Goal: Task Accomplishment & Management: Use online tool/utility

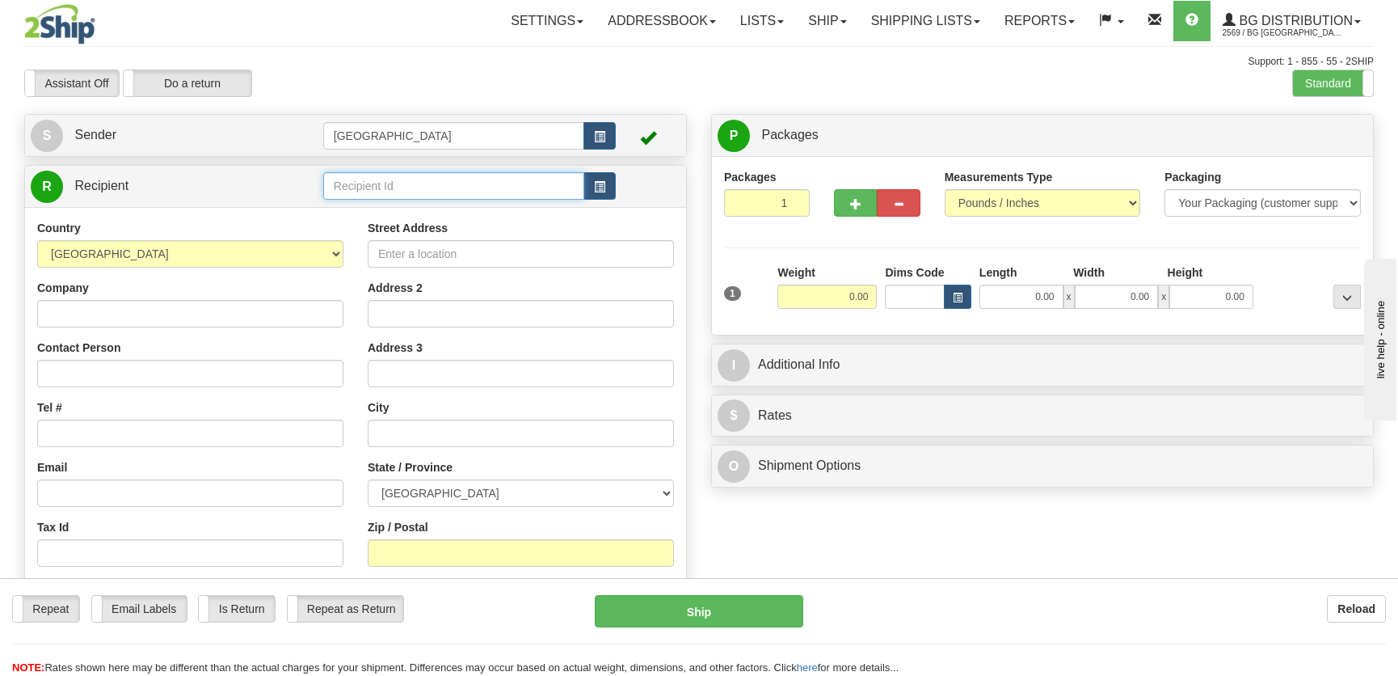
click at [429, 185] on input "text" at bounding box center [453, 185] width 261 height 27
click at [423, 208] on div "4172" at bounding box center [449, 212] width 245 height 18
type input "4172"
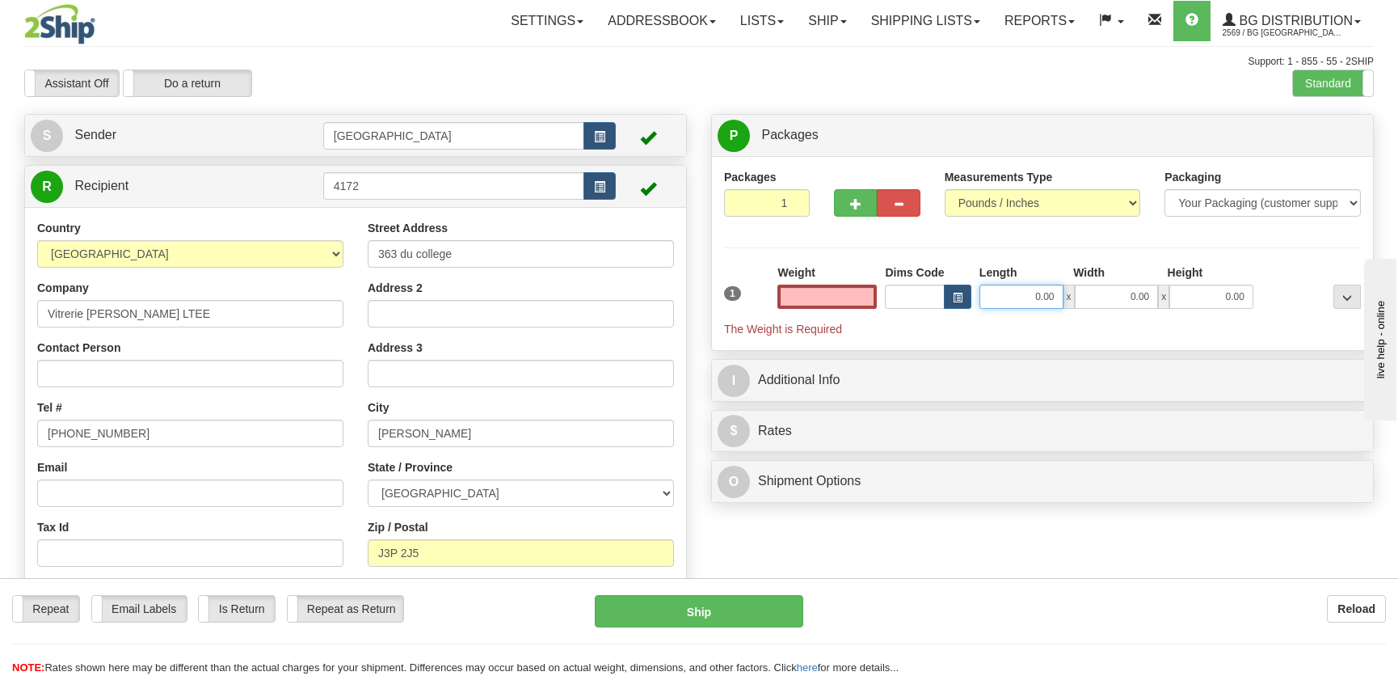
type input "0.00"
click at [995, 294] on input "0.00" at bounding box center [1021, 296] width 84 height 24
type input "16.00"
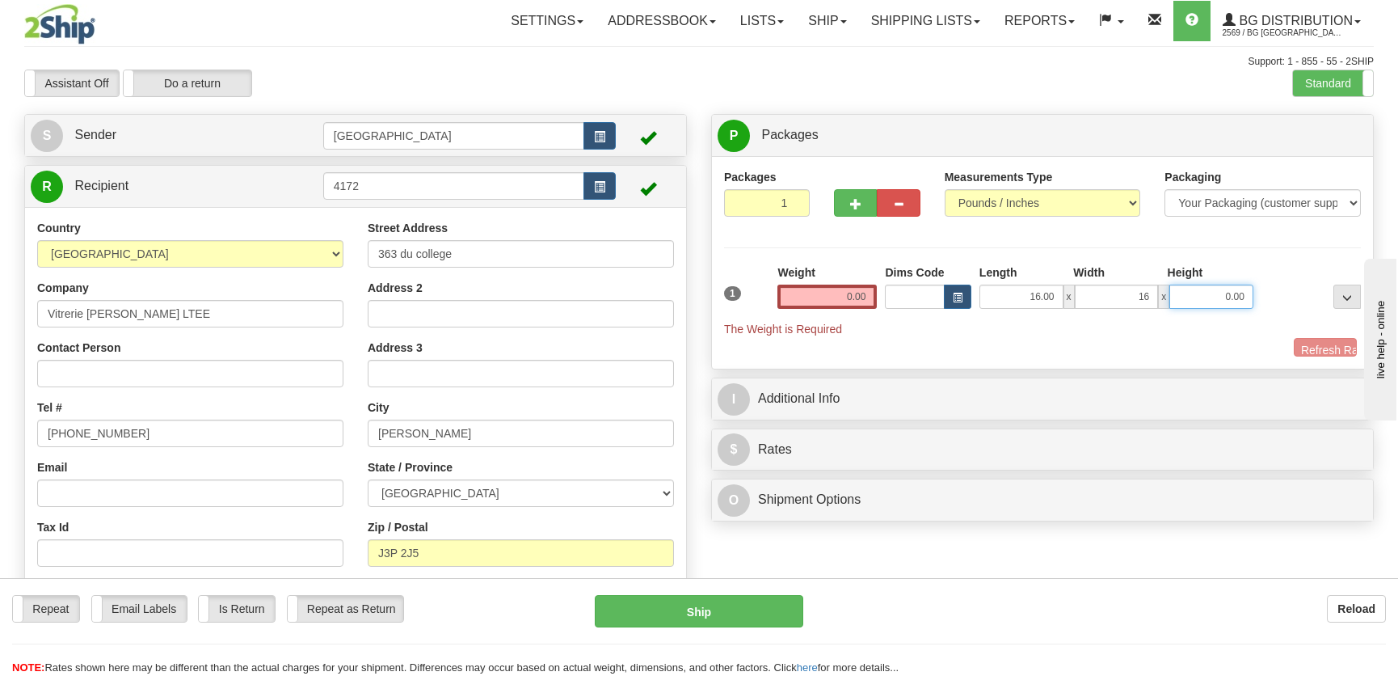
type input "16.00"
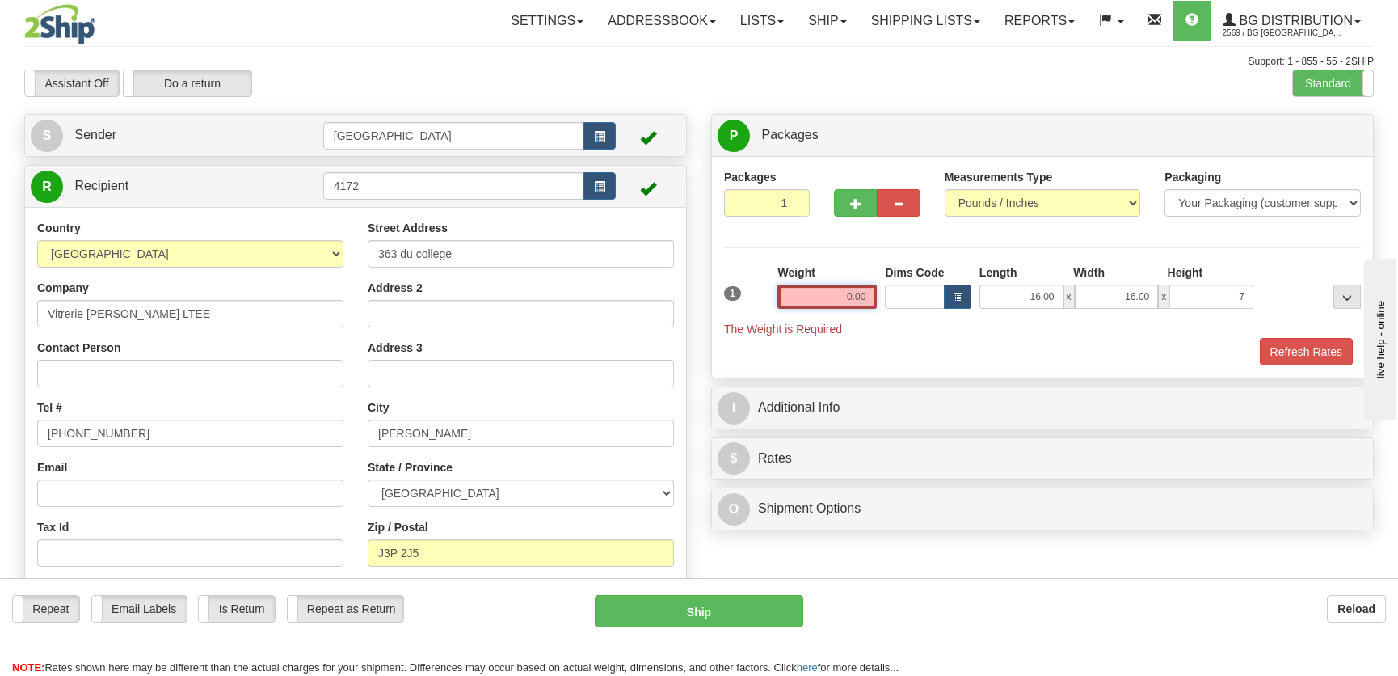
type input "7.00"
click at [860, 290] on input "0.00" at bounding box center [826, 296] width 99 height 24
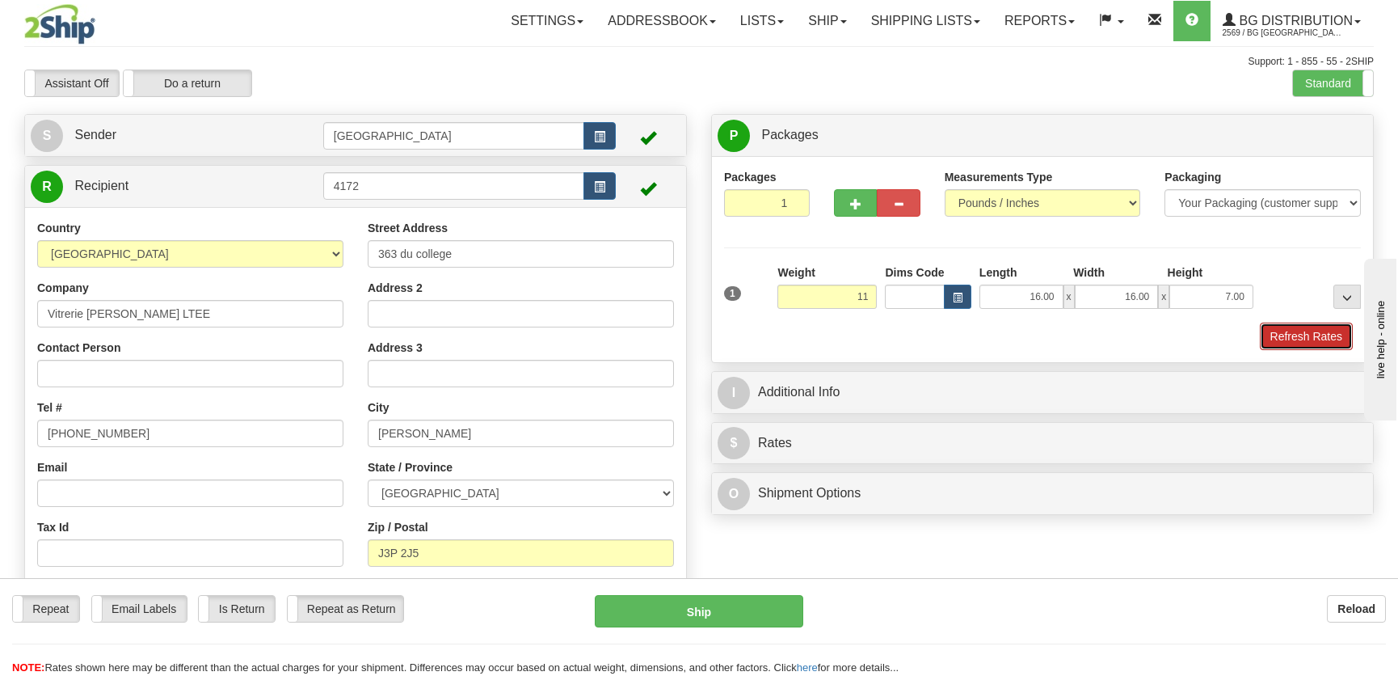
click at [1291, 335] on button "Refresh Rates" at bounding box center [1306, 335] width 93 height 27
type input "11.00"
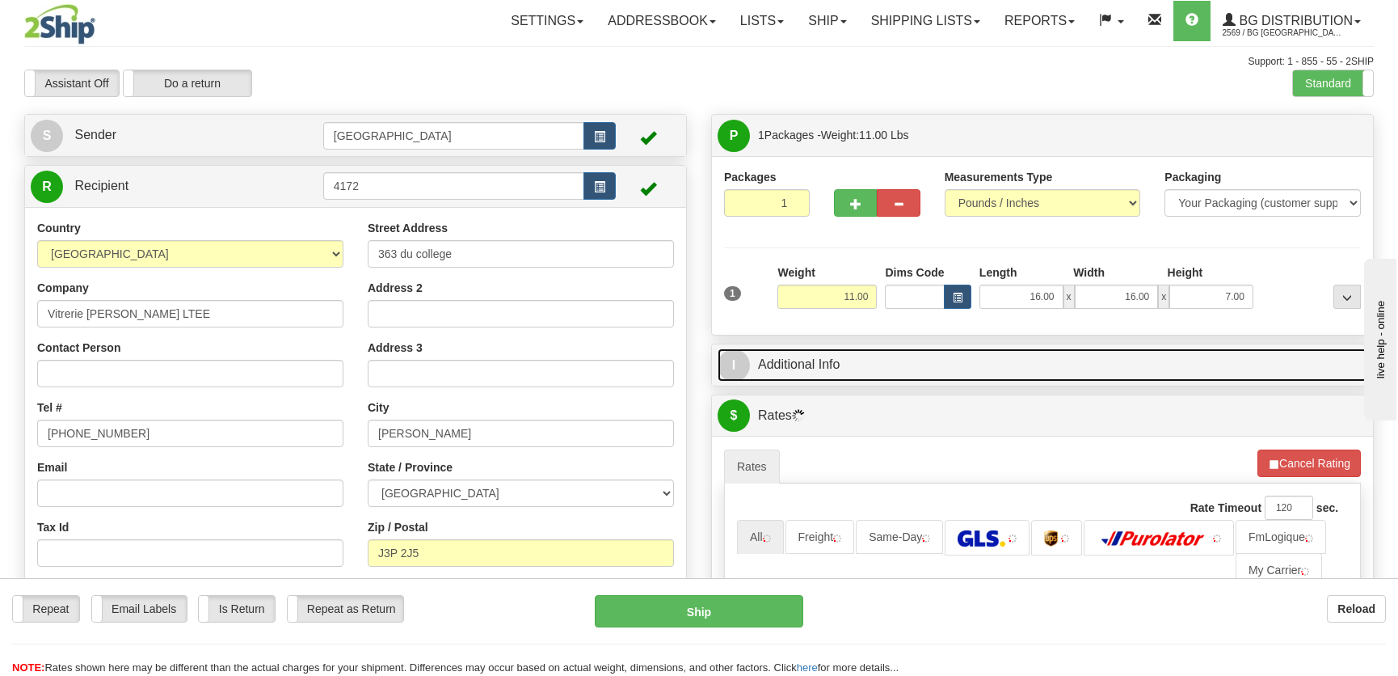
click at [1217, 361] on link "I Additional Info" at bounding box center [1043, 364] width 650 height 33
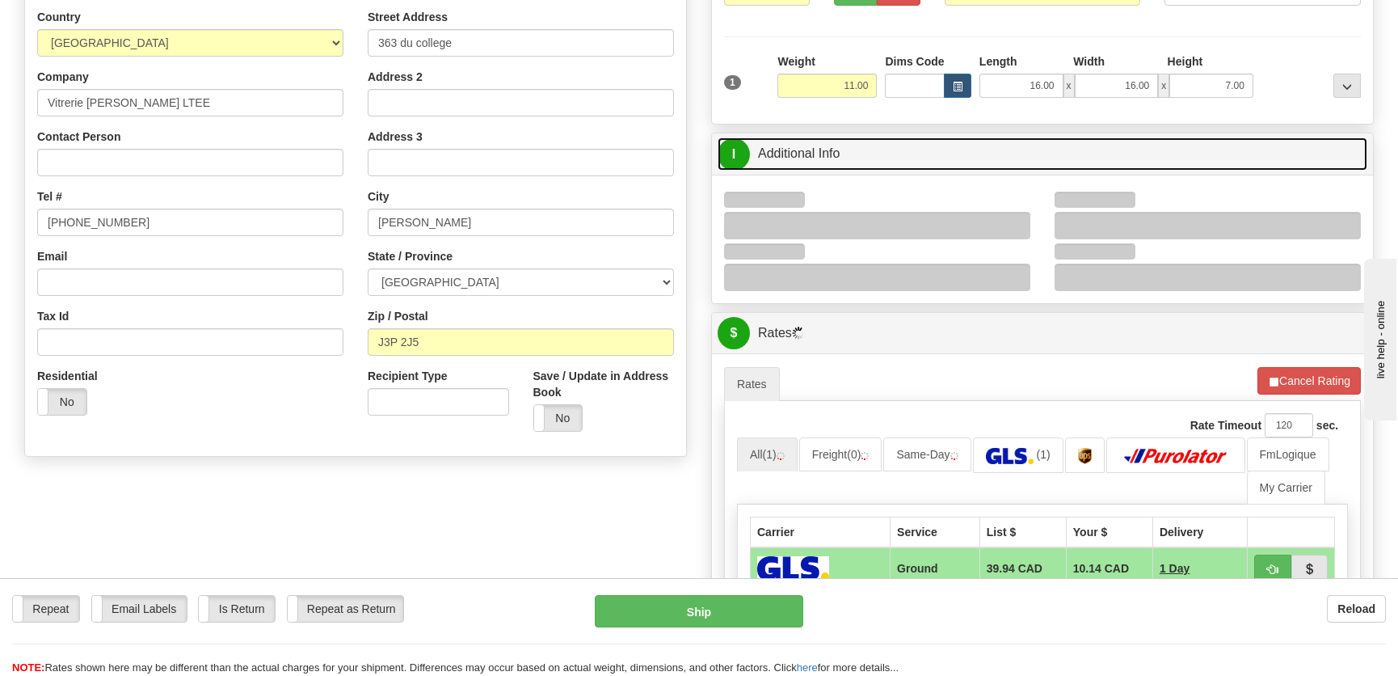
scroll to position [220, 0]
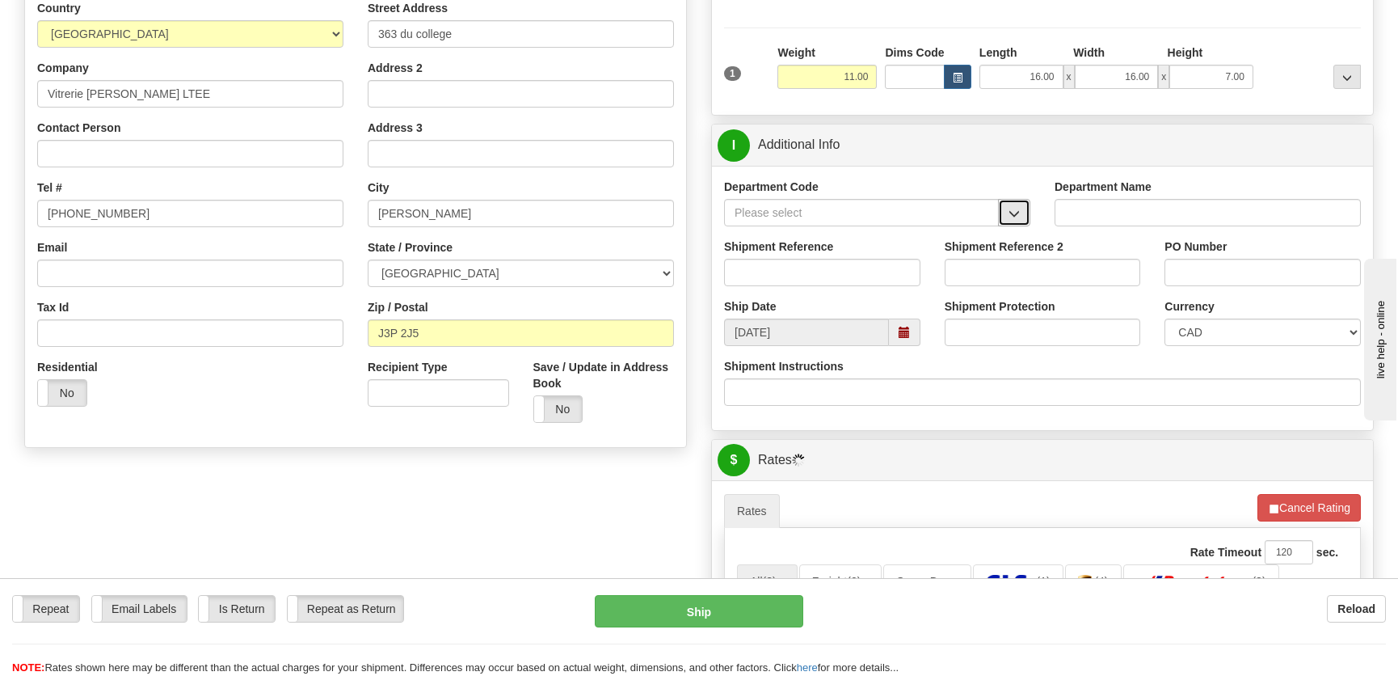
click at [1028, 208] on button "button" at bounding box center [1014, 212] width 32 height 27
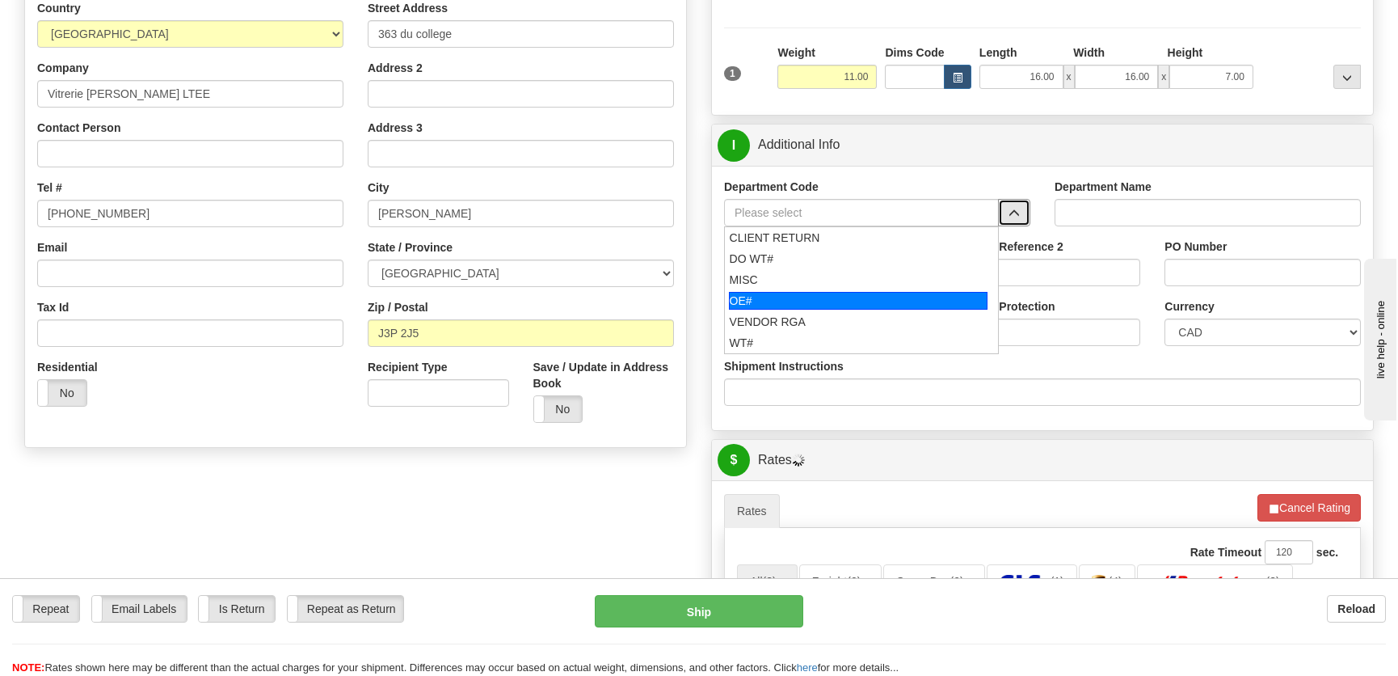
click at [799, 292] on div "OE#" at bounding box center [858, 301] width 259 height 18
type input "OE#"
type input "ORDERS"
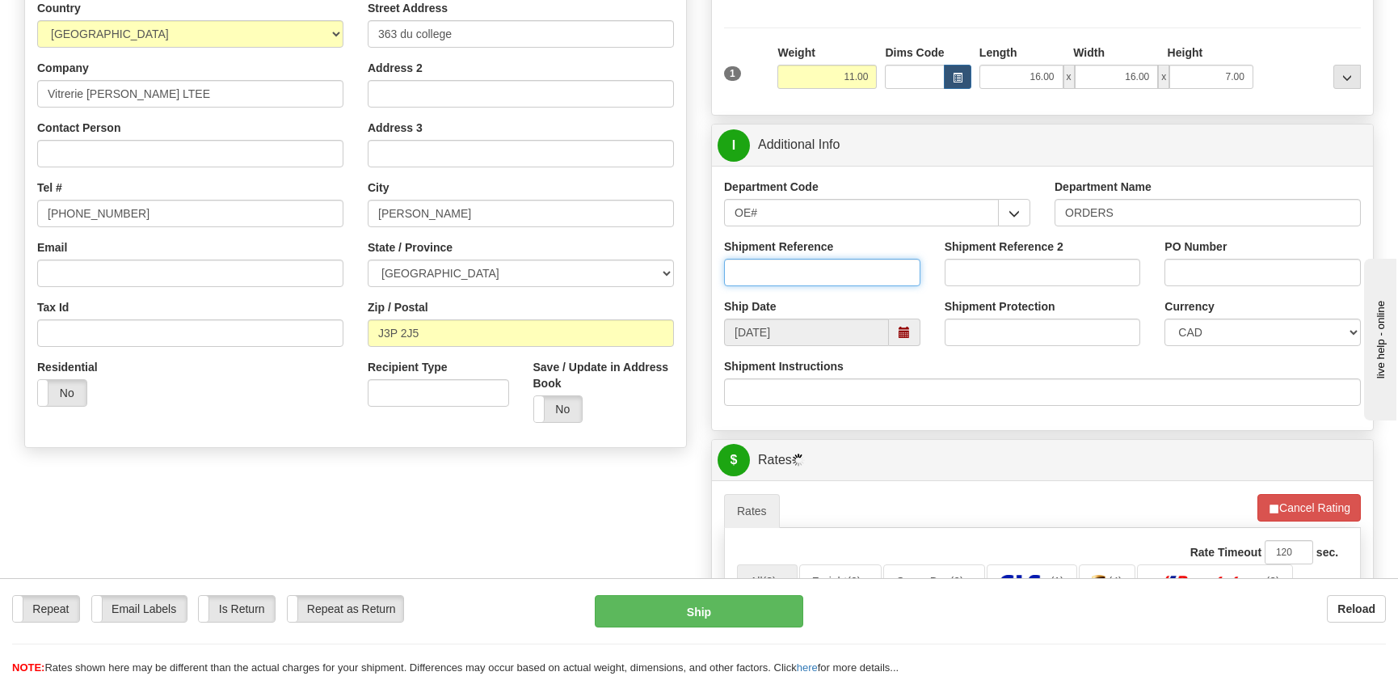
click at [821, 263] on input "Shipment Reference" at bounding box center [822, 272] width 196 height 27
type input "50322667-00"
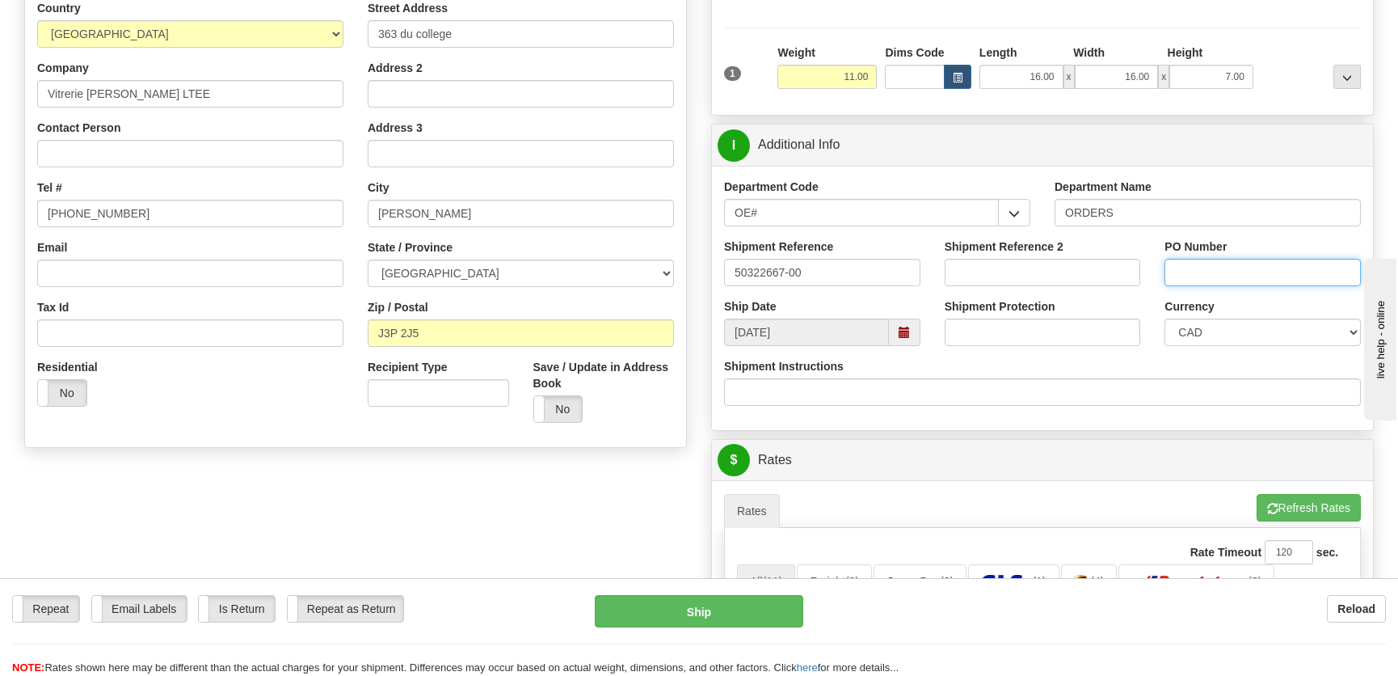
click at [1260, 276] on input "PO Number" at bounding box center [1262, 272] width 196 height 27
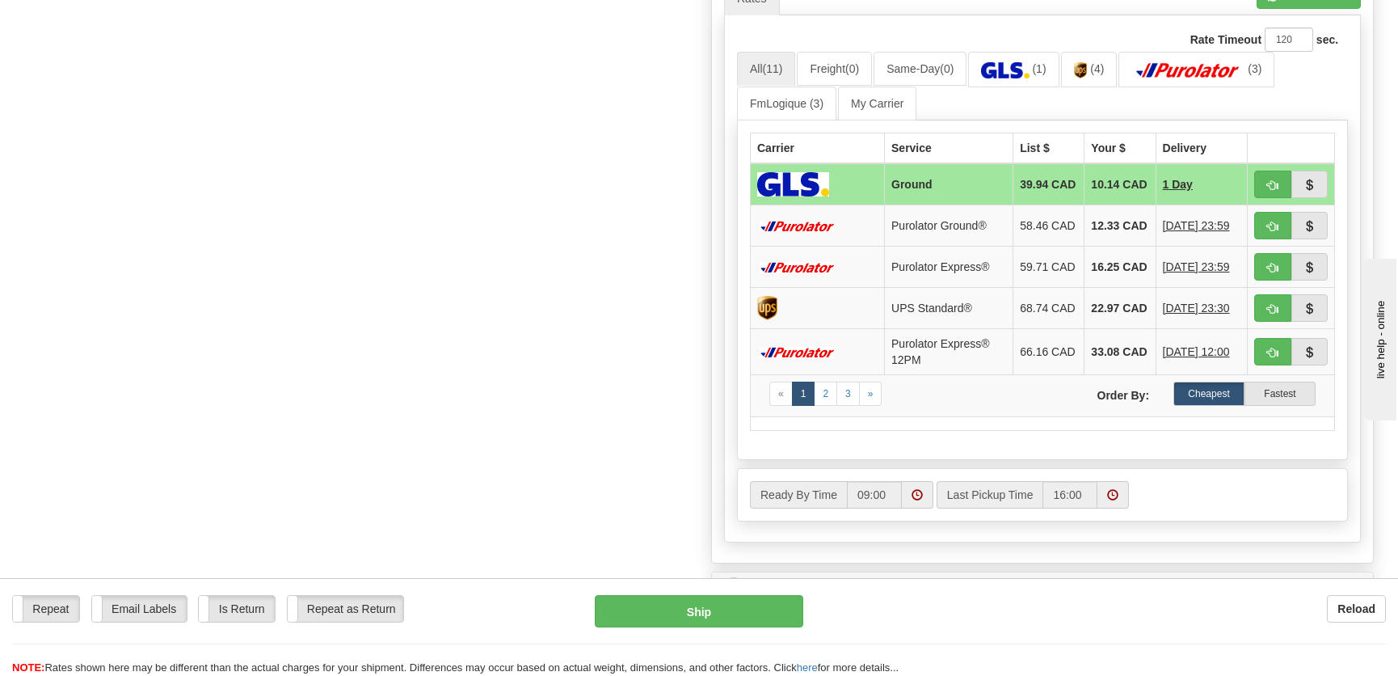
scroll to position [735, 0]
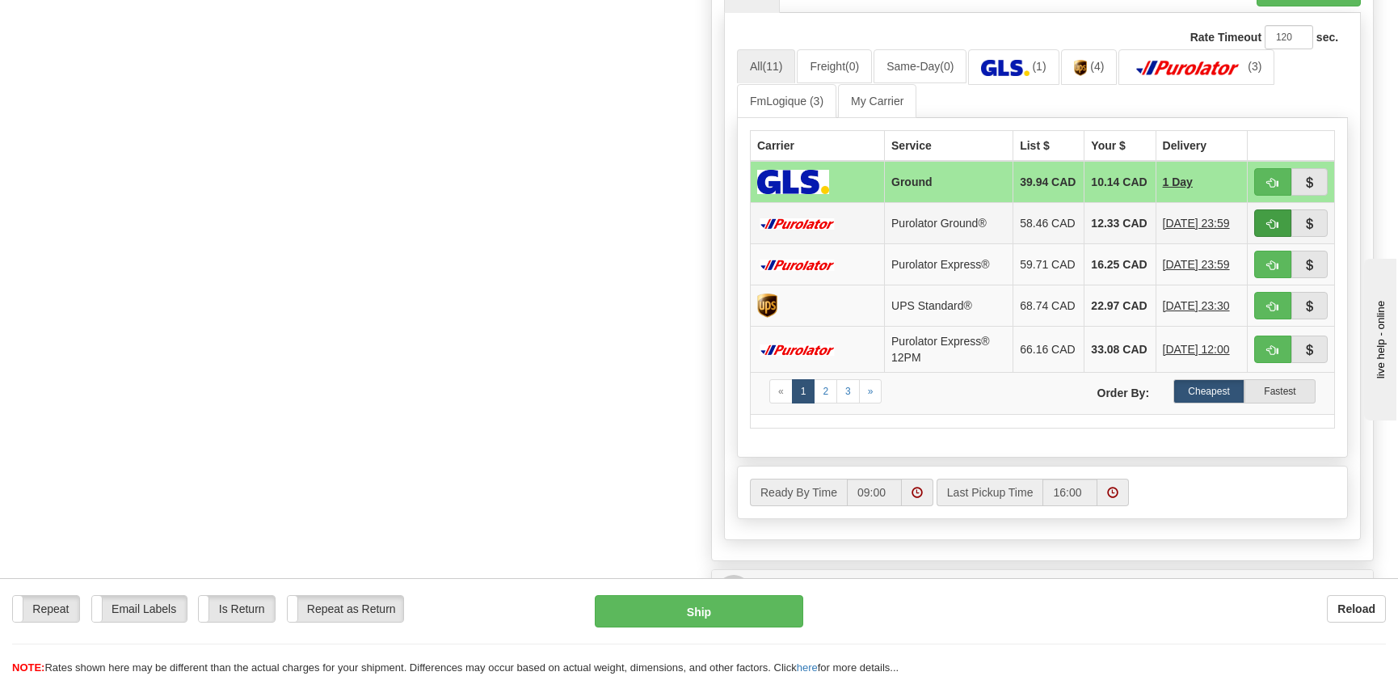
type input "."
click at [1268, 230] on span "button" at bounding box center [1272, 224] width 11 height 11
type input "260"
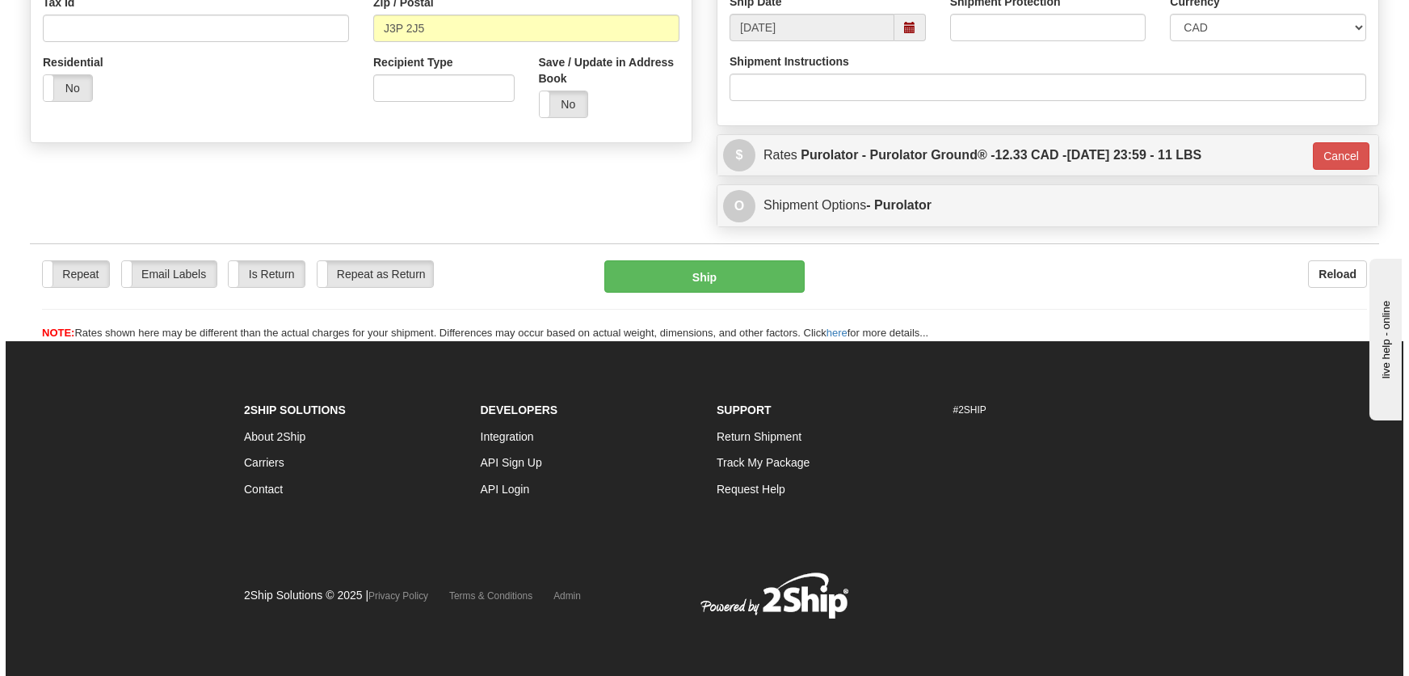
scroll to position [524, 0]
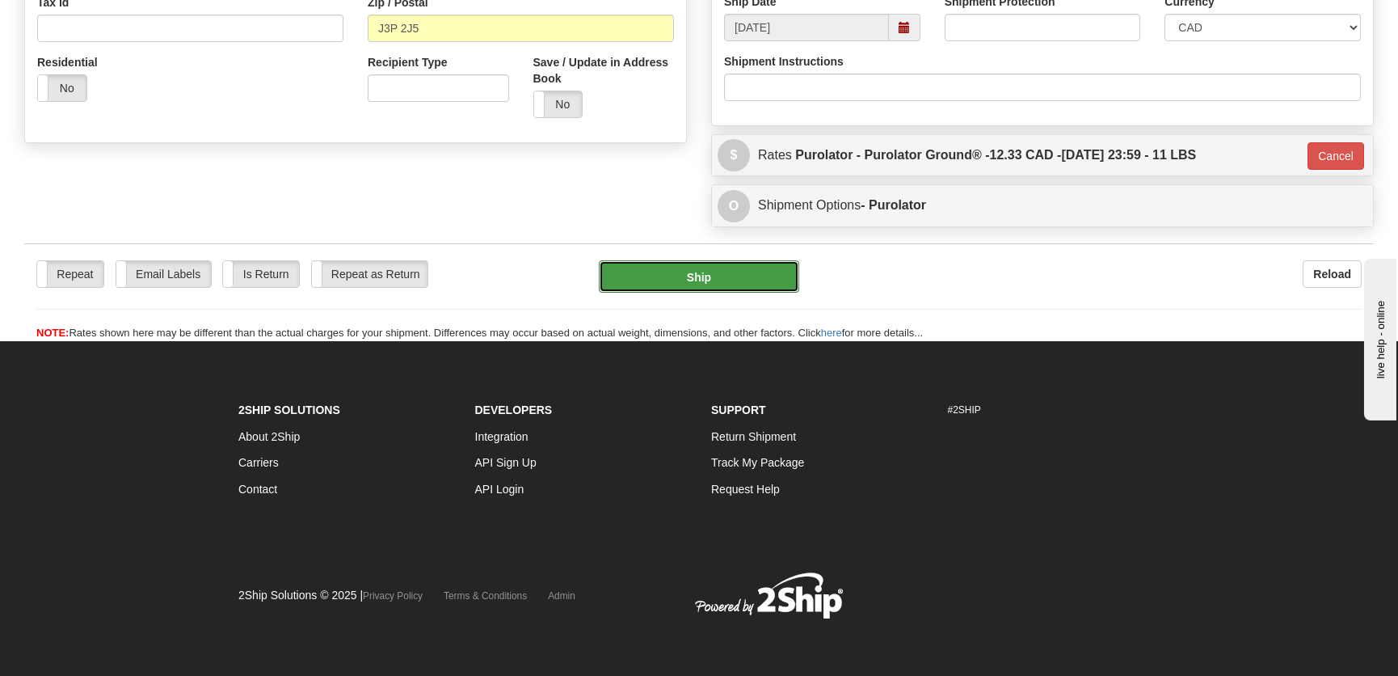
click at [731, 268] on button "Ship" at bounding box center [699, 276] width 200 height 32
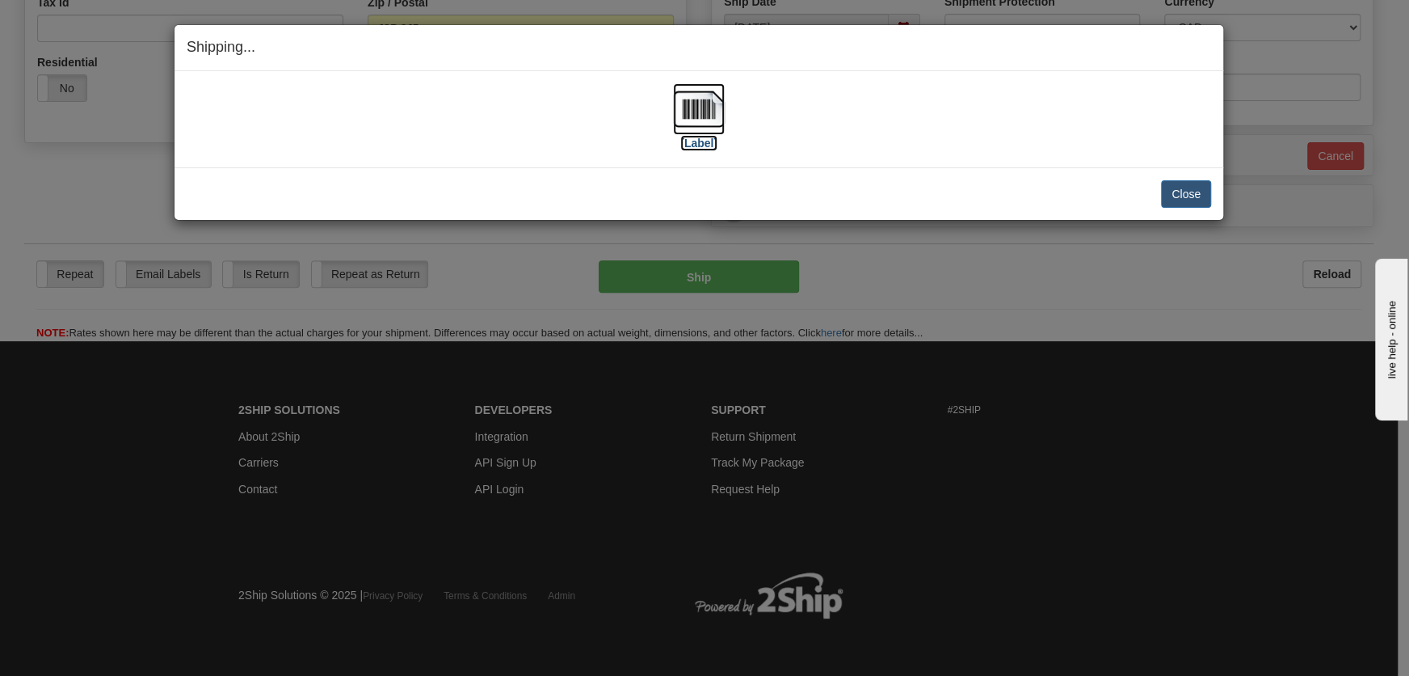
click at [710, 121] on img at bounding box center [699, 109] width 52 height 52
click at [1184, 192] on button "Close" at bounding box center [1186, 193] width 50 height 27
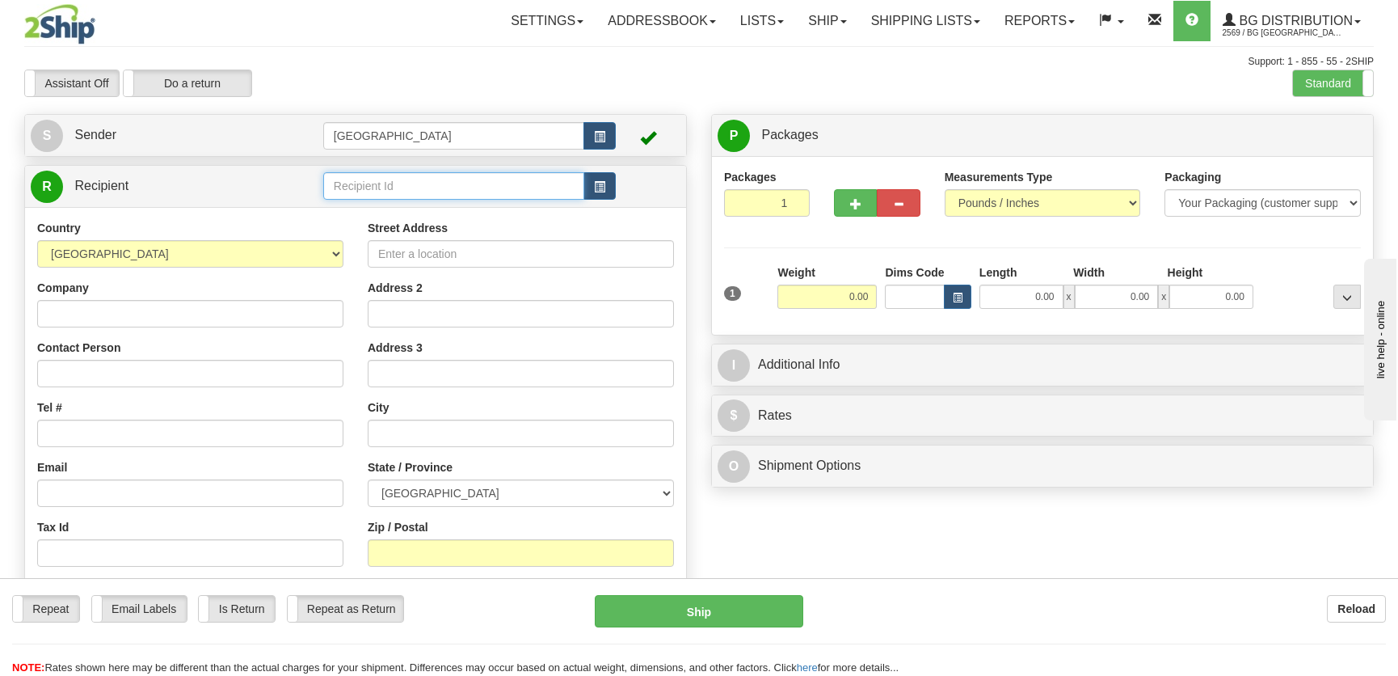
click at [474, 185] on input "text" at bounding box center [453, 185] width 261 height 27
click at [492, 201] on li "4012" at bounding box center [453, 211] width 259 height 21
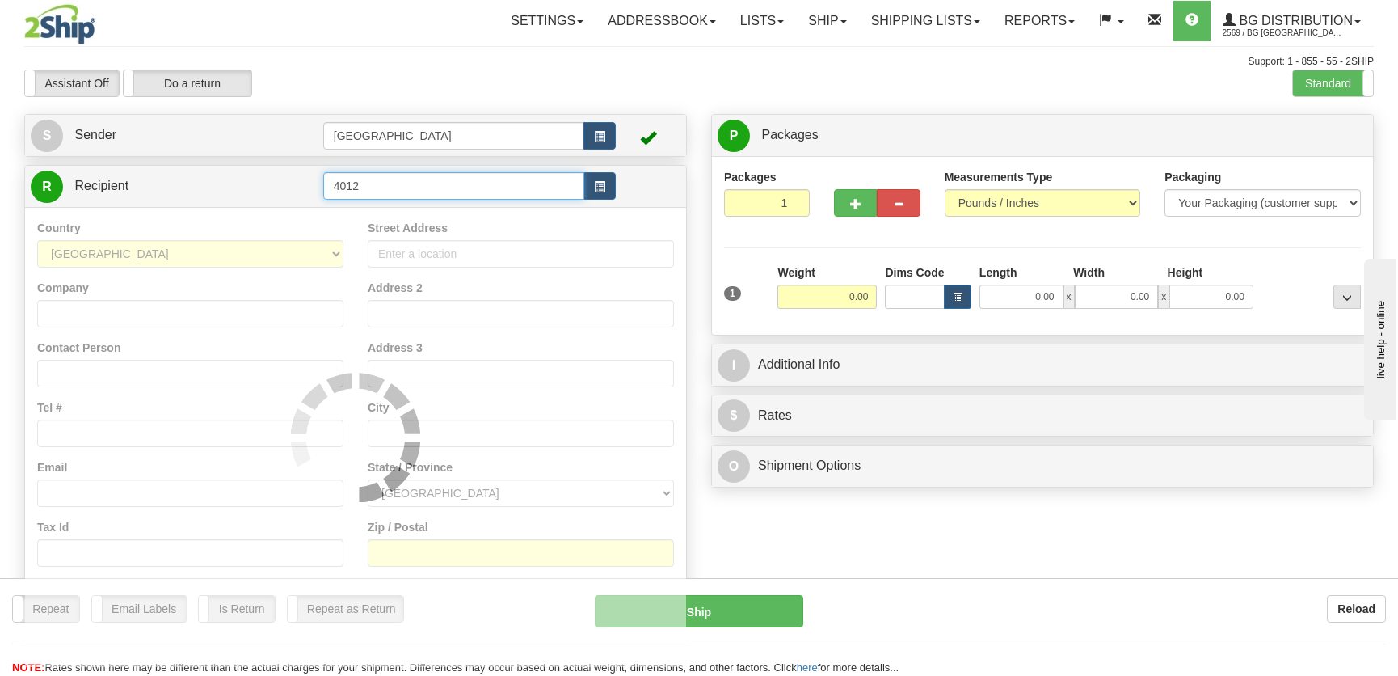
type input "4012"
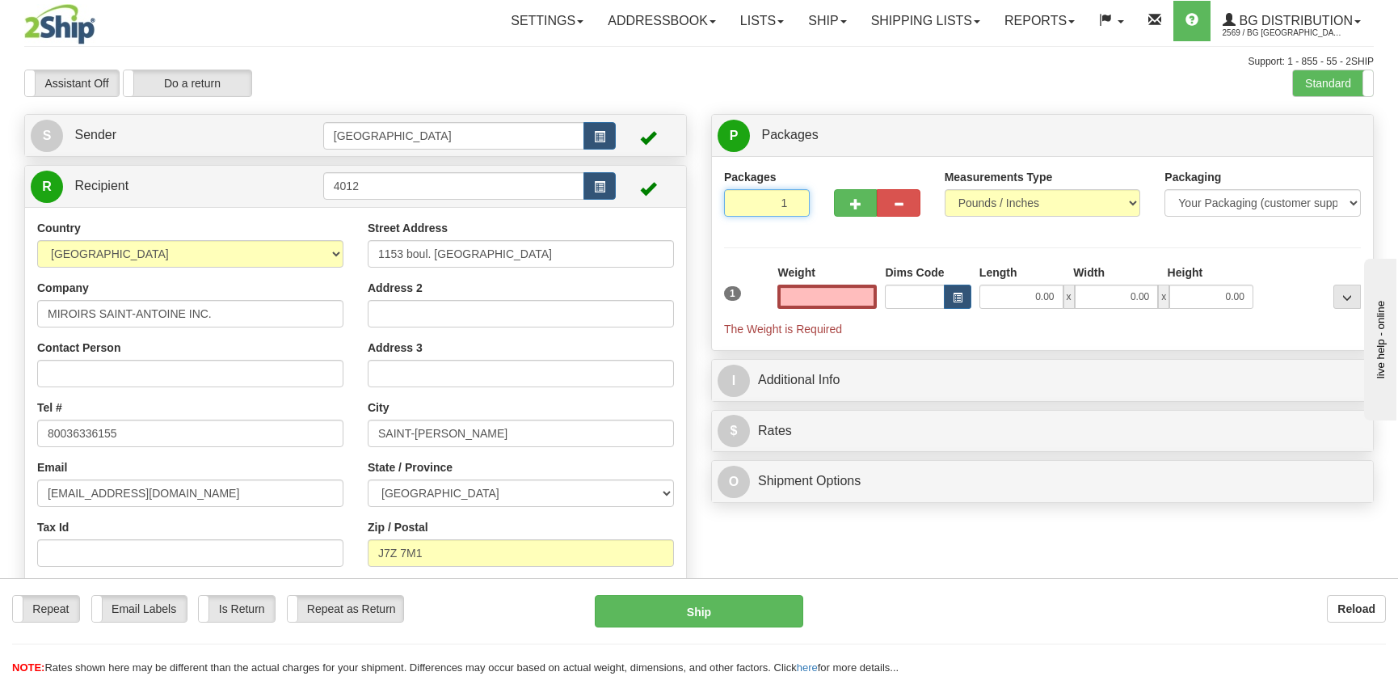
type input "0.00"
drag, startPoint x: 743, startPoint y: 200, endPoint x: 785, endPoint y: 204, distance: 42.2
click at [785, 204] on input "1" at bounding box center [767, 202] width 86 height 27
click at [787, 204] on input "1" at bounding box center [767, 202] width 86 height 27
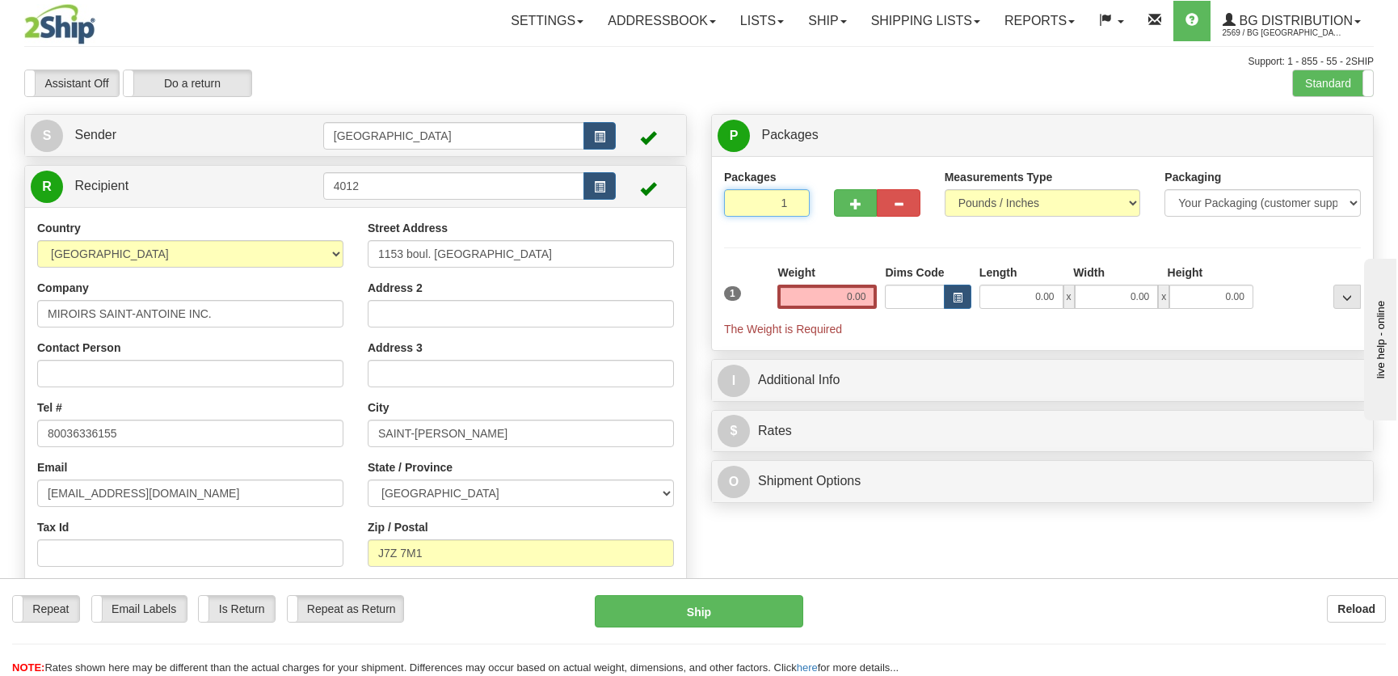
click at [787, 204] on input "1" at bounding box center [767, 202] width 86 height 27
type input "5"
radio input "true"
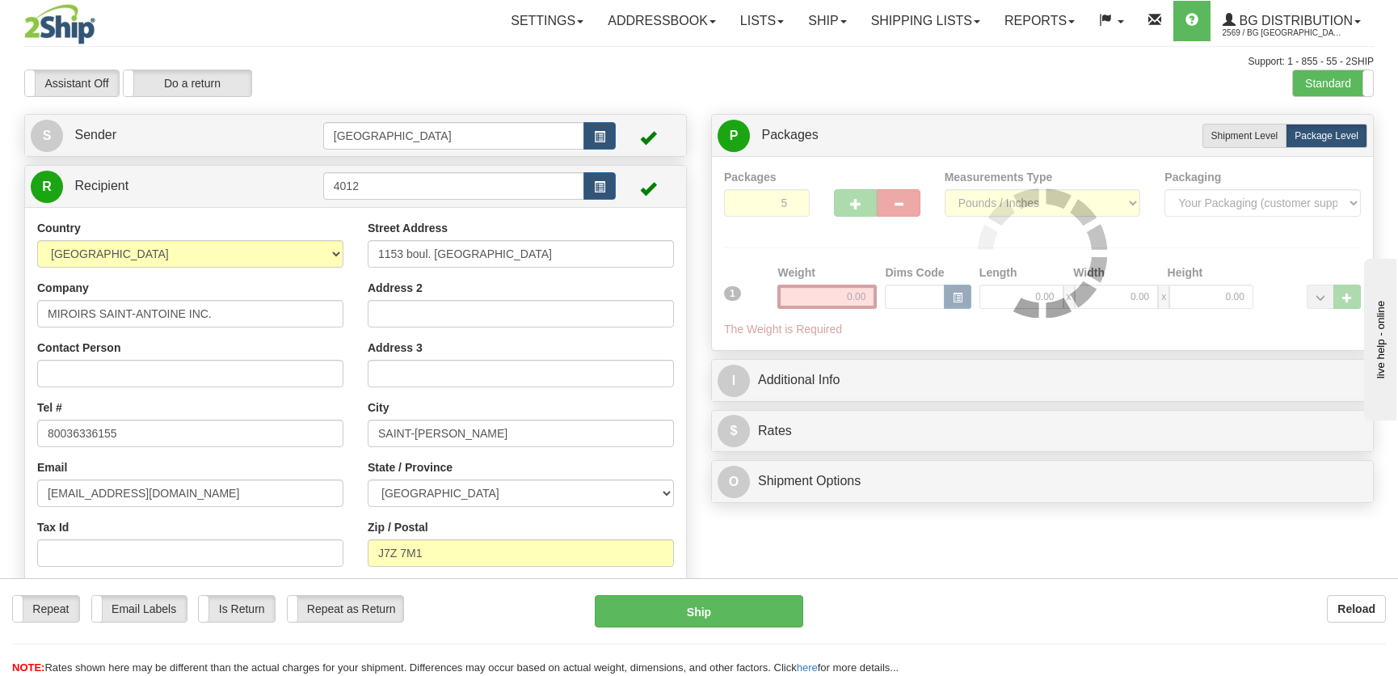
click at [887, 234] on div "Packages 5 1 Measurements Type" at bounding box center [1042, 253] width 637 height 169
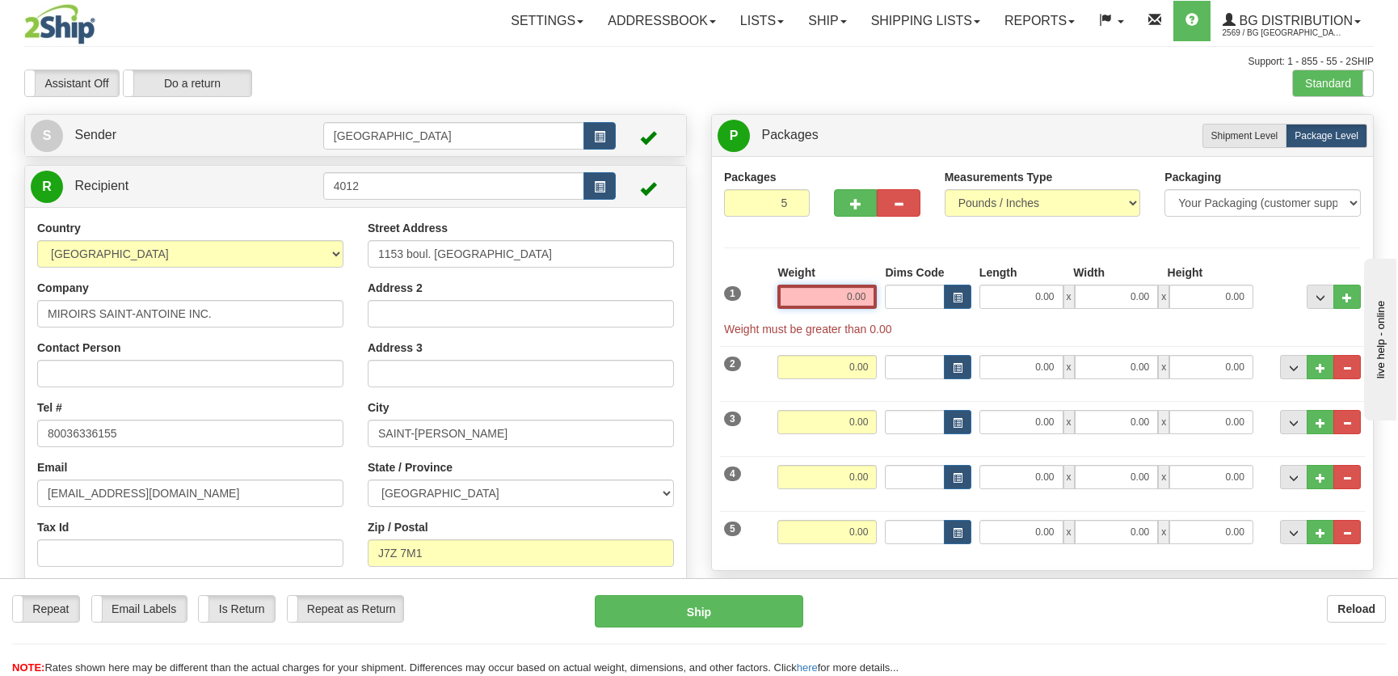
click at [849, 294] on input "0.00" at bounding box center [826, 296] width 99 height 24
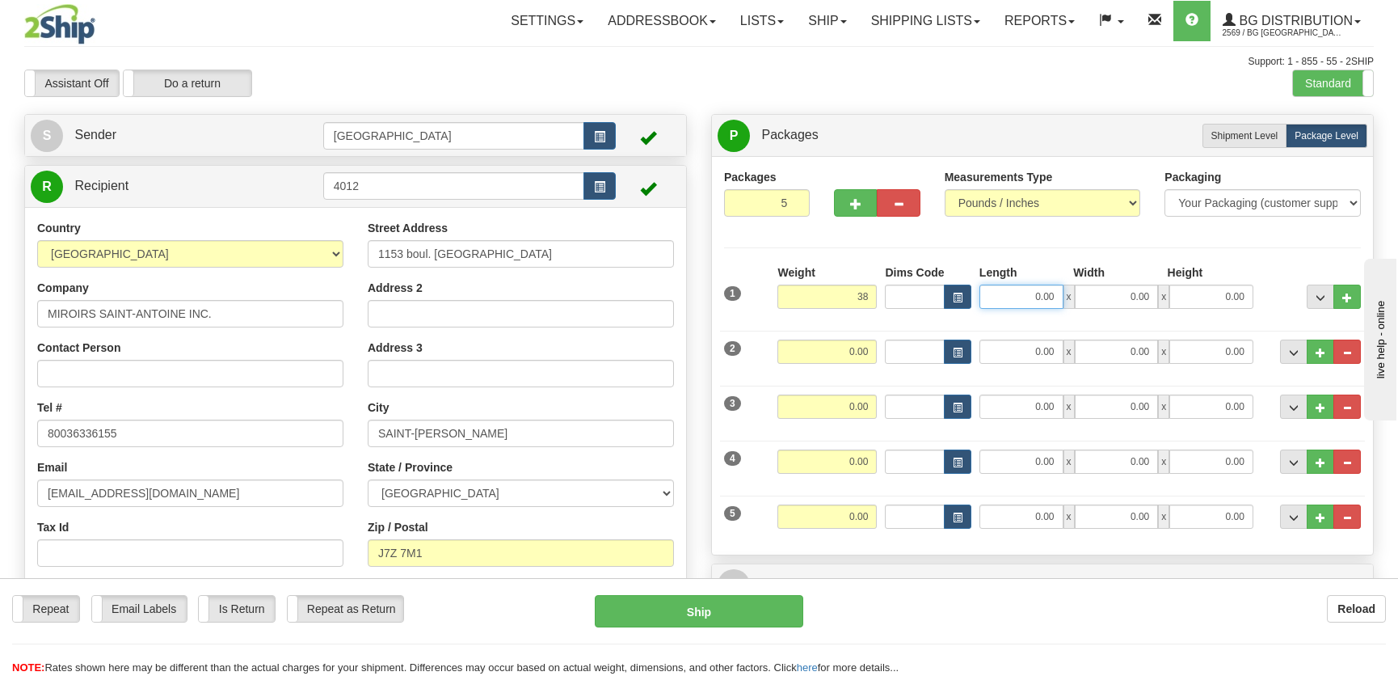
type input "38.00"
click at [1000, 293] on input "0.00" at bounding box center [1021, 296] width 84 height 24
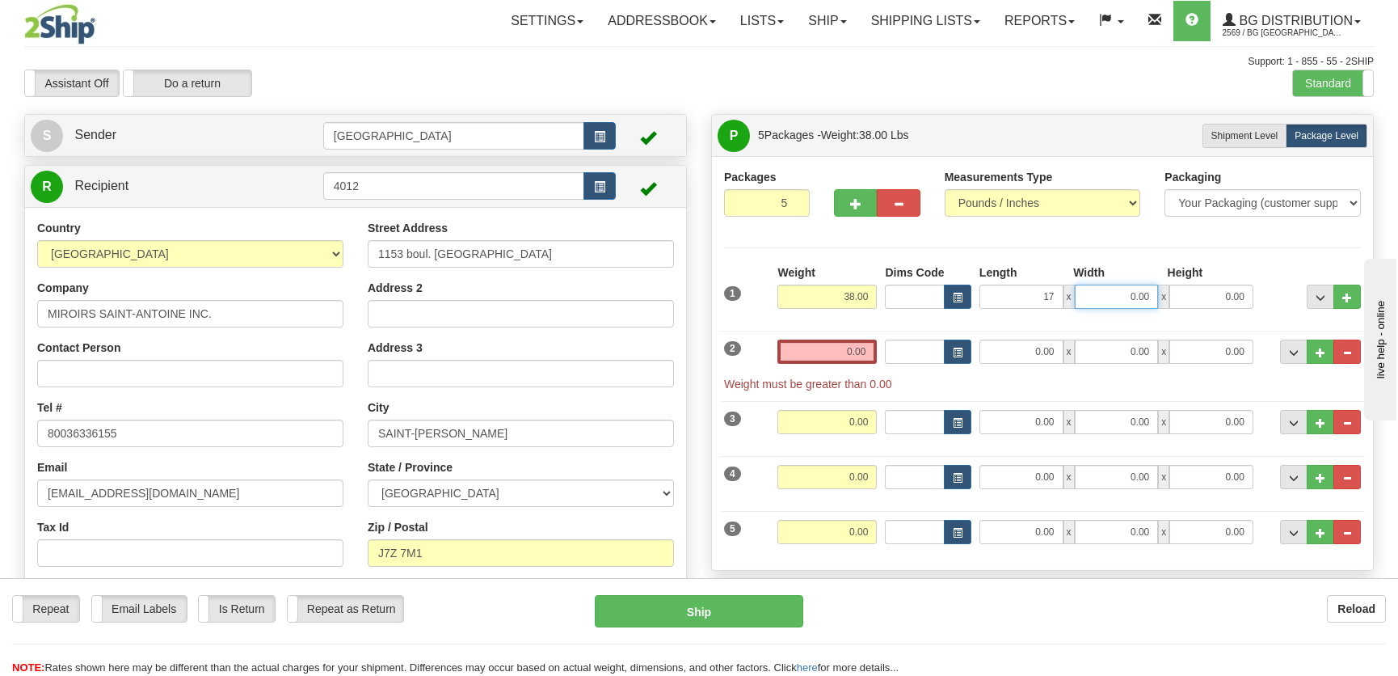
type input "17.00"
type input "12.00"
click at [845, 343] on input "0.00" at bounding box center [826, 351] width 99 height 24
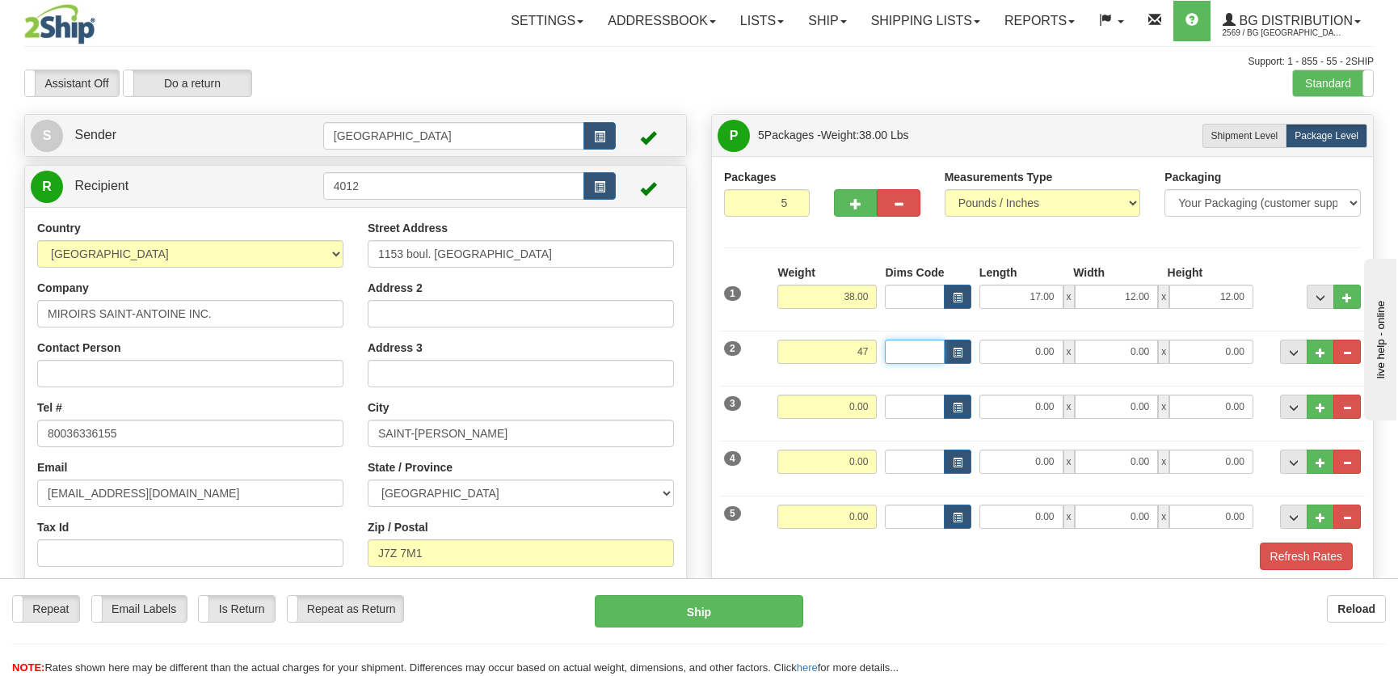
type input "47.00"
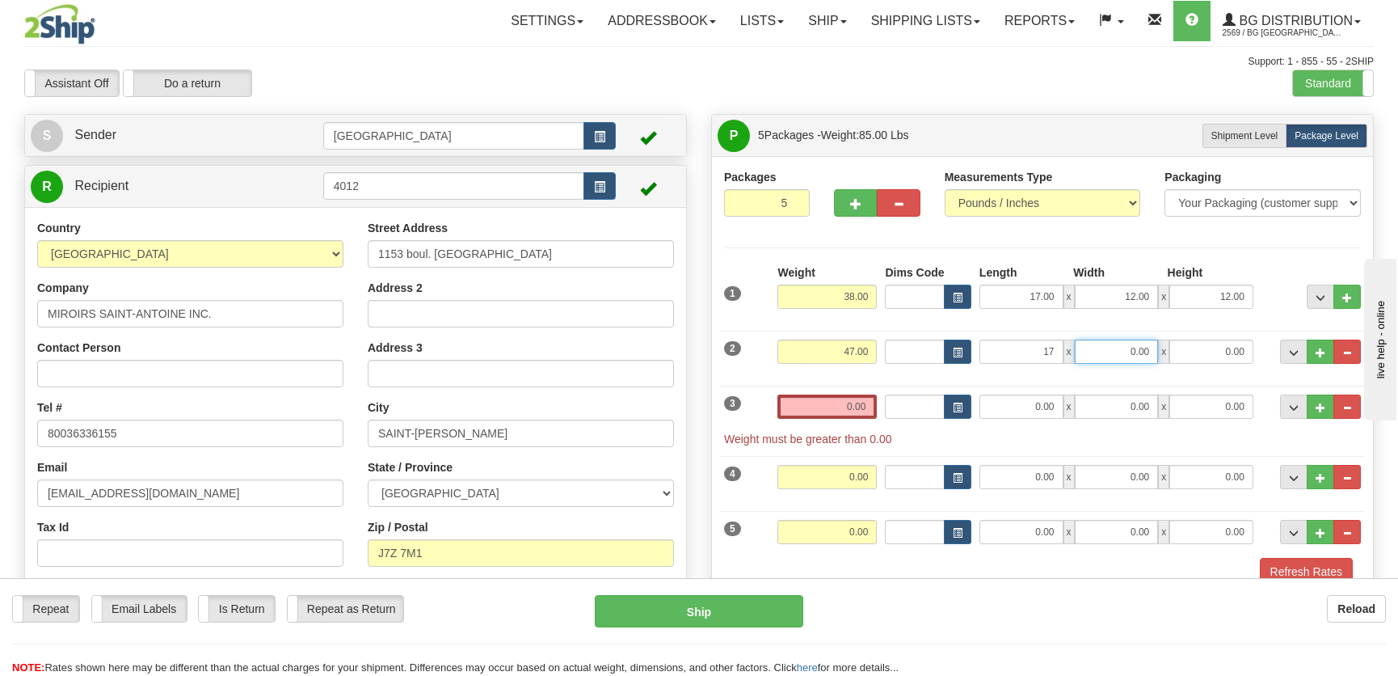
type input "17.00"
click at [831, 403] on input "0.00" at bounding box center [826, 406] width 99 height 24
type input "7.00"
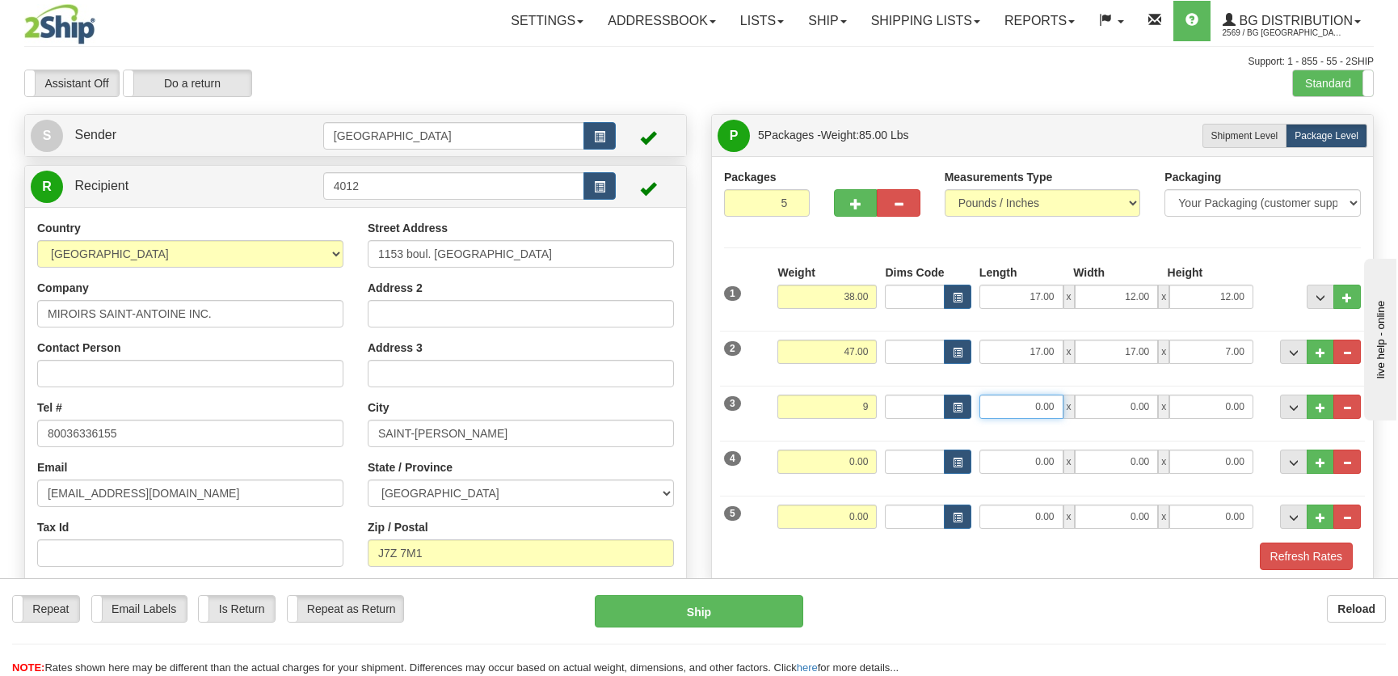
type input "9.00"
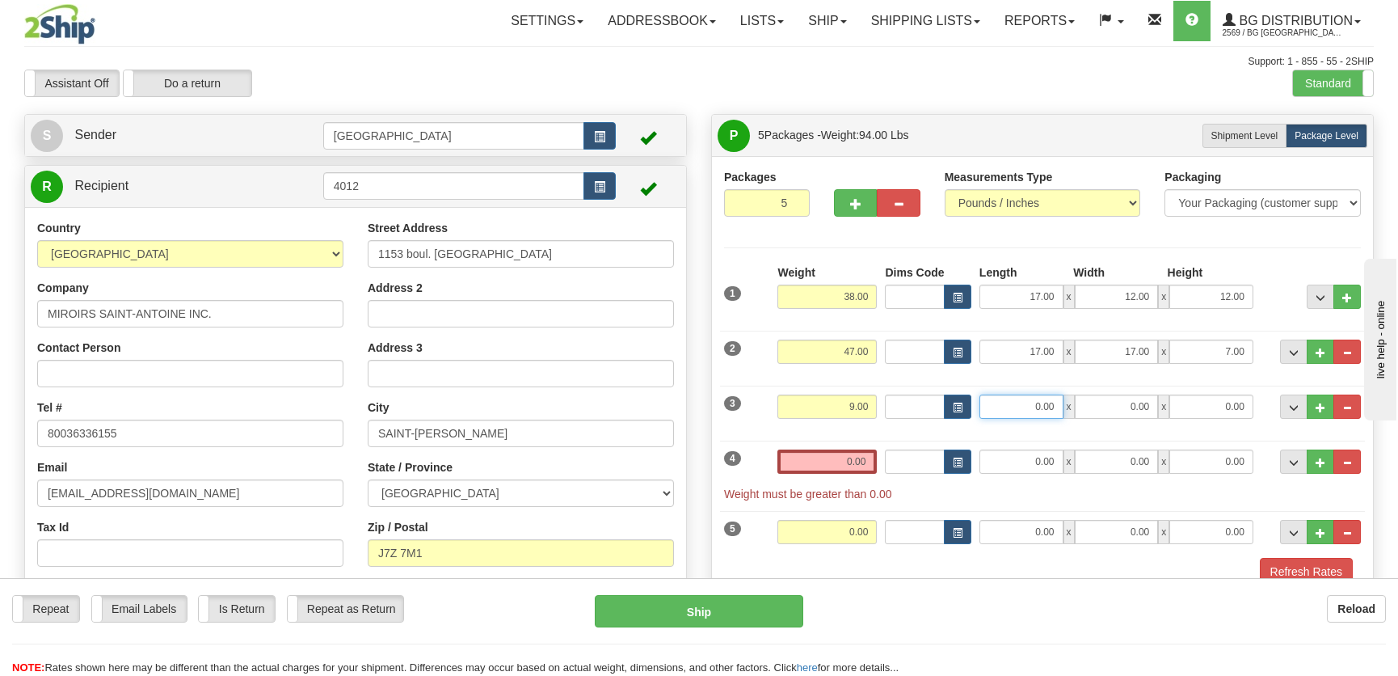
click at [1051, 410] on input "0.00" at bounding box center [1021, 406] width 84 height 24
type input "35.00"
type input "7.00"
type input "4.00"
click at [847, 457] on input "0.00" at bounding box center [826, 461] width 99 height 24
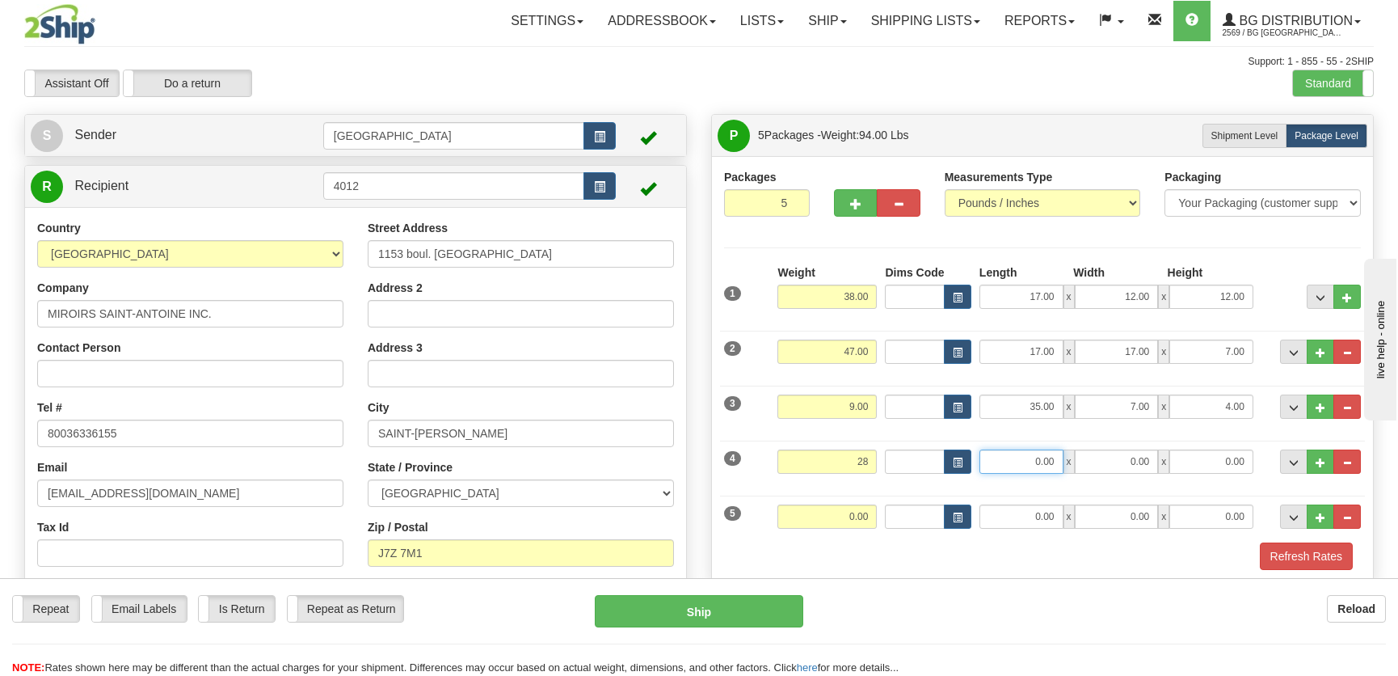
click at [1002, 464] on input "0.00" at bounding box center [1021, 461] width 84 height 24
type input "28.00"
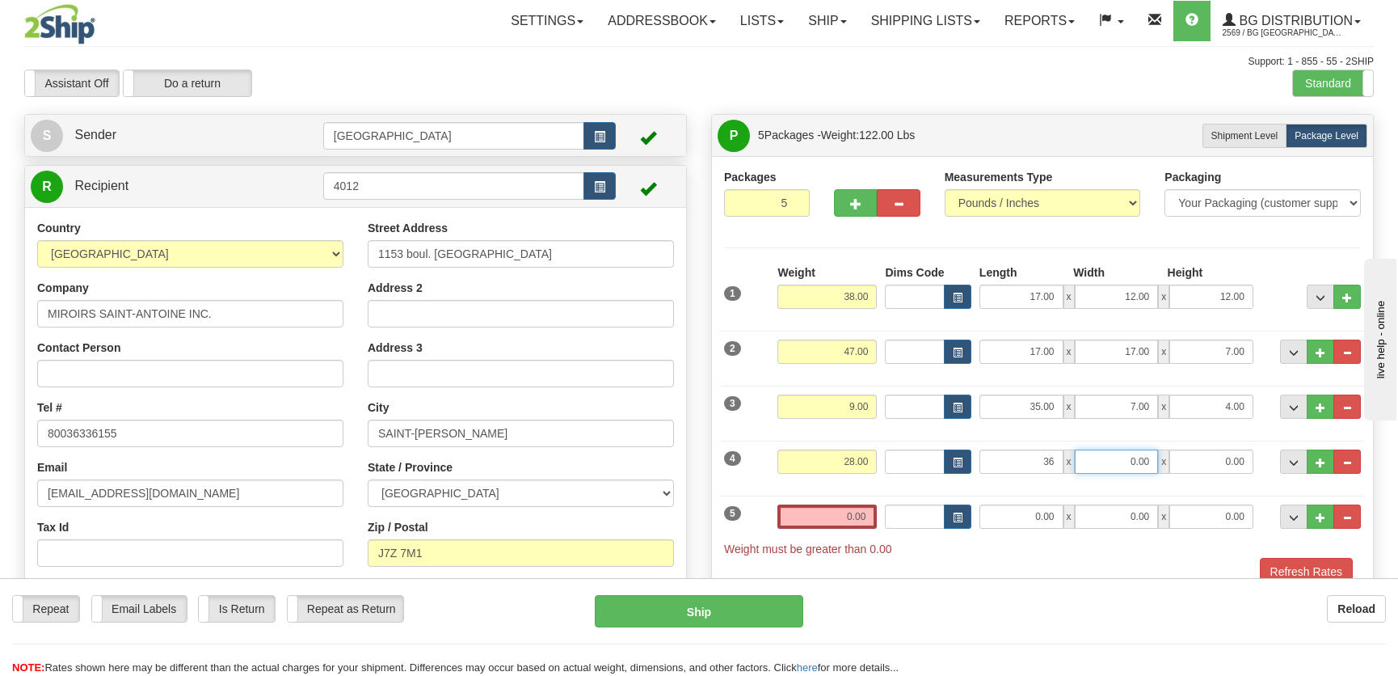
type input "36.00"
type input "11.00"
type input "8.00"
click at [847, 514] on input "0.00" at bounding box center [826, 516] width 99 height 24
type input "0.00"
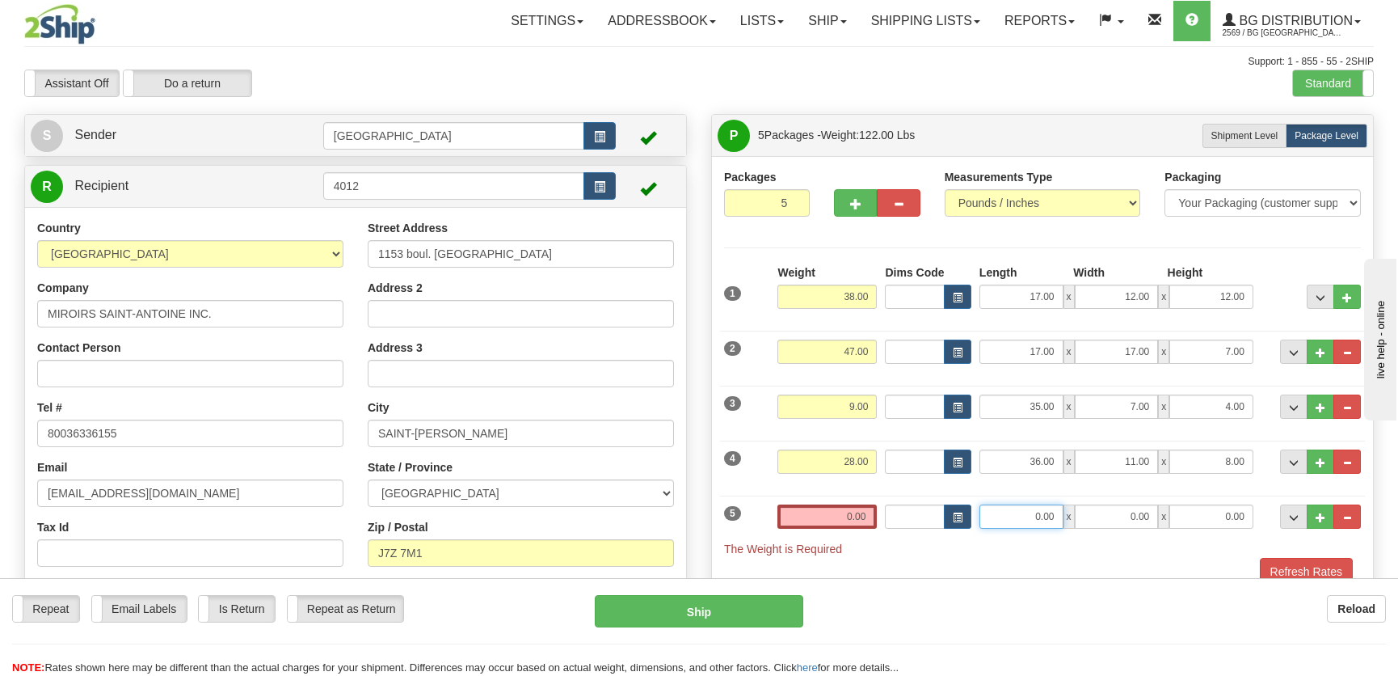
click at [1021, 512] on input "0.00" at bounding box center [1021, 516] width 84 height 24
type input "9.00"
type input "6.00"
type input "7.00"
click at [831, 521] on input "0.00" at bounding box center [826, 516] width 99 height 24
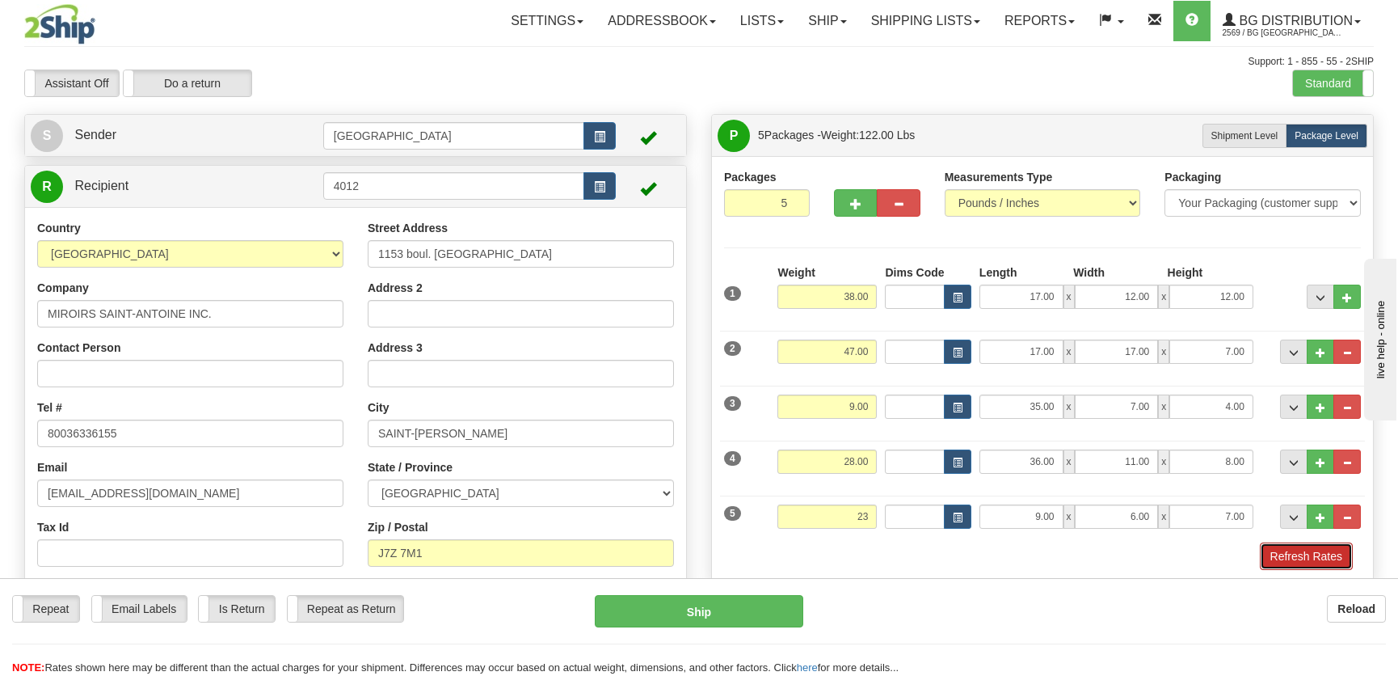
type input "23.00"
click at [1299, 564] on button "Refresh Rates" at bounding box center [1306, 555] width 93 height 27
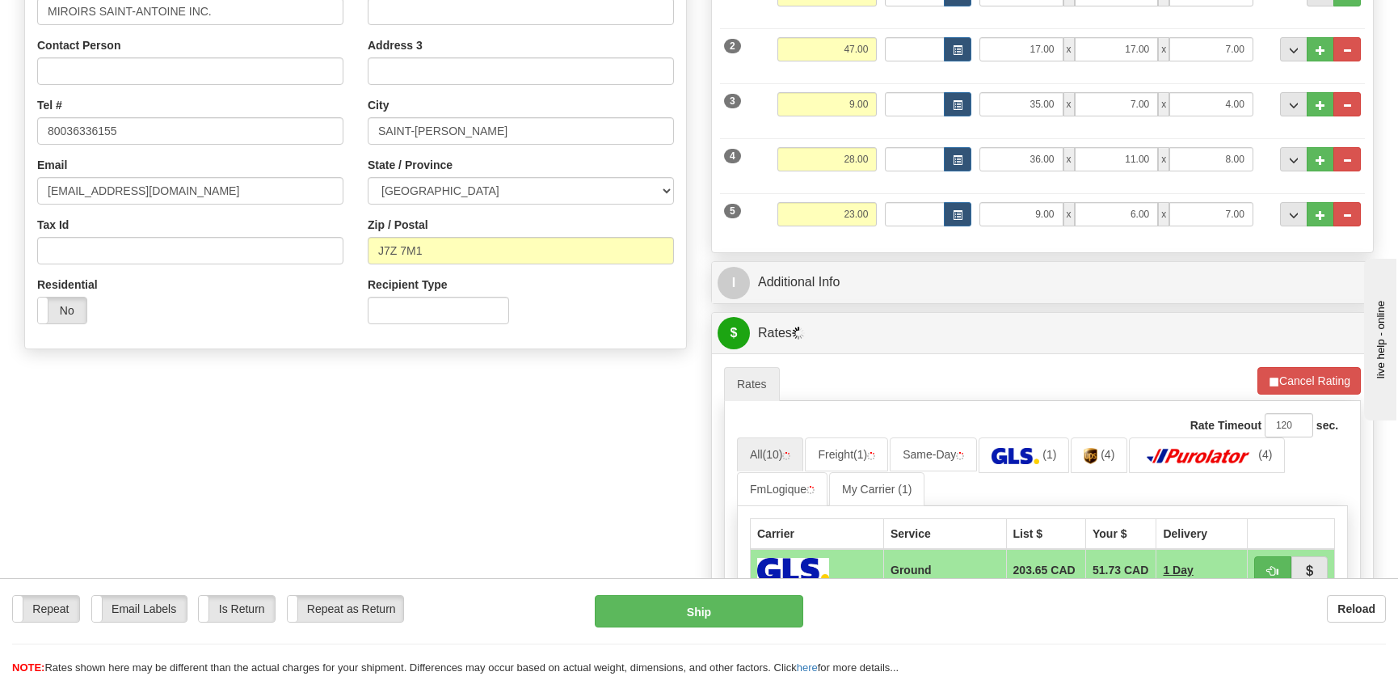
scroll to position [367, 0]
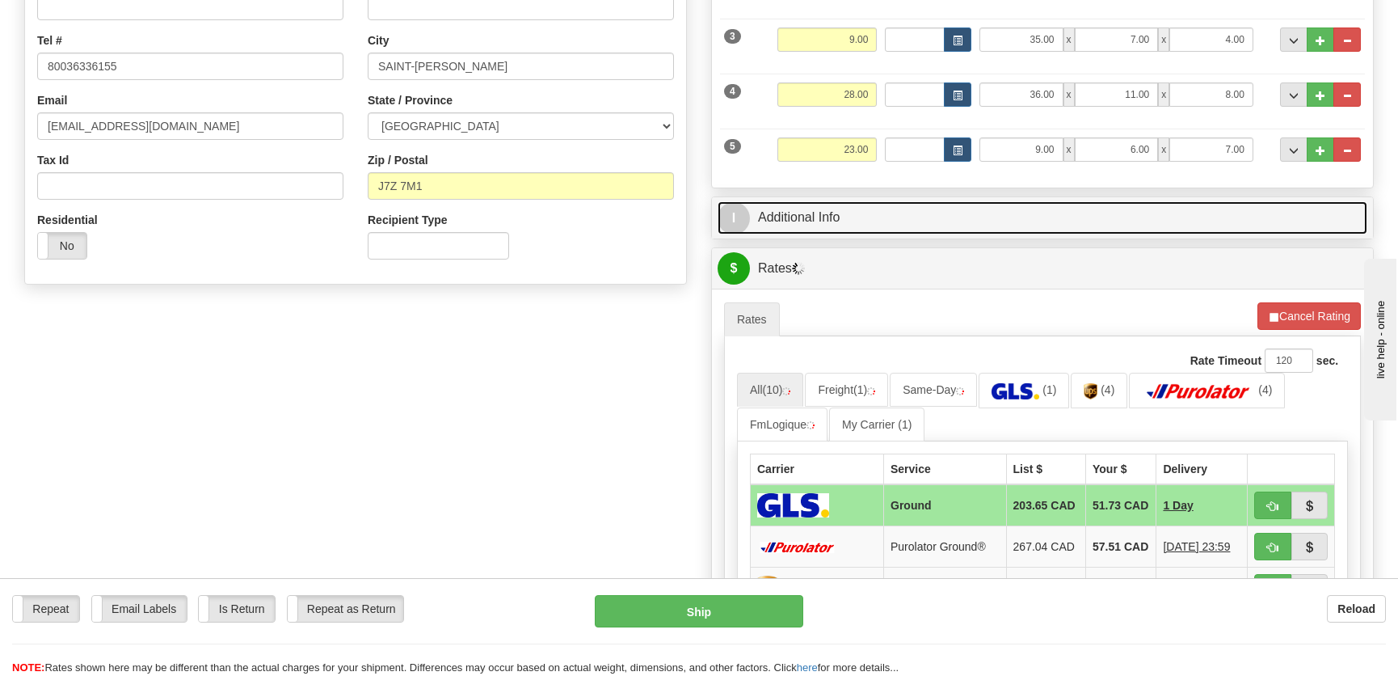
click at [854, 204] on link "I Additional Info" at bounding box center [1043, 217] width 650 height 33
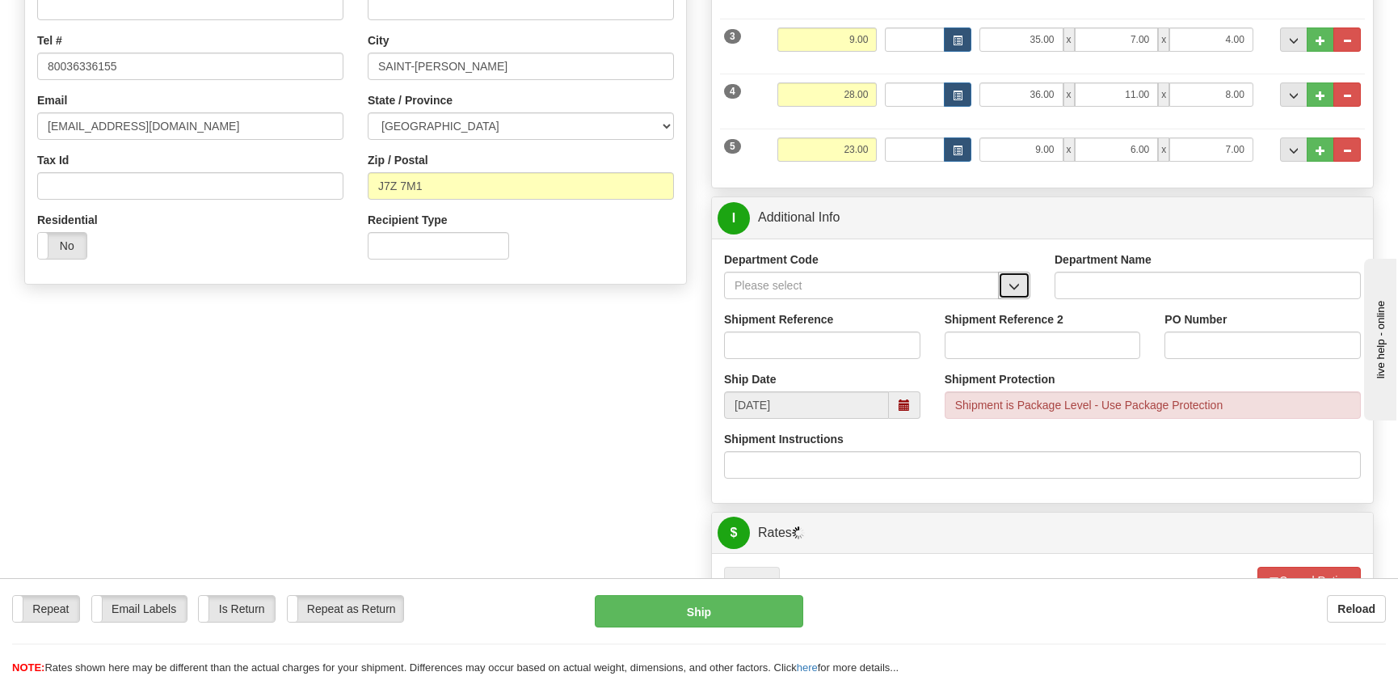
click at [1005, 274] on button "button" at bounding box center [1014, 285] width 32 height 27
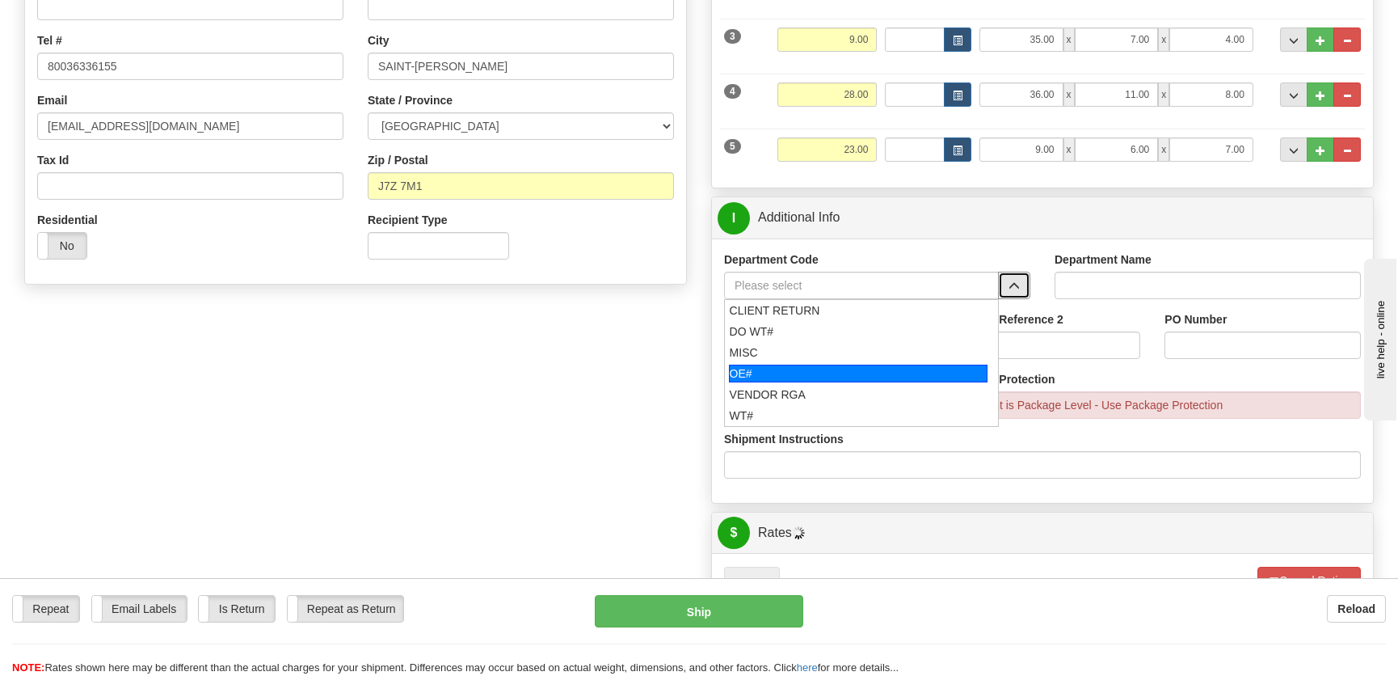
click at [829, 364] on div "OE#" at bounding box center [858, 373] width 259 height 18
type input "OE#"
type input "ORDERS"
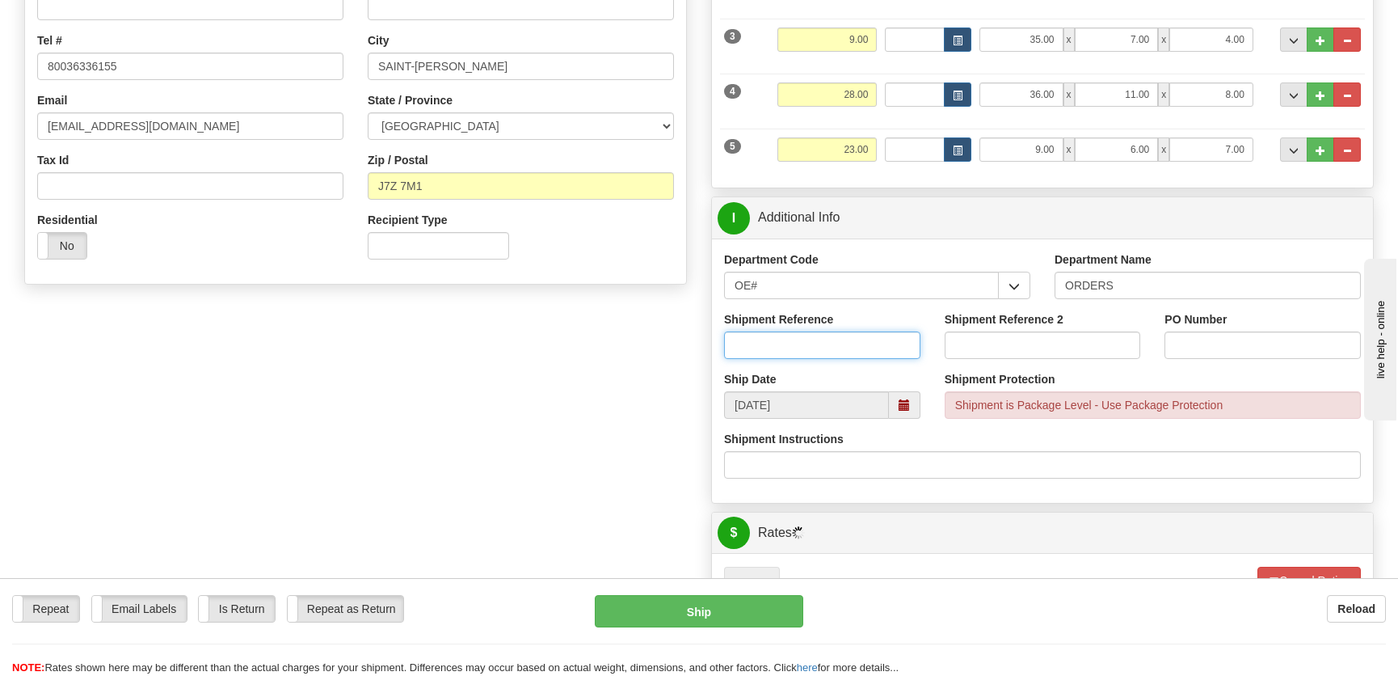
click at [835, 347] on input "Shipment Reference" at bounding box center [822, 344] width 196 height 27
type input "50317767-00,50314578-00"
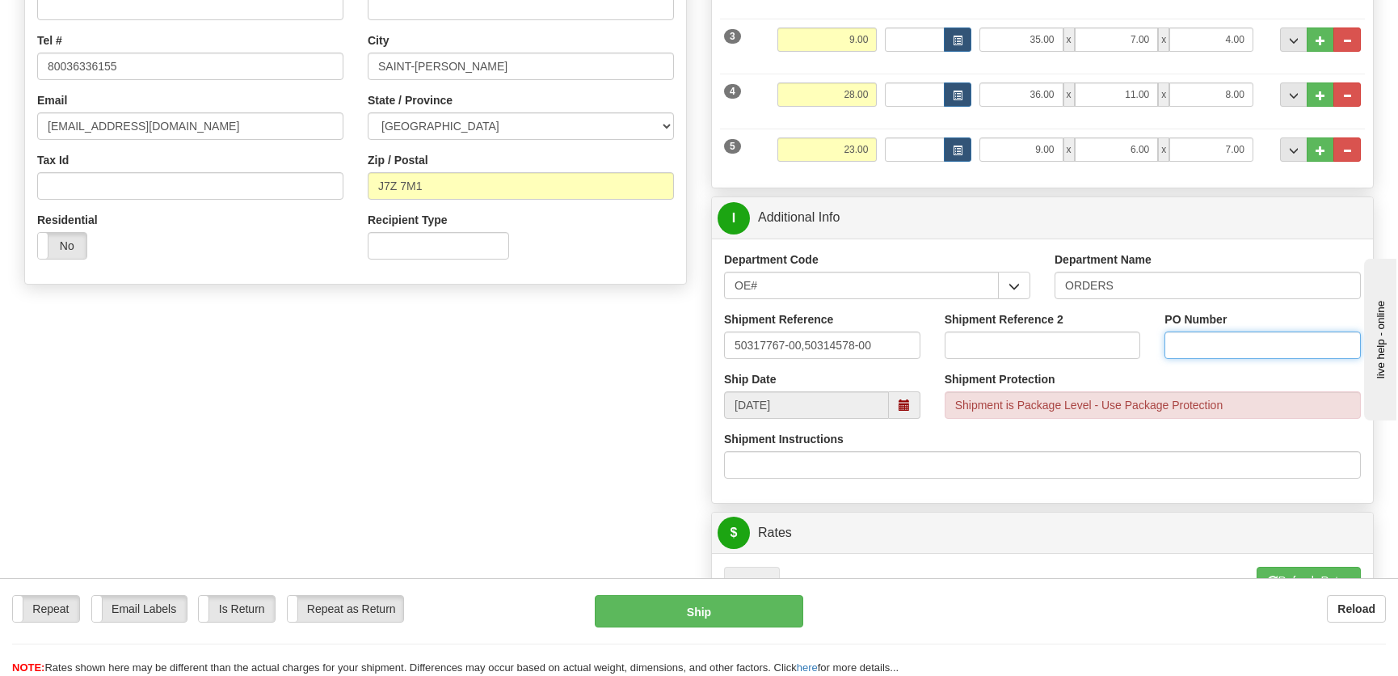
click at [1192, 345] on input "PO Number" at bounding box center [1262, 344] width 196 height 27
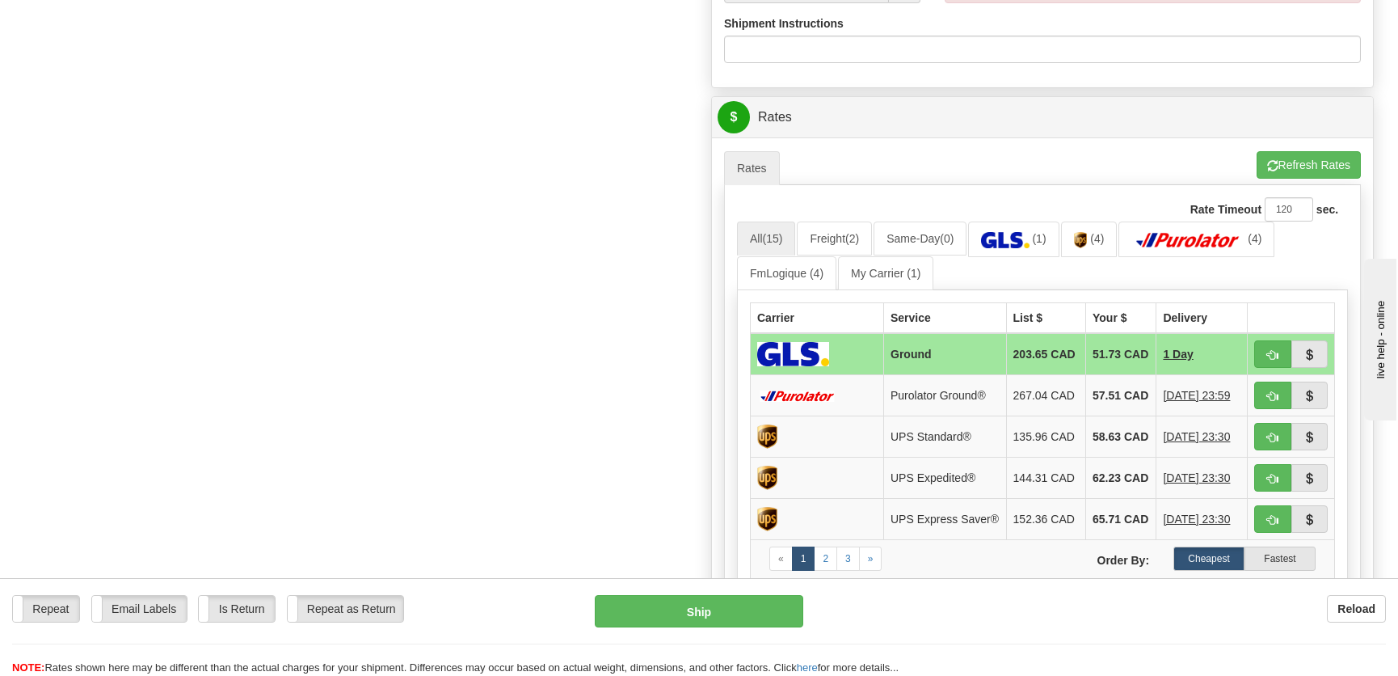
scroll to position [808, 0]
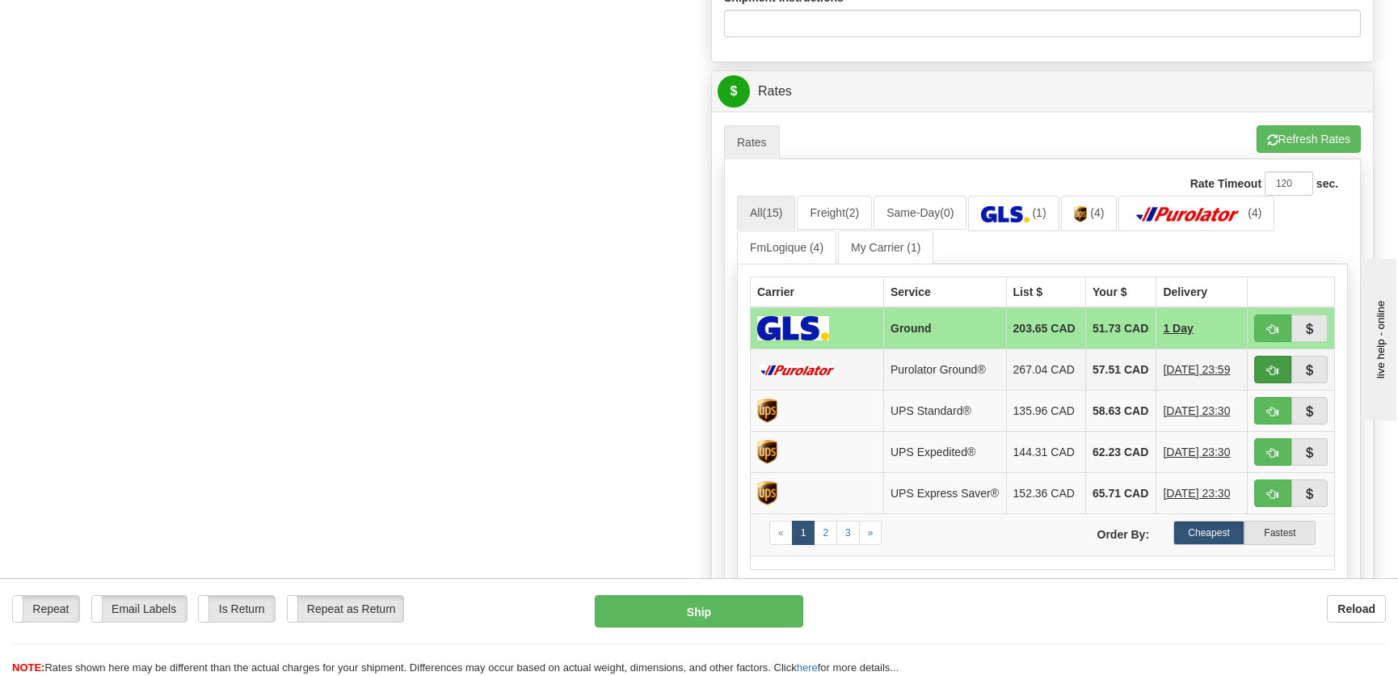
type input "."
click at [1265, 373] on button "button" at bounding box center [1272, 369] width 37 height 27
type input "260"
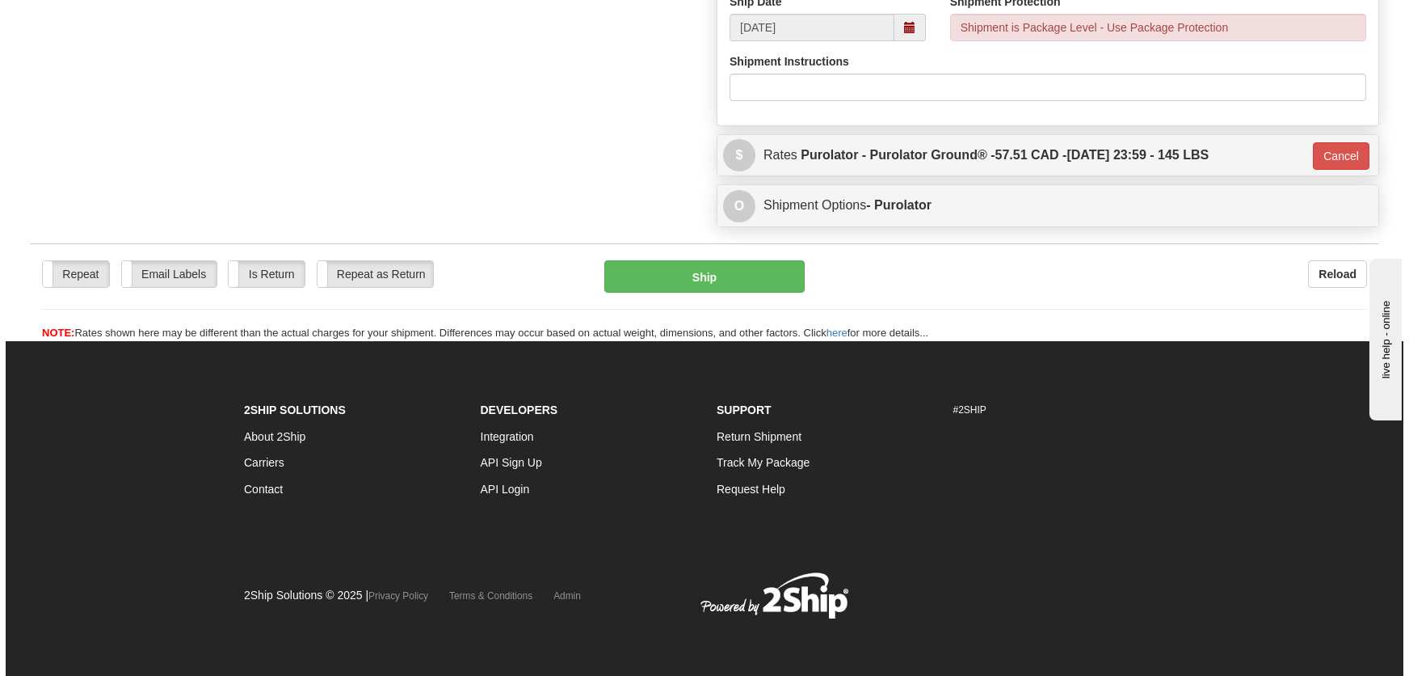
scroll to position [743, 0]
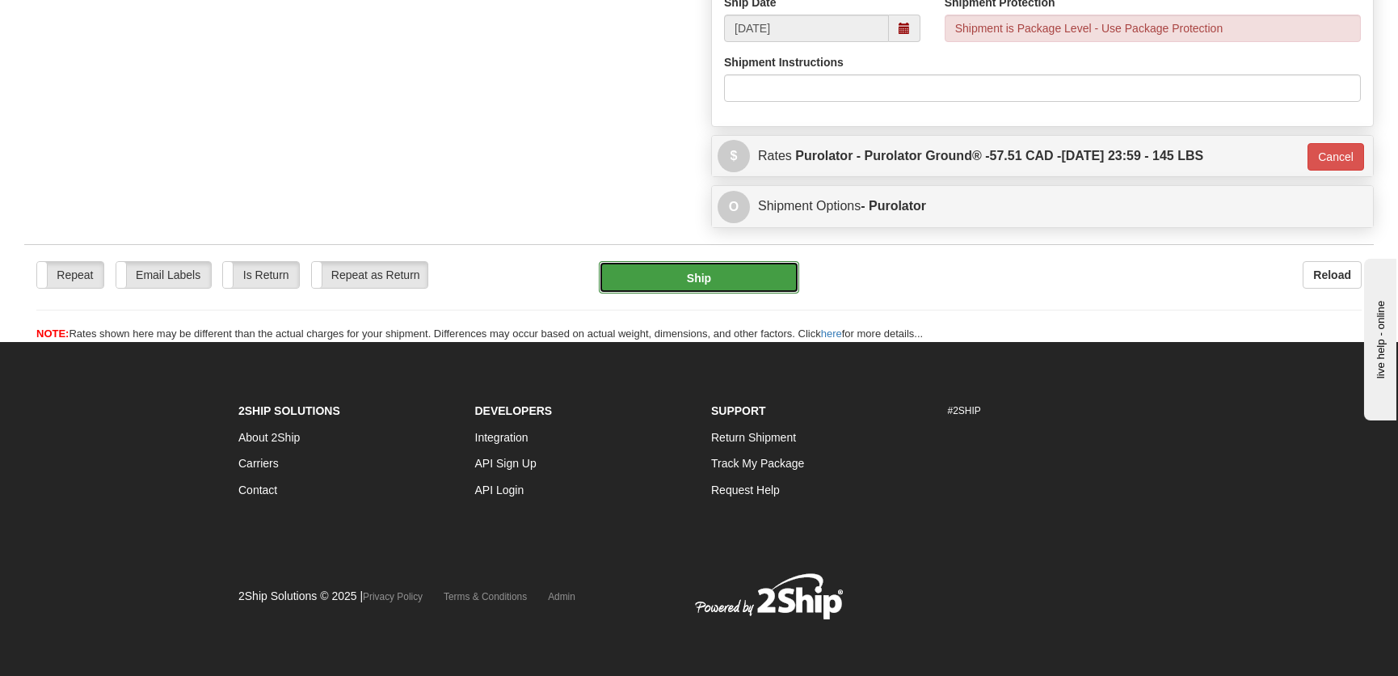
click at [747, 272] on button "Ship" at bounding box center [699, 277] width 200 height 32
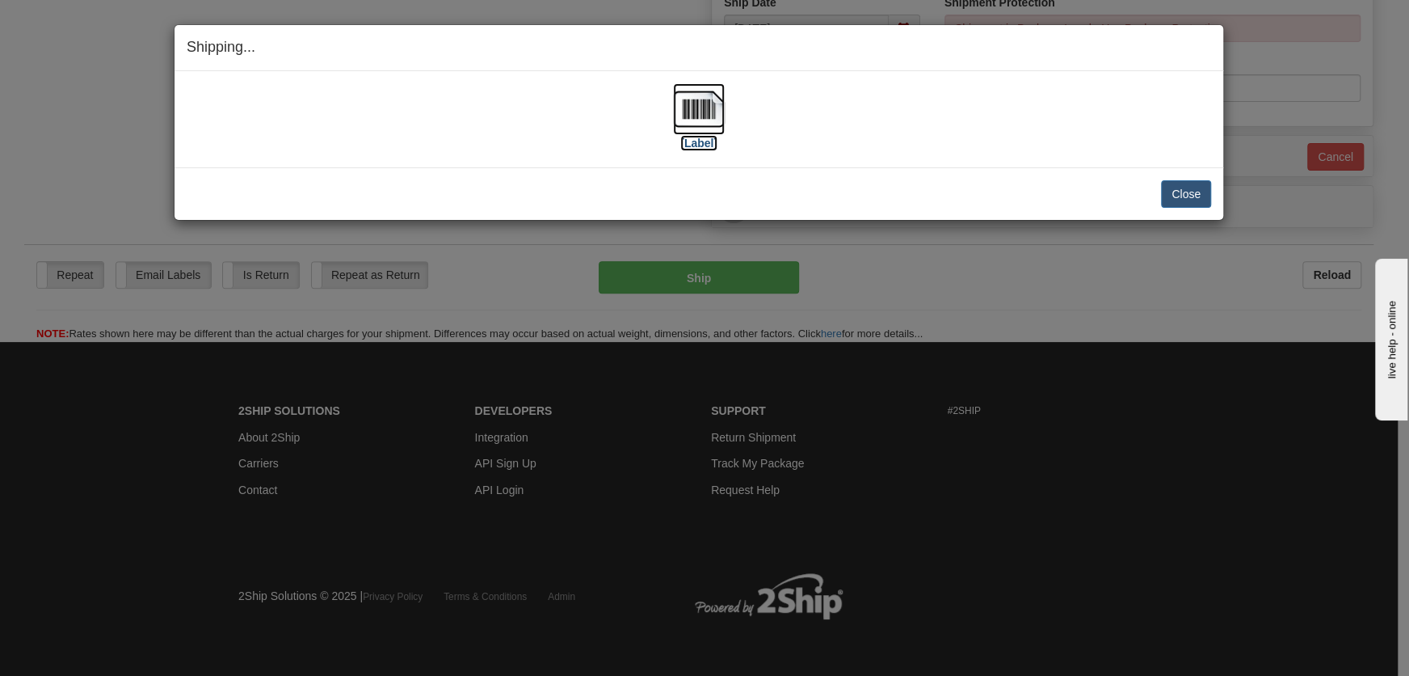
click at [709, 140] on label "[Label]" at bounding box center [698, 143] width 37 height 16
click at [1187, 188] on button "Close" at bounding box center [1186, 193] width 50 height 27
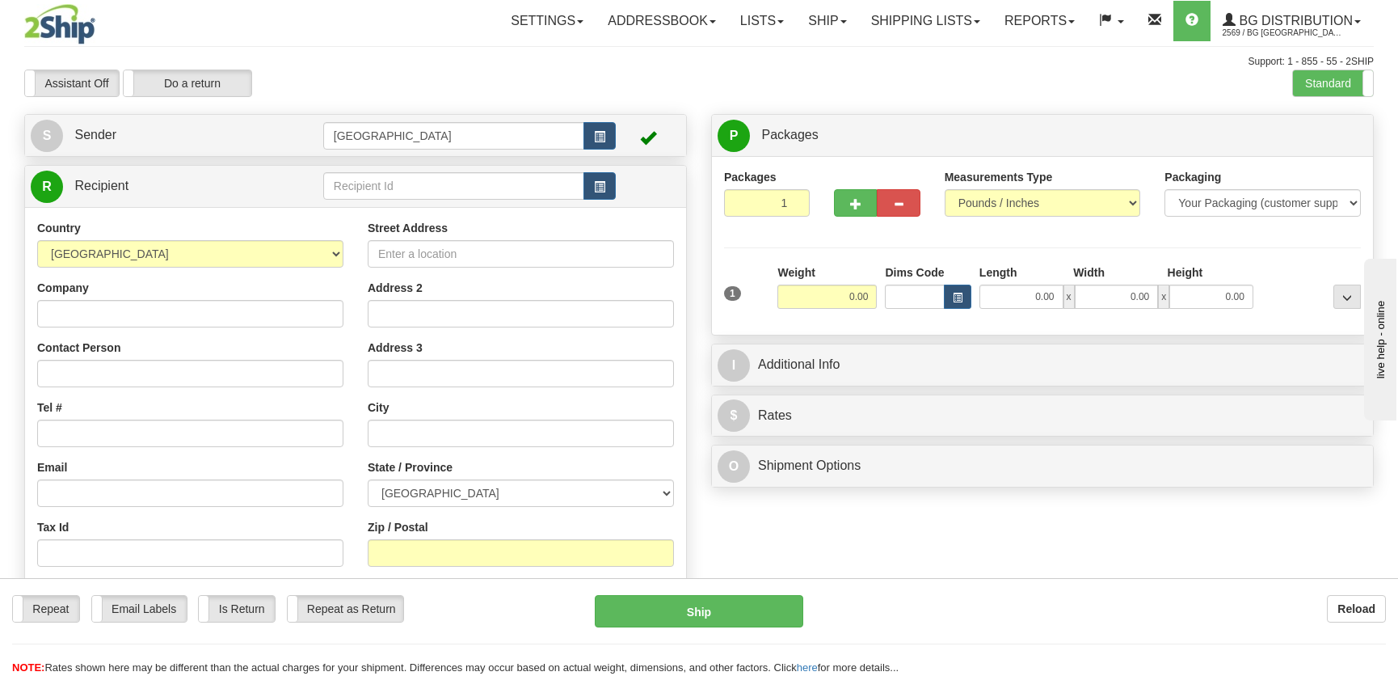
drag, startPoint x: 402, startPoint y: 120, endPoint x: 298, endPoint y: 124, distance: 103.5
click at [298, 124] on tr "S Sender [GEOGRAPHIC_DATA]" at bounding box center [356, 135] width 650 height 33
drag, startPoint x: 422, startPoint y: 133, endPoint x: 236, endPoint y: 124, distance: 186.1
click at [236, 124] on tr "S Sender [GEOGRAPHIC_DATA]" at bounding box center [356, 135] width 650 height 33
drag, startPoint x: 351, startPoint y: 148, endPoint x: 359, endPoint y: 162, distance: 15.9
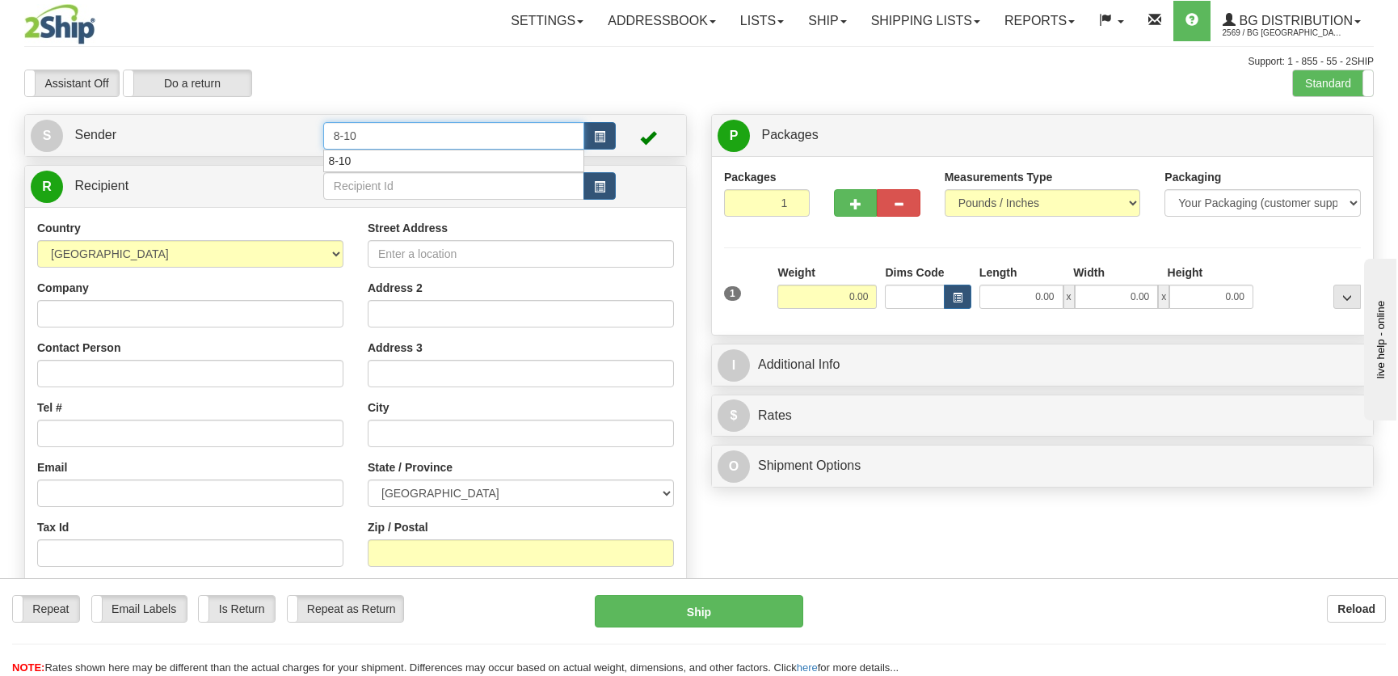
click at [351, 148] on input "8-10" at bounding box center [453, 135] width 261 height 27
click at [359, 162] on div "8-10" at bounding box center [449, 161] width 245 height 18
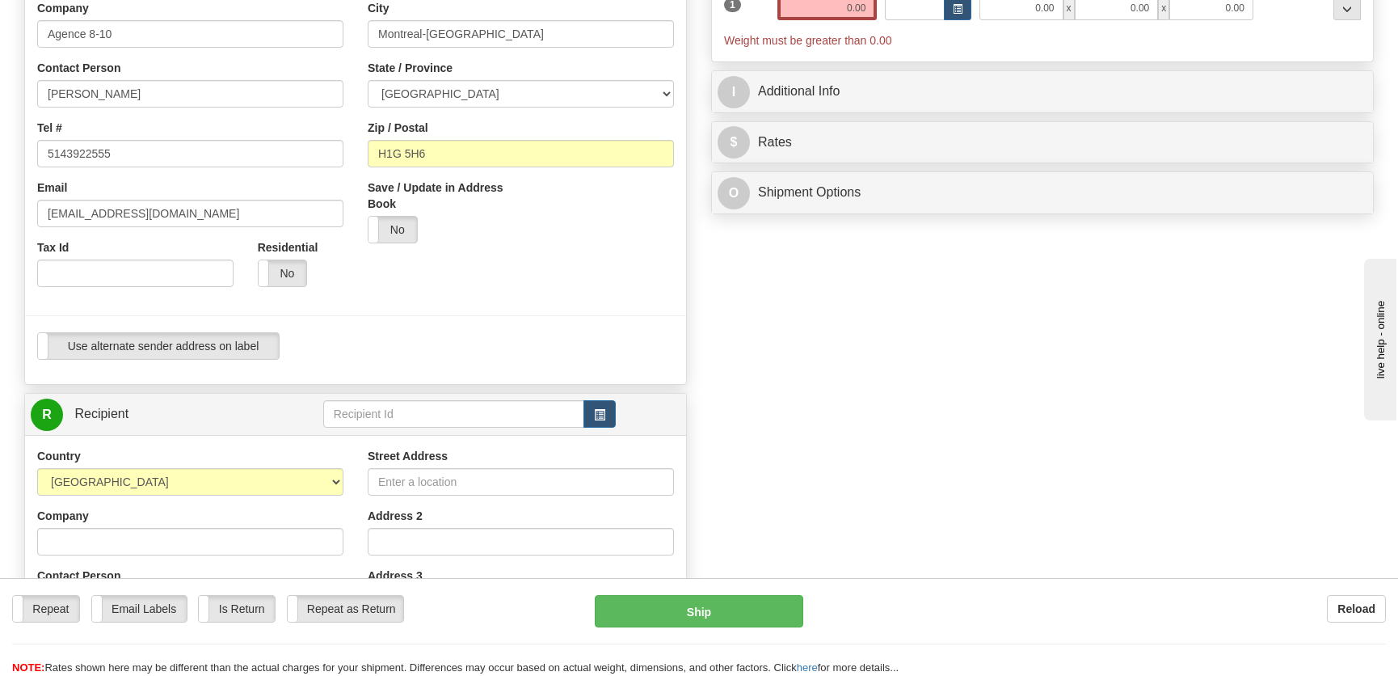
scroll to position [293, 0]
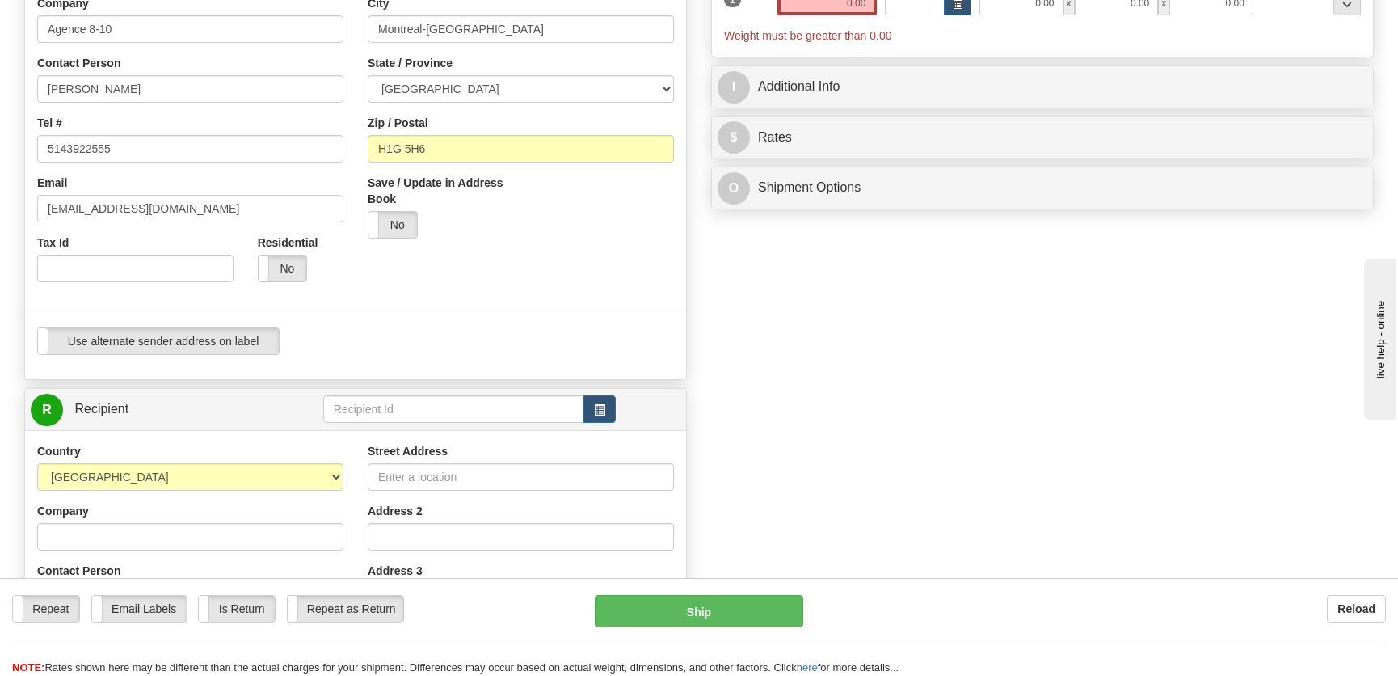
type input "8-10"
click at [427, 419] on input "text" at bounding box center [453, 408] width 261 height 27
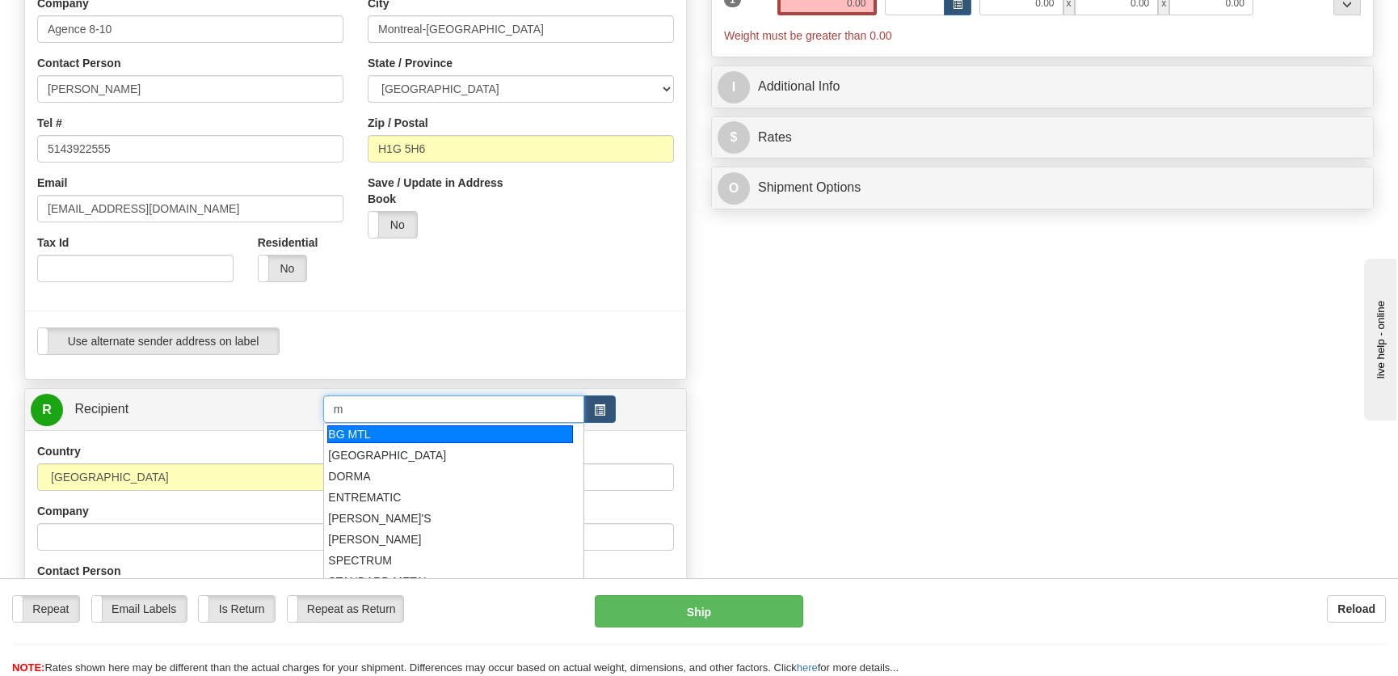
click at [478, 430] on div "BG MTL" at bounding box center [449, 434] width 245 height 18
type input "BG MTL"
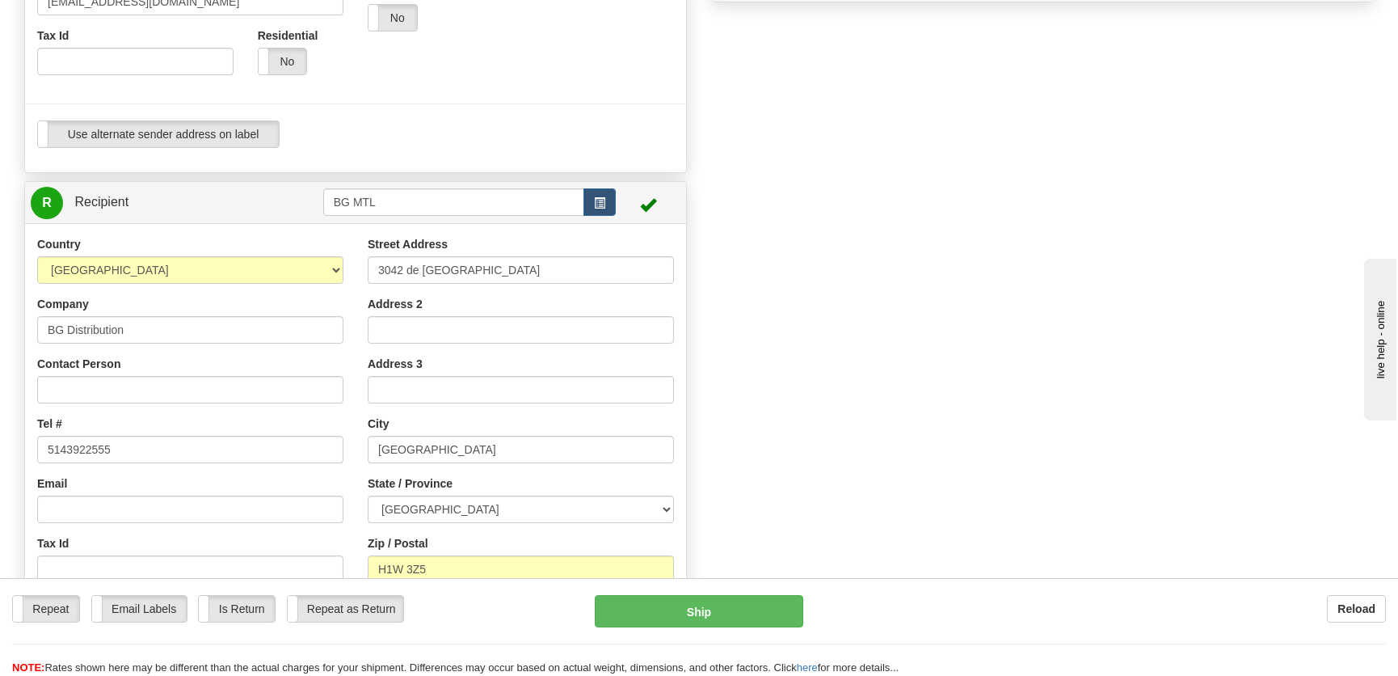
scroll to position [504, 0]
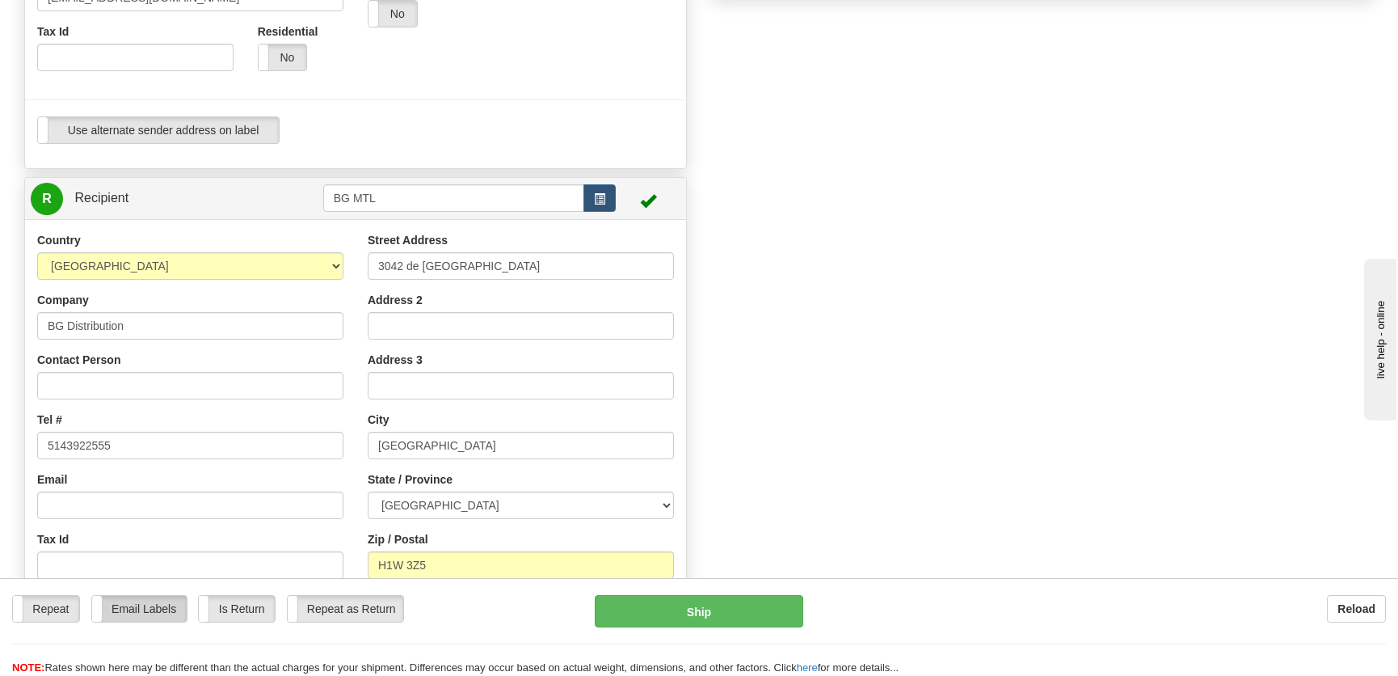
type input "0.00"
click at [144, 613] on label "Email Labels" at bounding box center [139, 609] width 95 height 26
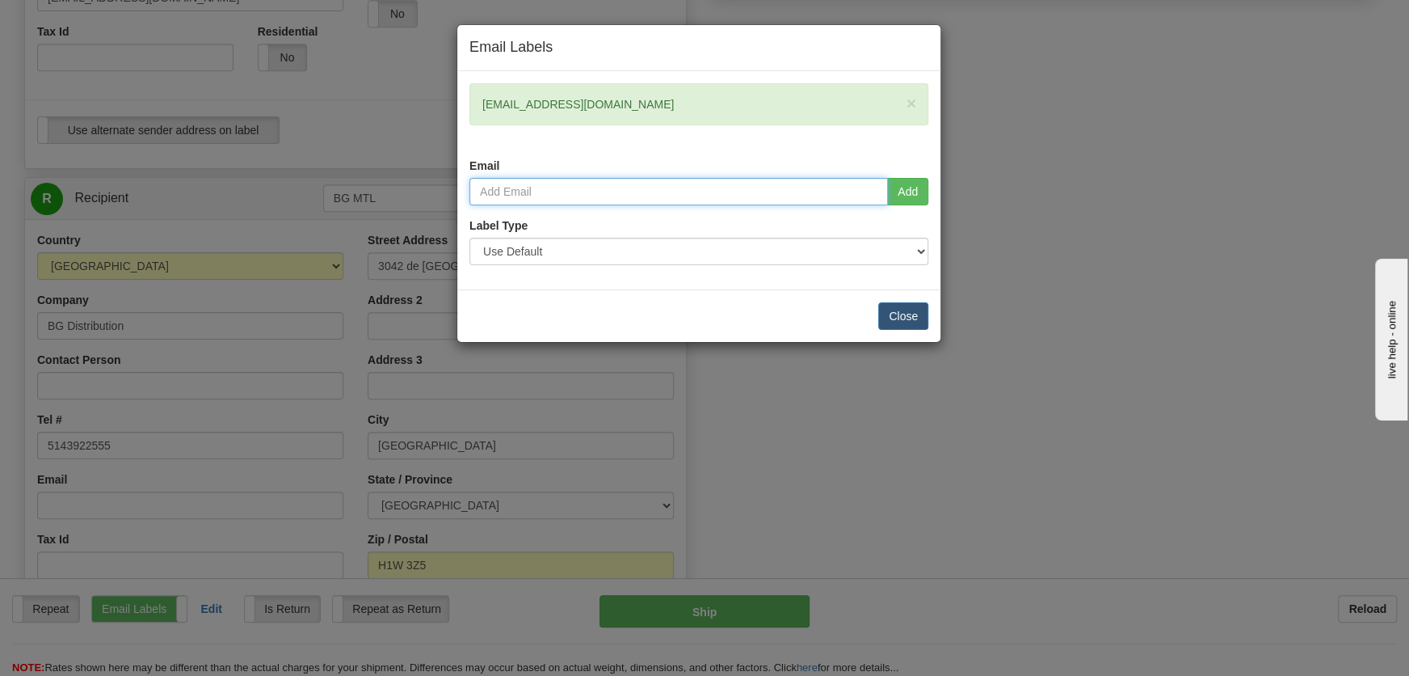
click at [564, 195] on input "email" at bounding box center [679, 191] width 419 height 27
type input "[EMAIL_ADDRESS][DOMAIN_NAME]"
click at [896, 195] on button "Add" at bounding box center [907, 191] width 41 height 27
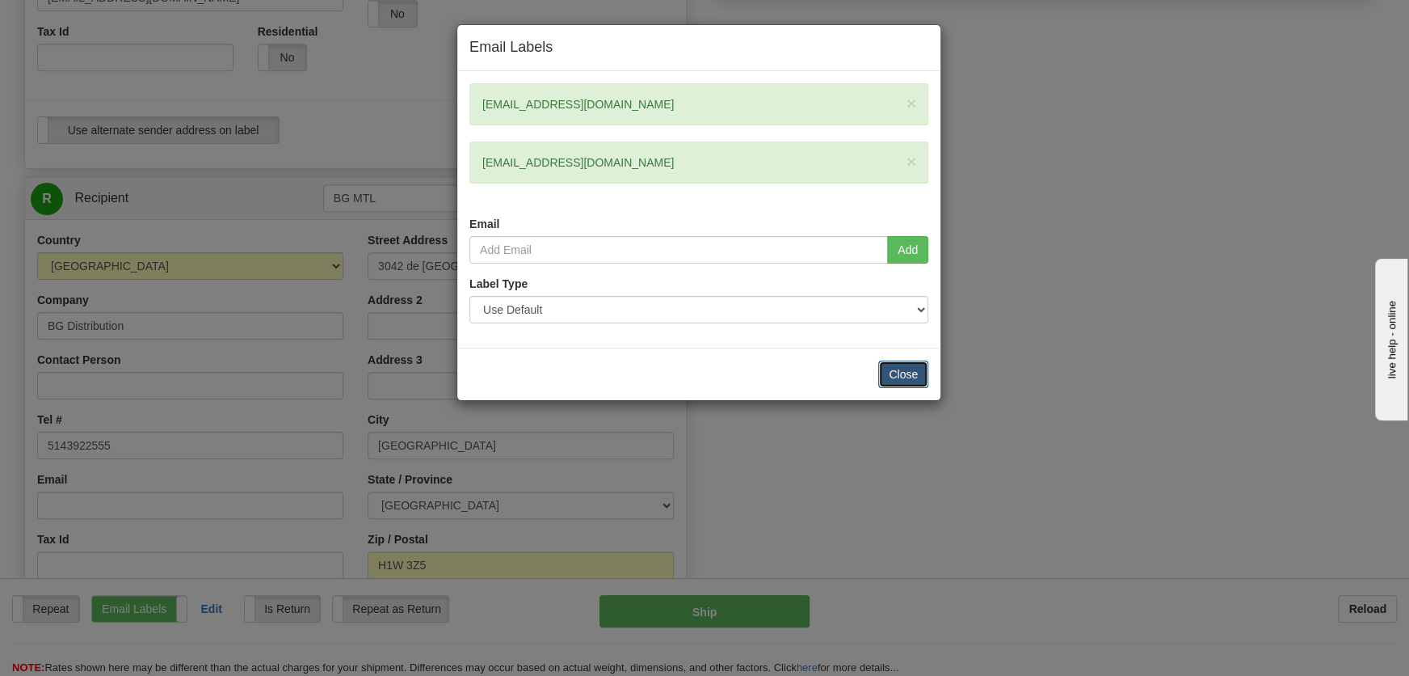
click at [889, 370] on button "Close" at bounding box center [903, 373] width 50 height 27
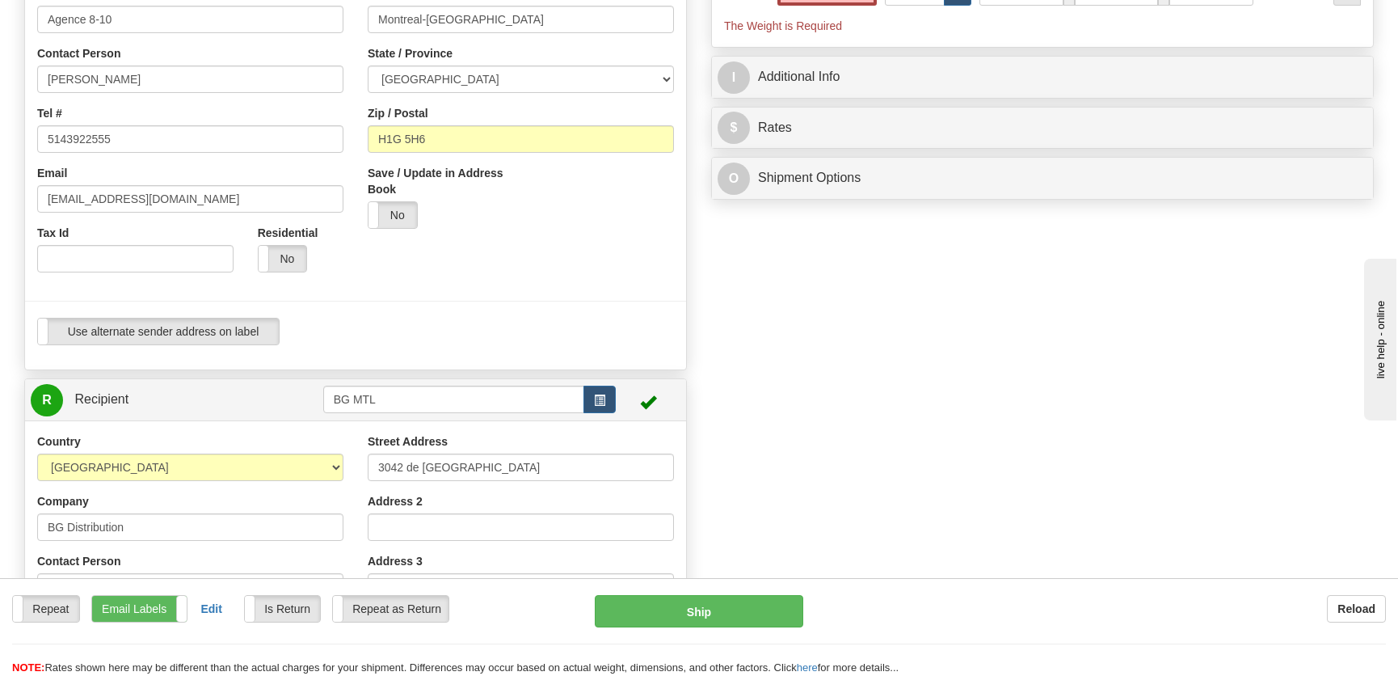
scroll to position [137, 0]
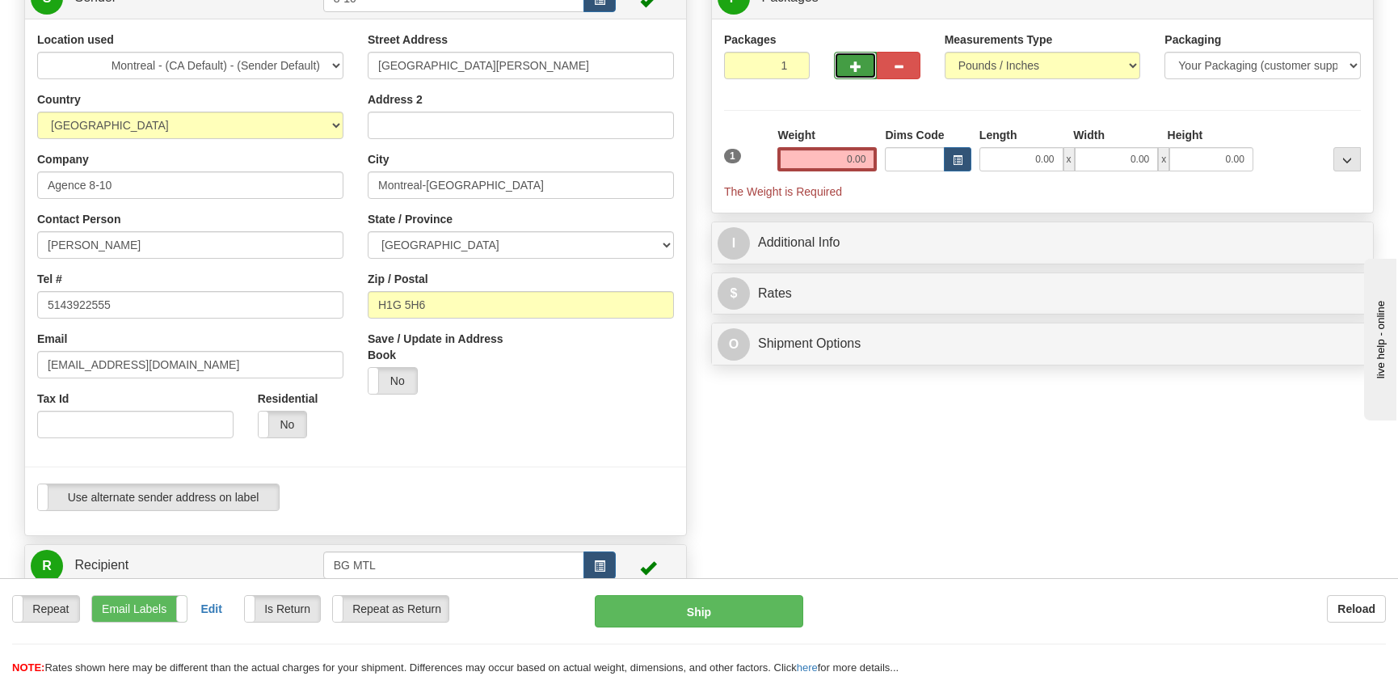
click at [865, 75] on button "button" at bounding box center [855, 65] width 43 height 27
radio input "true"
type input "2"
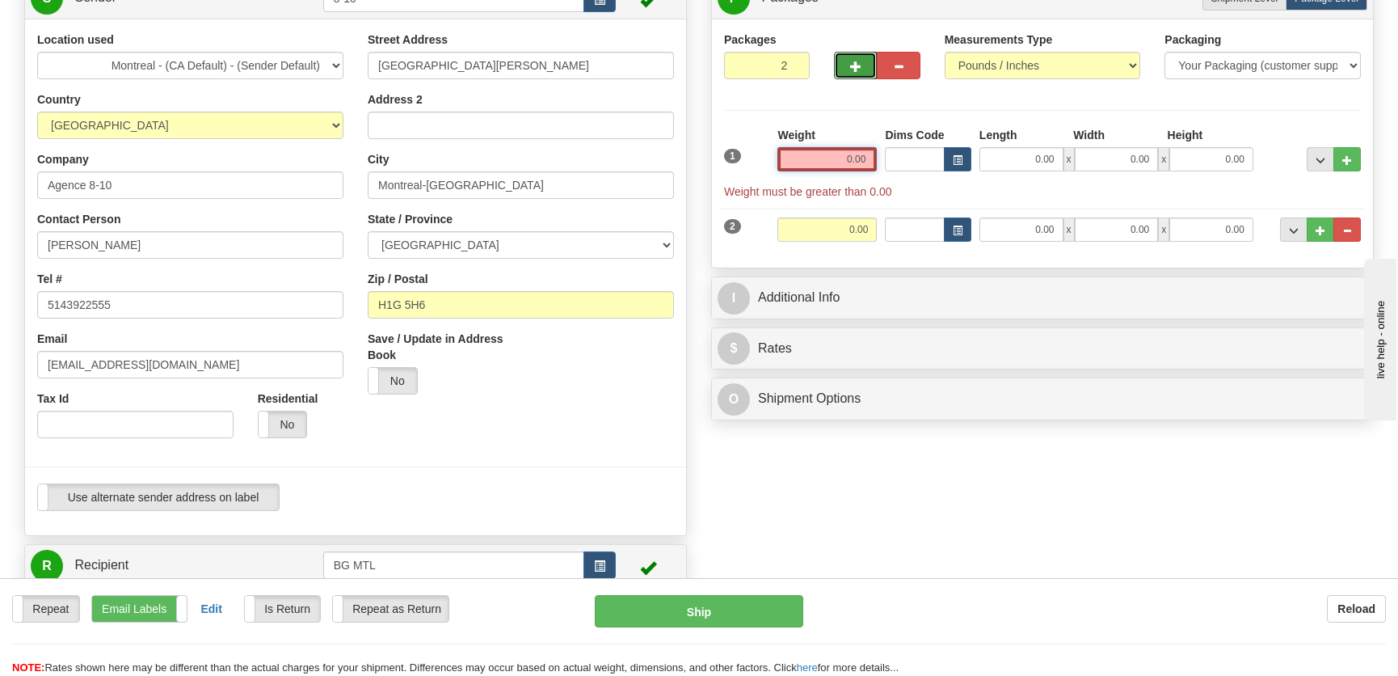
click at [834, 162] on input "0.00" at bounding box center [826, 159] width 99 height 24
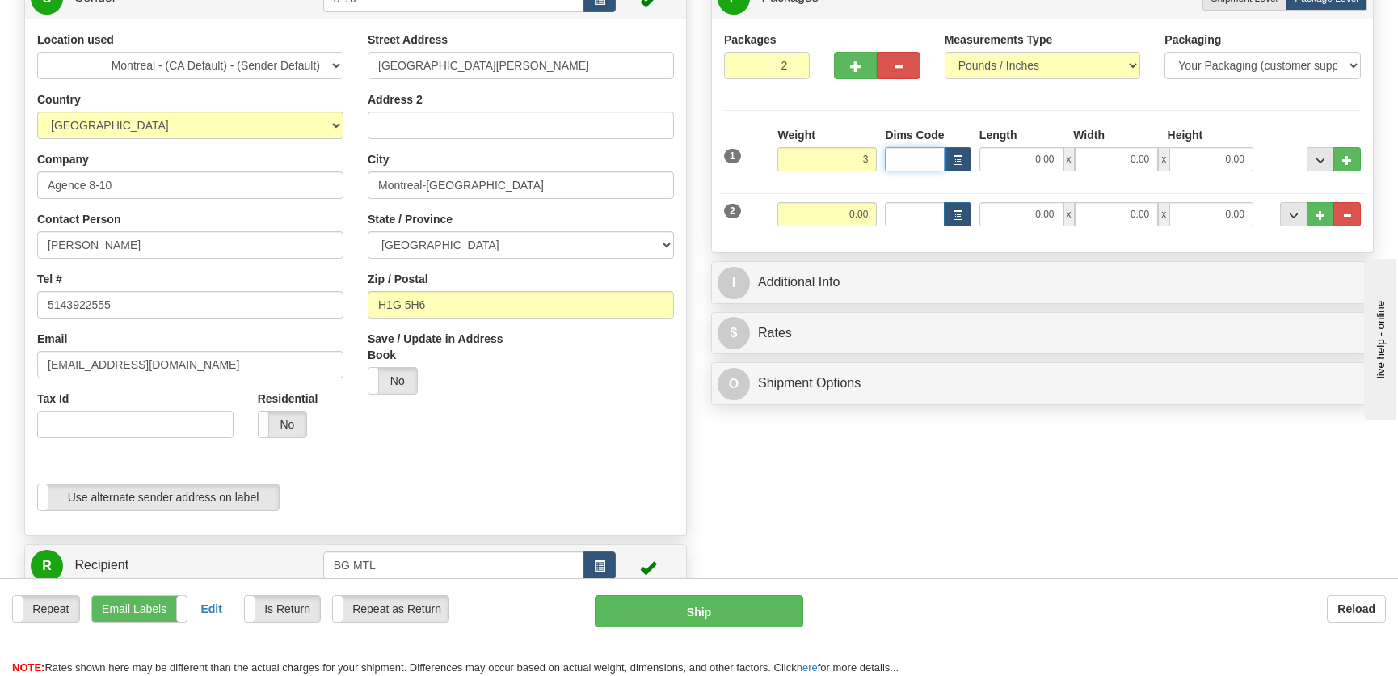
type input "3.00"
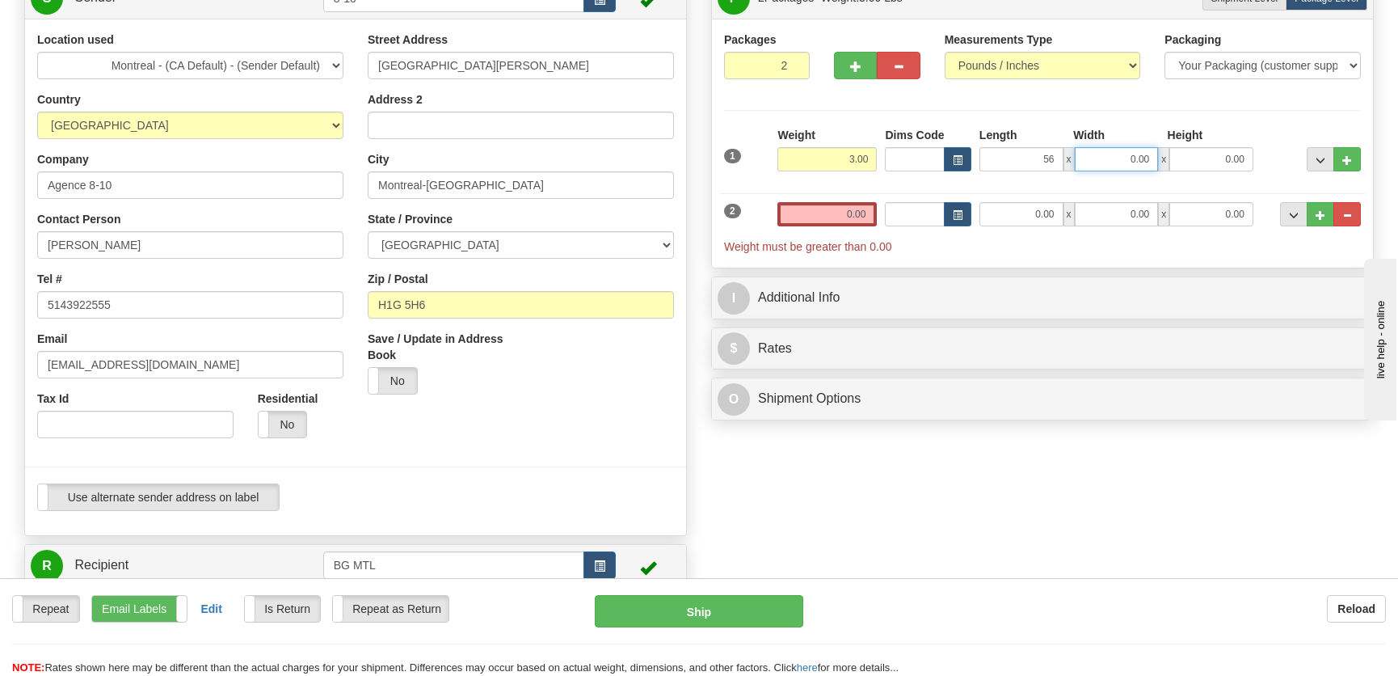
type input "56.00"
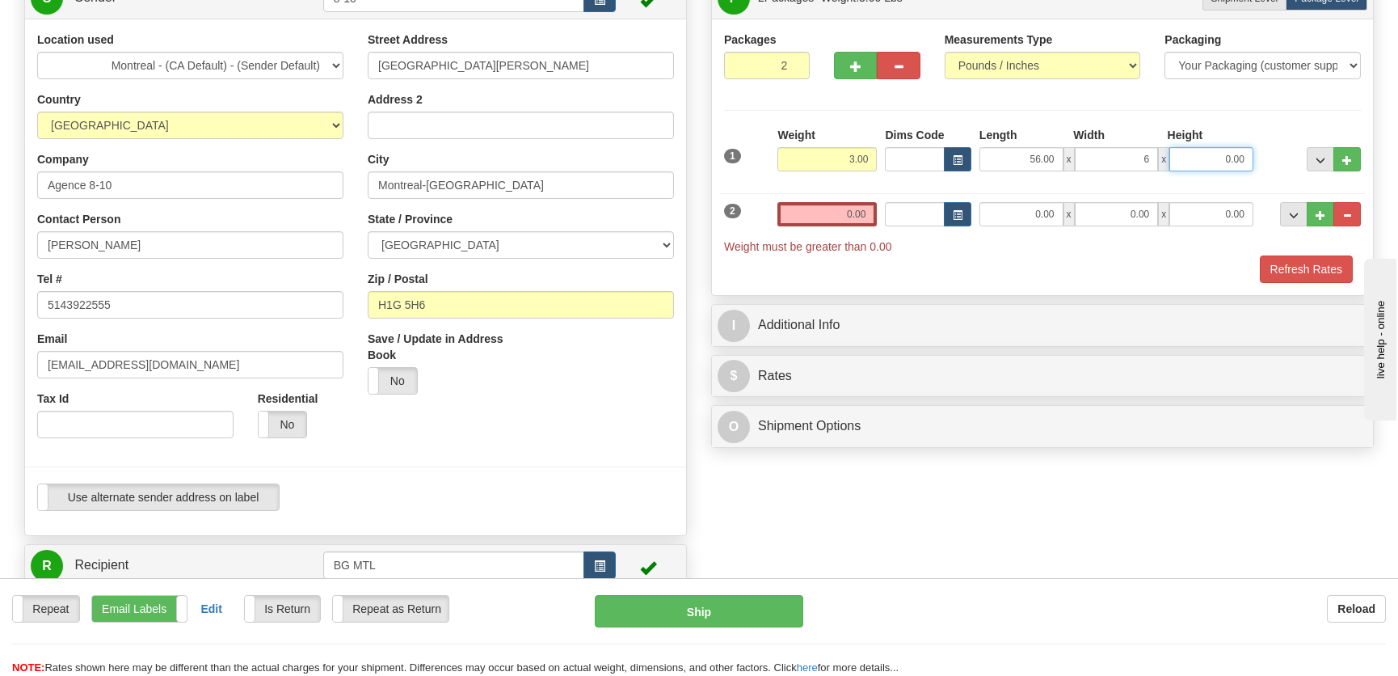
type input "6.00"
type input "2.00"
type input "30.00"
type input "9.00"
type input "5.00"
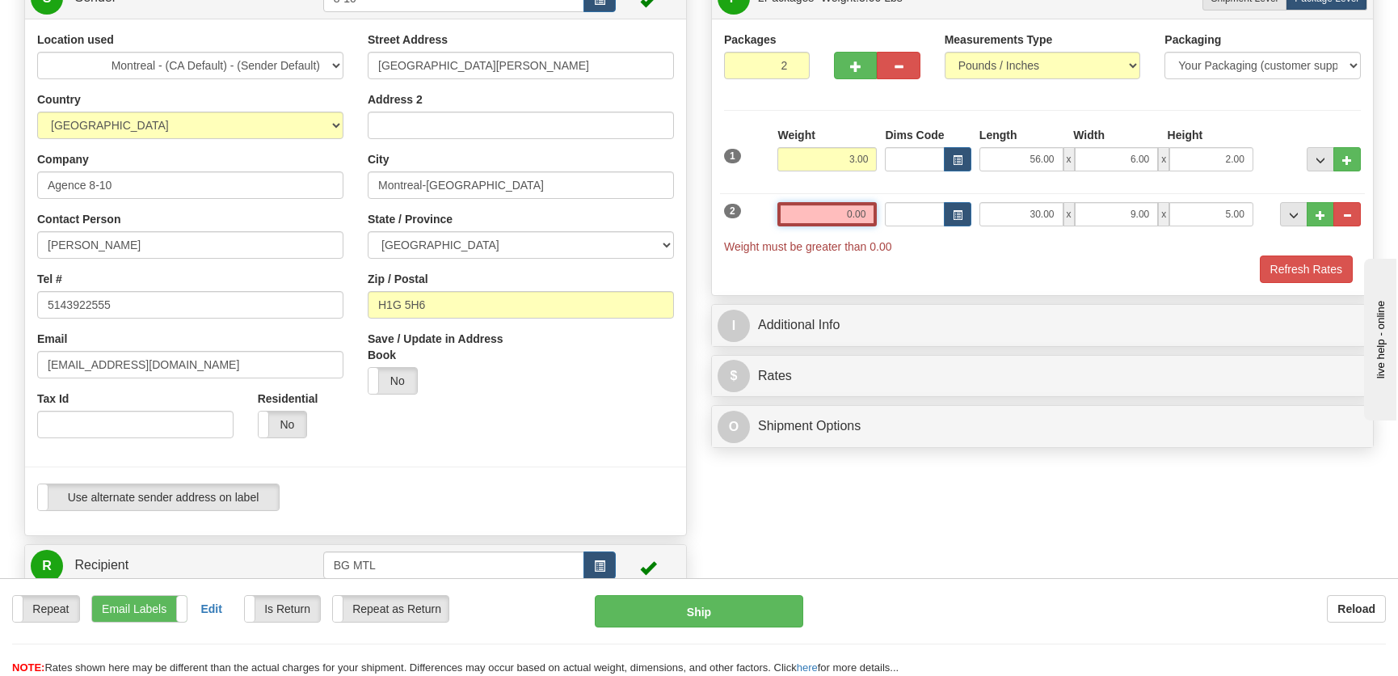
click at [825, 215] on input "0.00" at bounding box center [826, 214] width 99 height 24
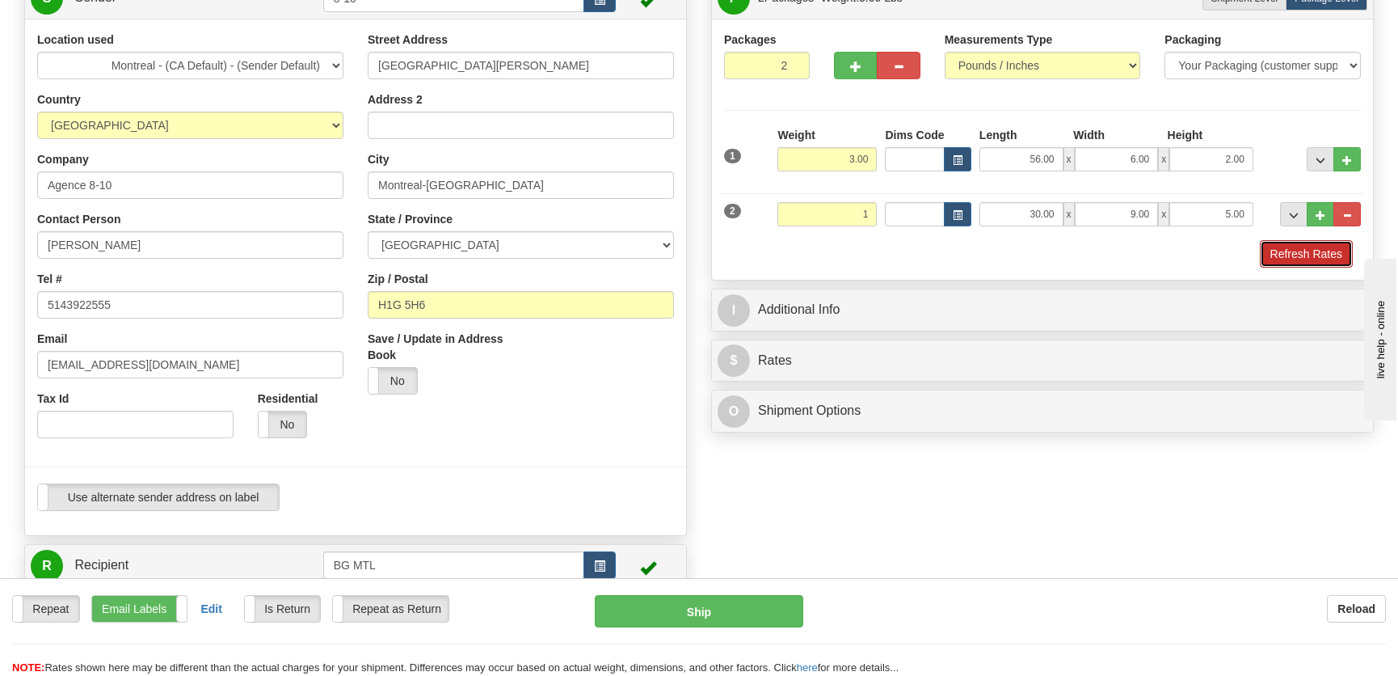
click at [1329, 251] on button "Refresh Rates" at bounding box center [1306, 253] width 93 height 27
type input "1.00"
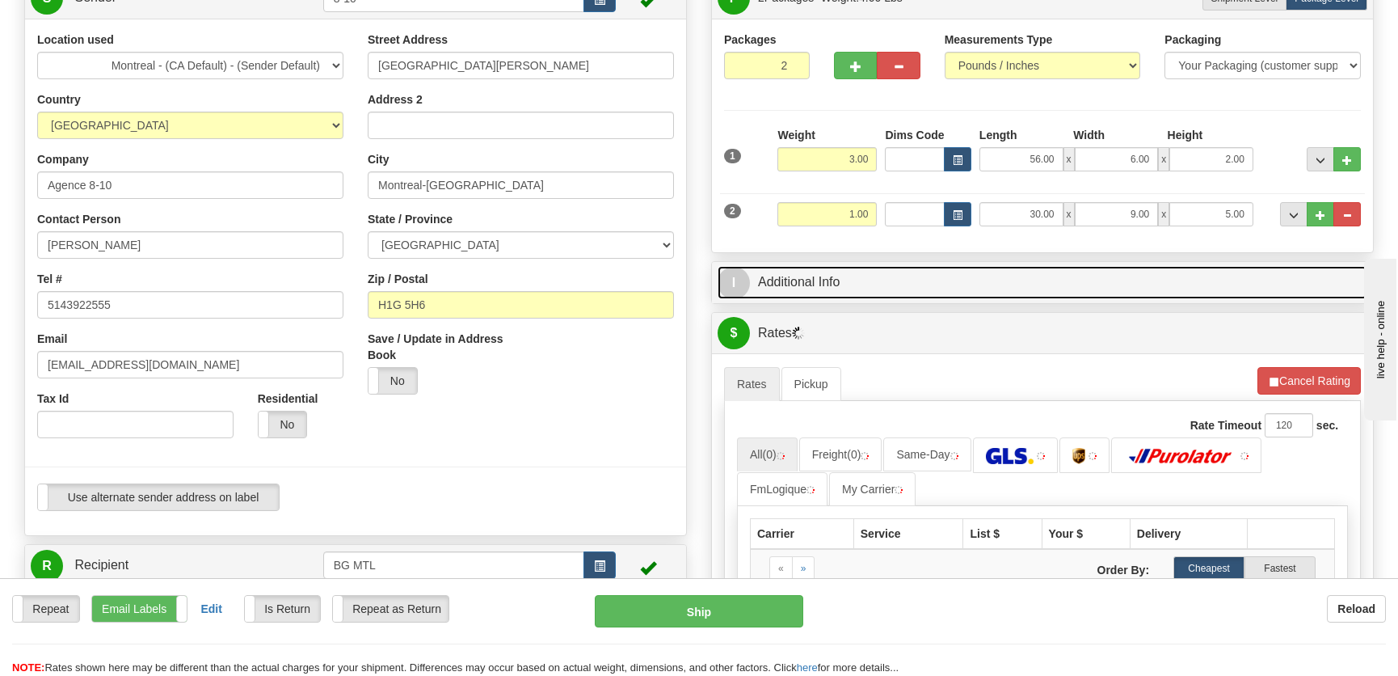
click at [1105, 284] on link "I Additional Info" at bounding box center [1043, 282] width 650 height 33
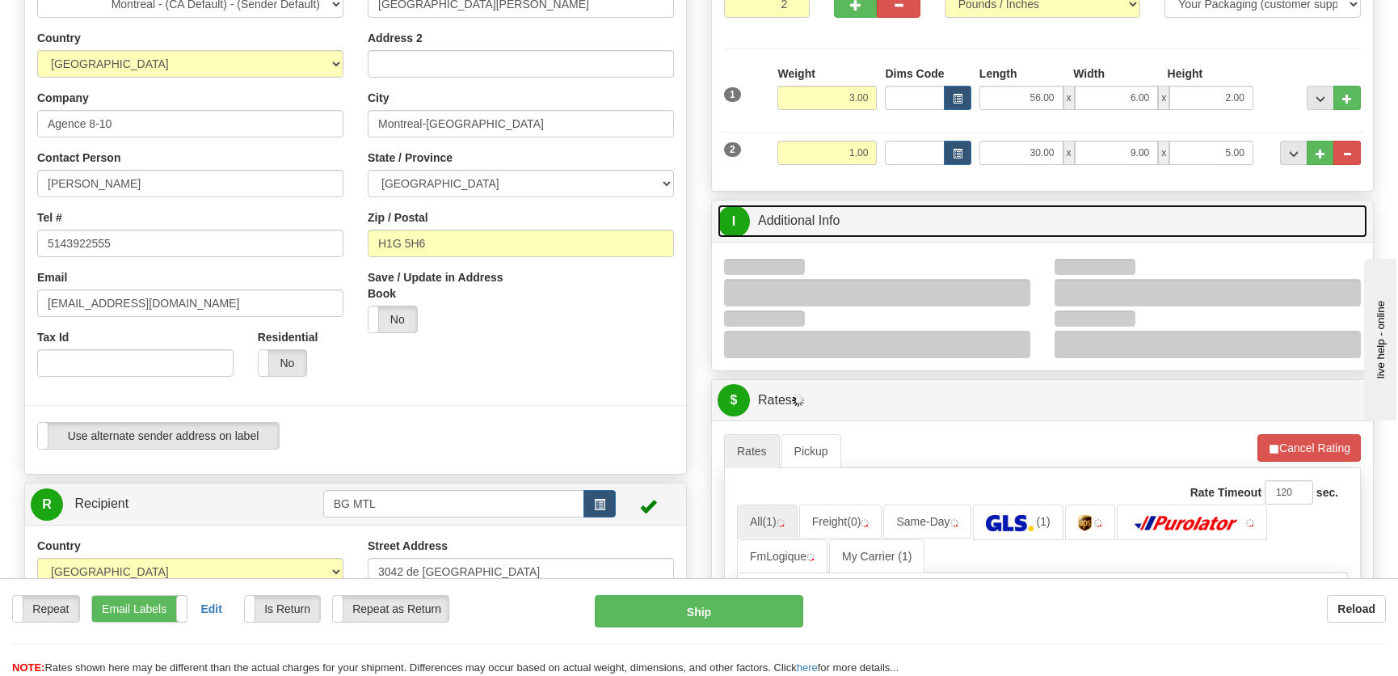
scroll to position [284, 0]
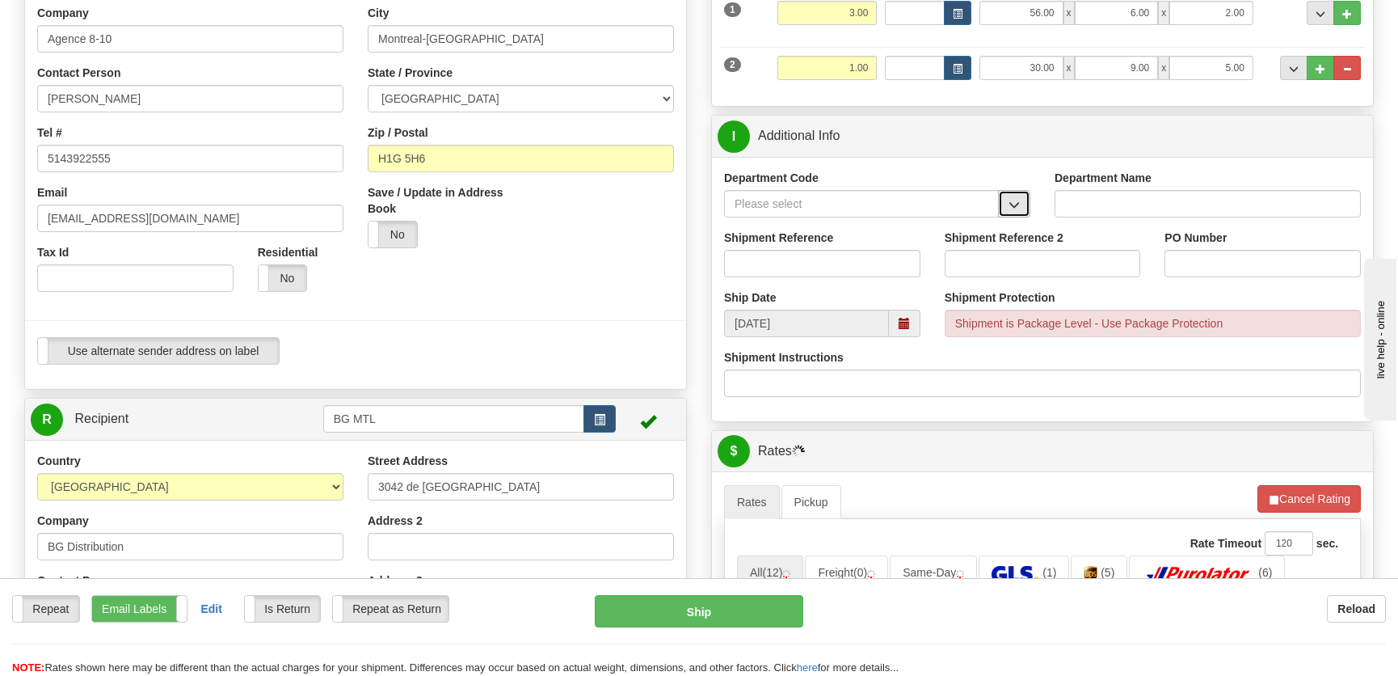
click at [1013, 193] on button "button" at bounding box center [1014, 203] width 32 height 27
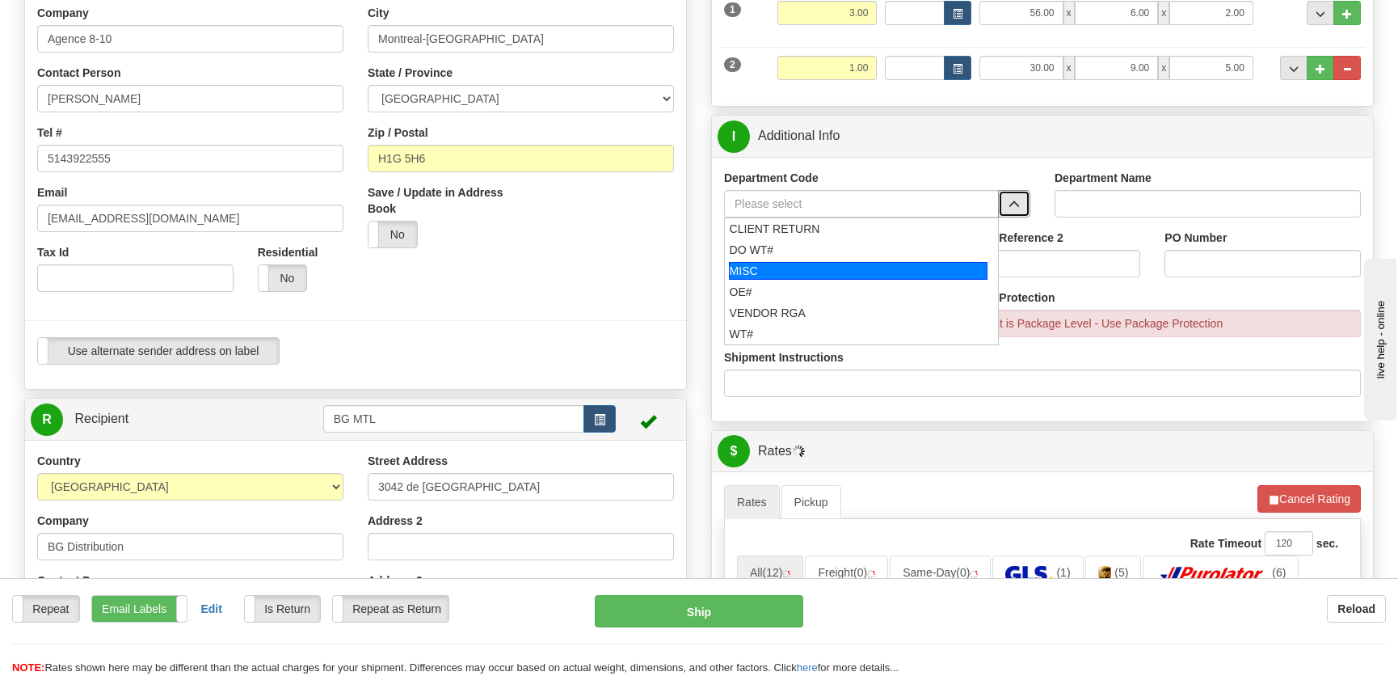
click at [803, 275] on div "MISC" at bounding box center [858, 271] width 259 height 18
type input "MISC"
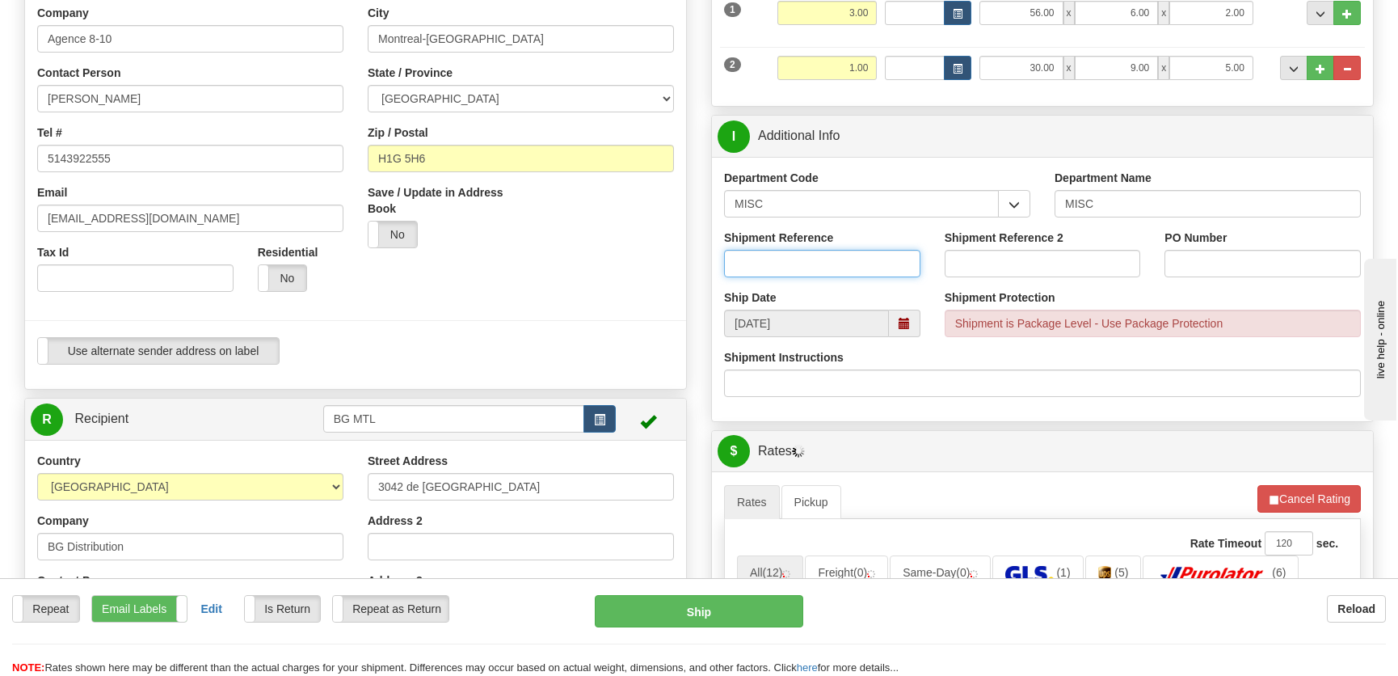
click at [803, 275] on input "Shipment Reference" at bounding box center [822, 263] width 196 height 27
click at [758, 260] on input "504106-00" at bounding box center [822, 263] width 196 height 27
click at [755, 260] on input "504106-00" at bounding box center [822, 263] width 196 height 27
type input "5043106-00"
click at [1274, 276] on div "PO Number" at bounding box center [1262, 260] width 221 height 60
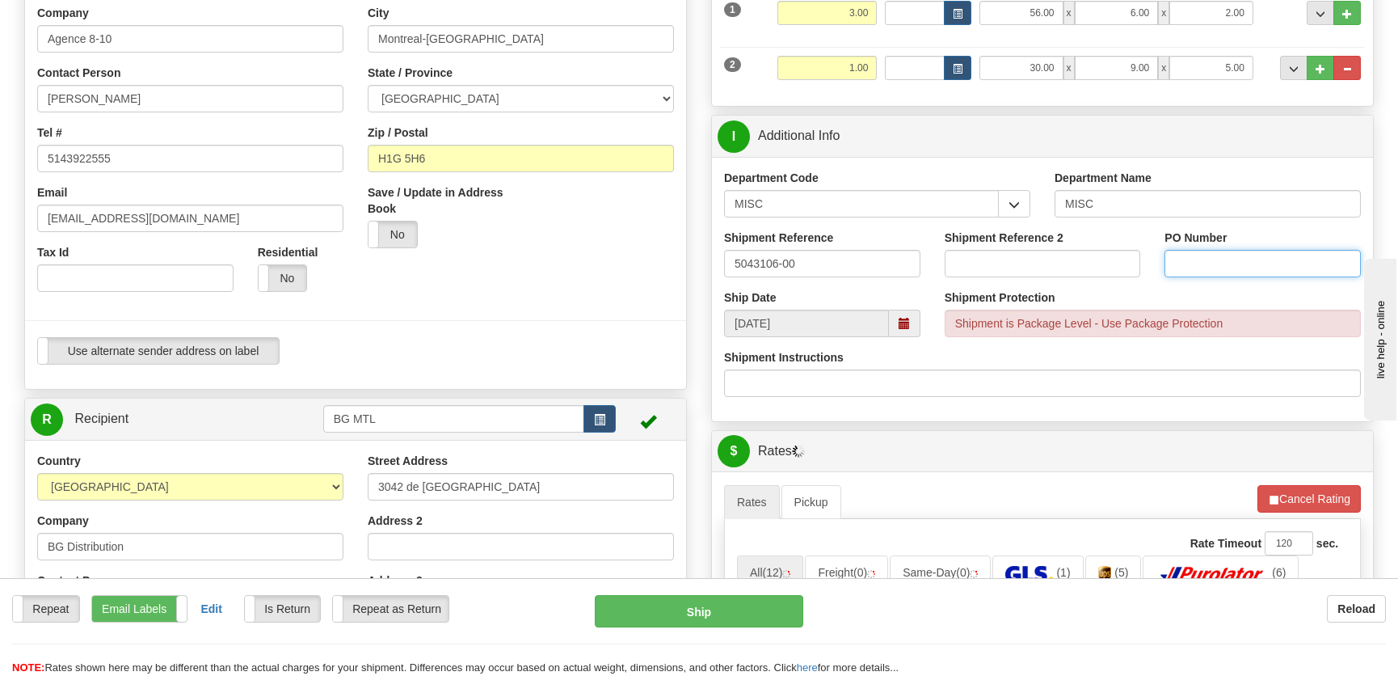
click at [1272, 272] on input "PO Number" at bounding box center [1262, 263] width 196 height 27
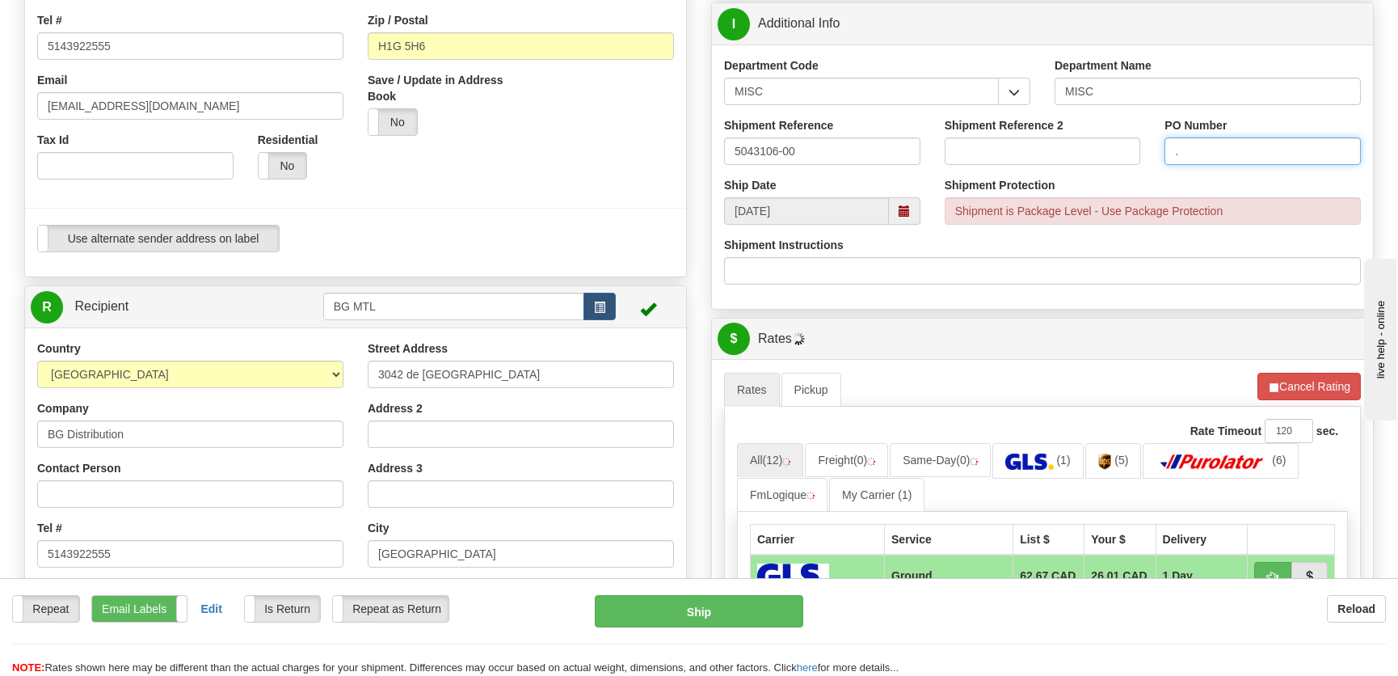
scroll to position [210, 0]
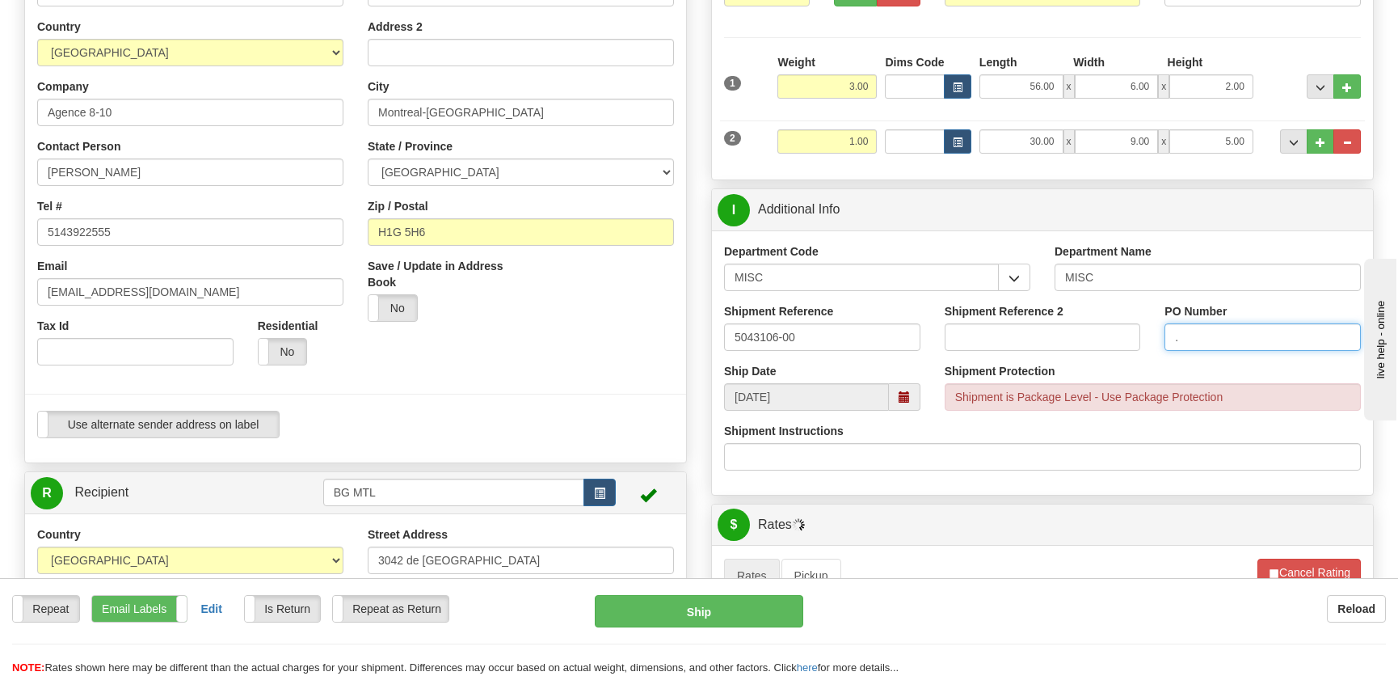
type input "."
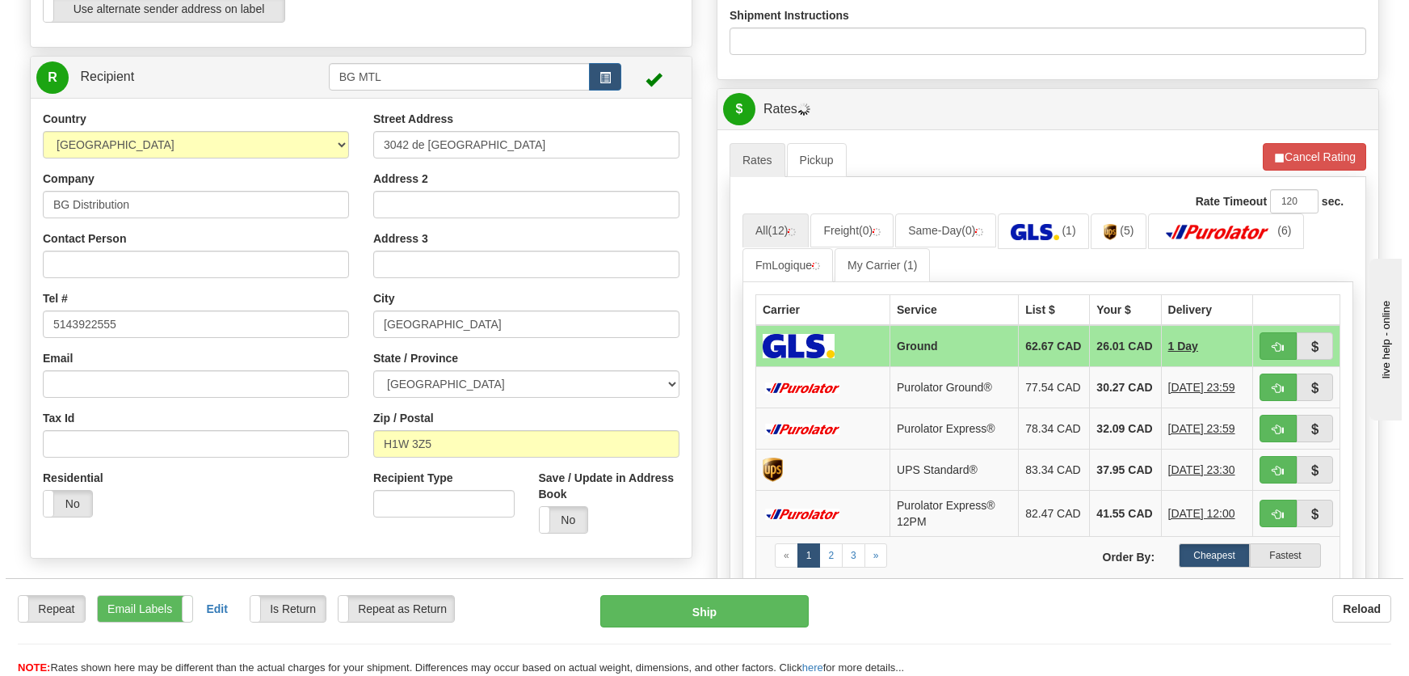
scroll to position [651, 0]
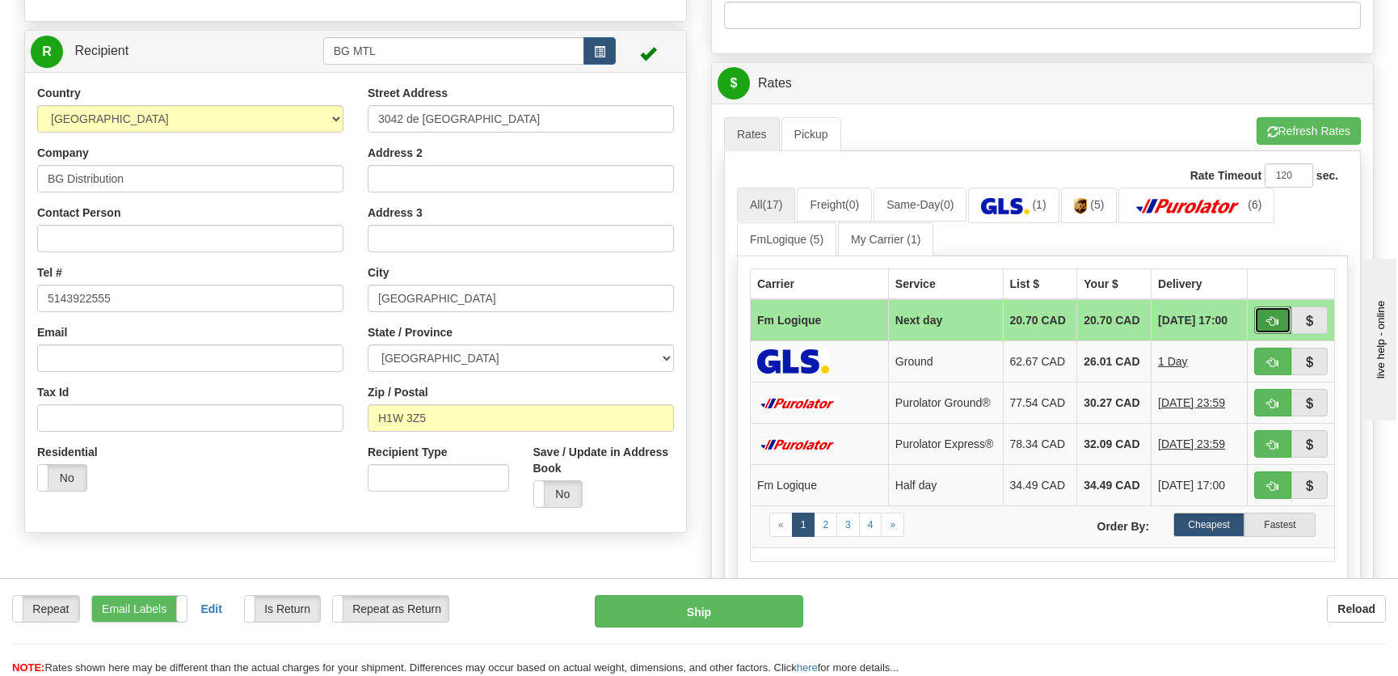
click at [1261, 314] on button "button" at bounding box center [1272, 319] width 37 height 27
type input "jour"
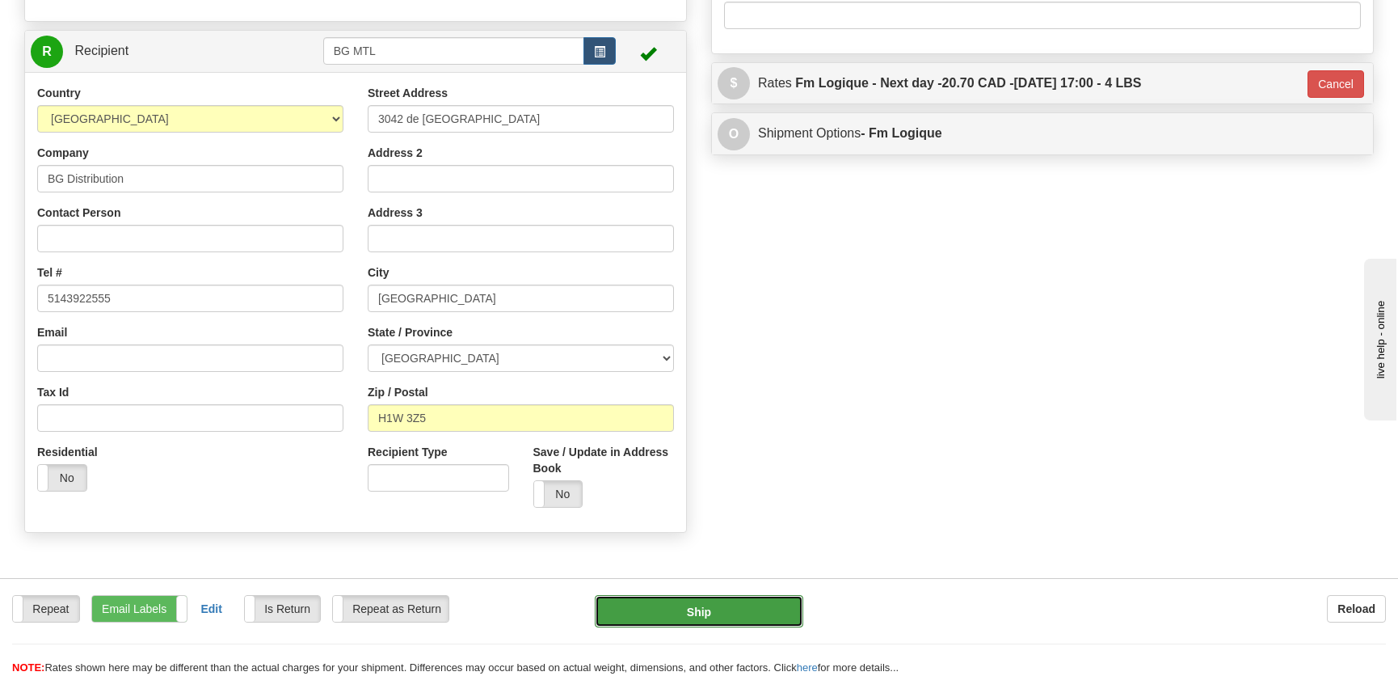
click at [700, 609] on button "Ship" at bounding box center [699, 611] width 208 height 32
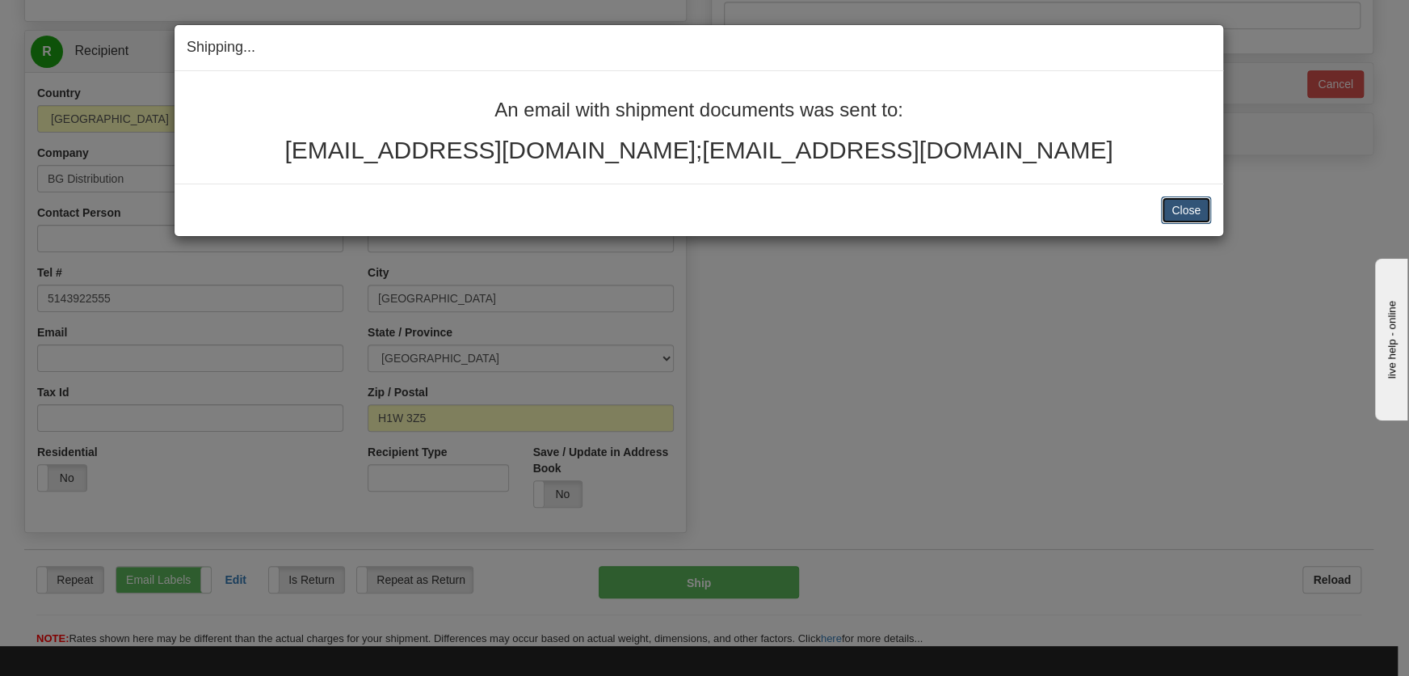
click at [1173, 204] on button "Close" at bounding box center [1186, 209] width 50 height 27
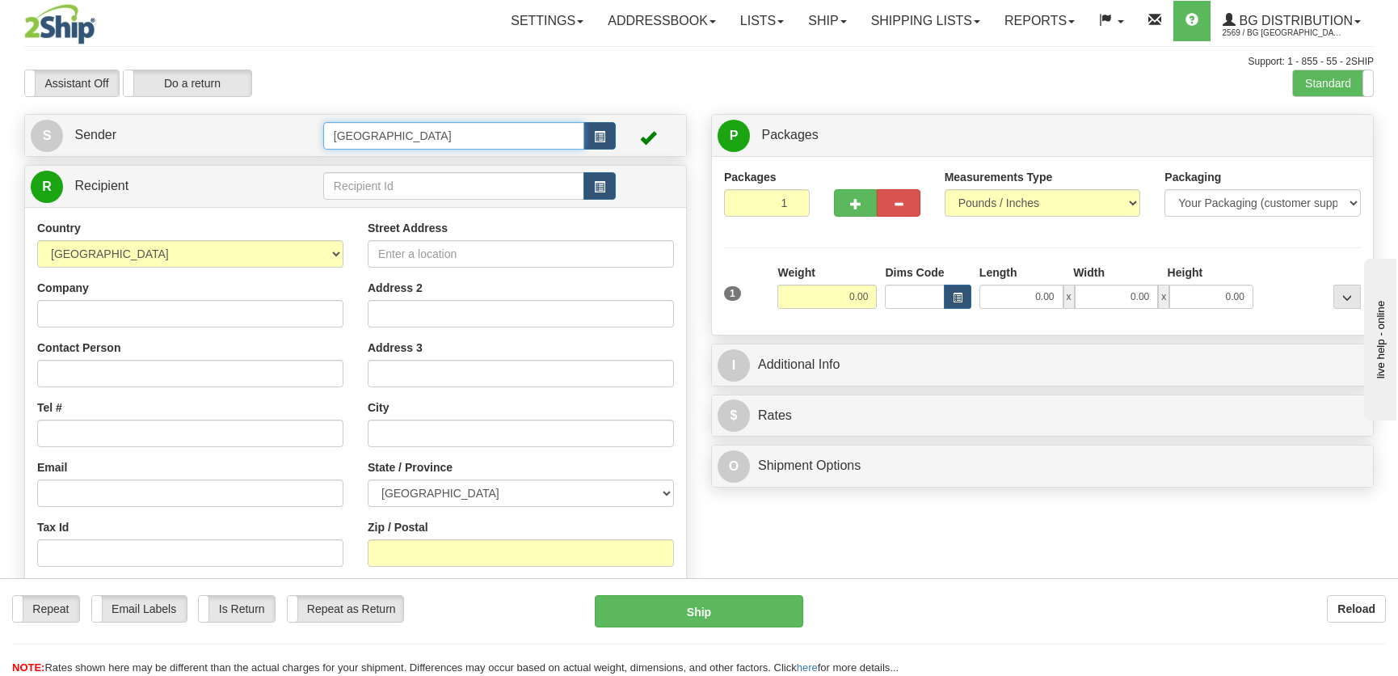
drag, startPoint x: 0, startPoint y: 0, endPoint x: 192, endPoint y: 137, distance: 235.7
click at [192, 137] on tr "S Sender [GEOGRAPHIC_DATA]" at bounding box center [356, 135] width 650 height 33
click at [383, 153] on div "8-10" at bounding box center [449, 161] width 245 height 18
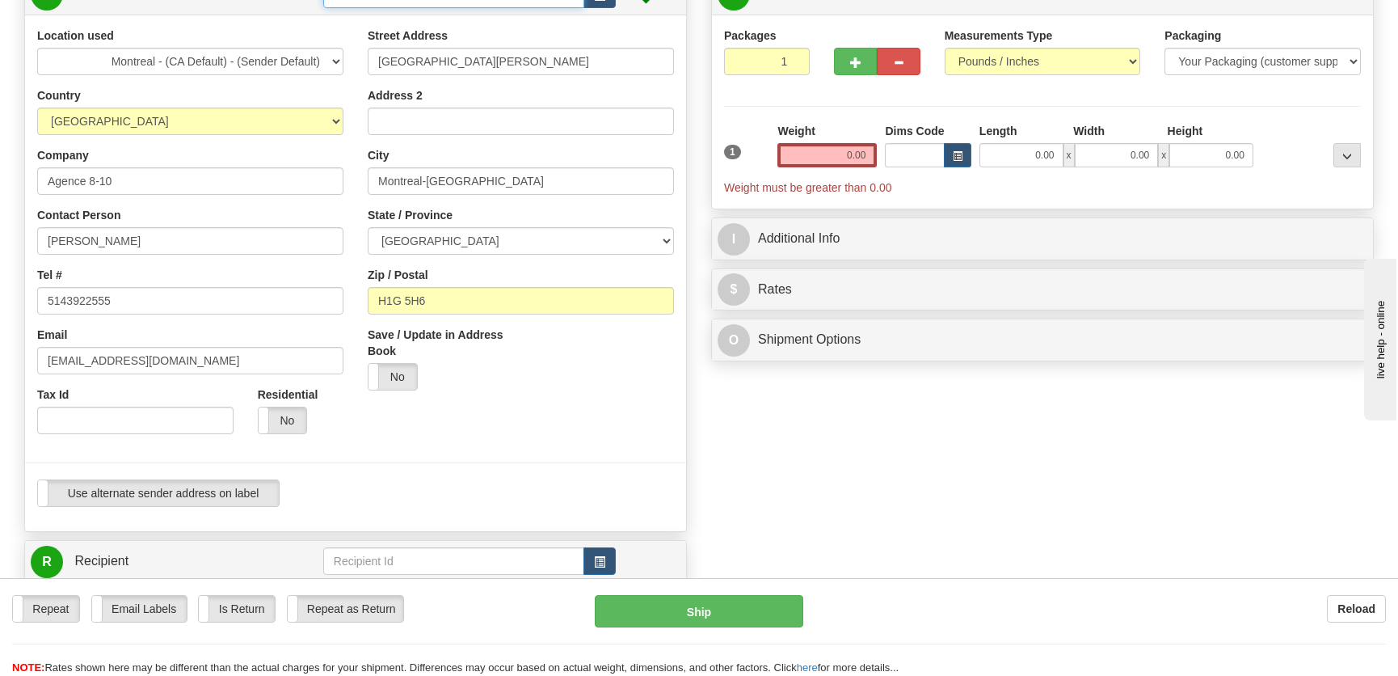
scroll to position [293, 0]
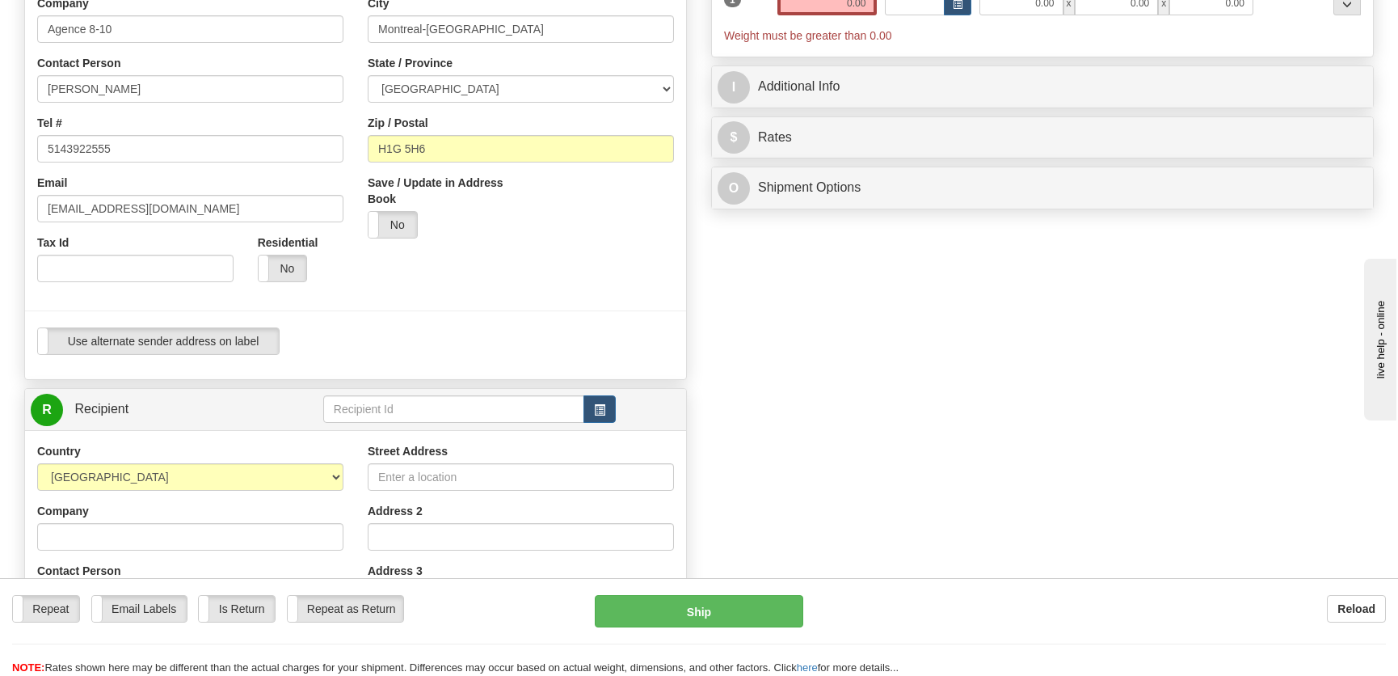
type input "8-10"
click at [368, 402] on input "text" at bounding box center [453, 408] width 261 height 27
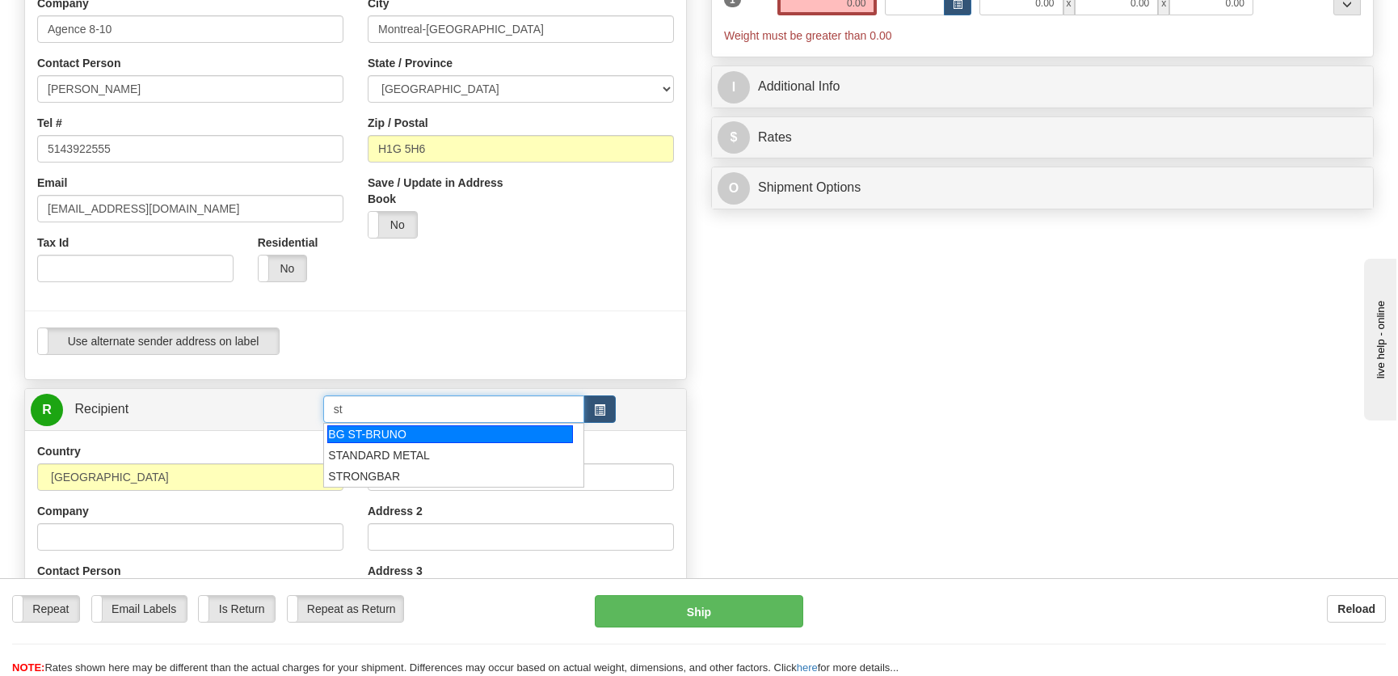
click at [381, 427] on div "BG ST-BRUNO" at bounding box center [449, 434] width 245 height 18
type input "BG ST-BRUNO"
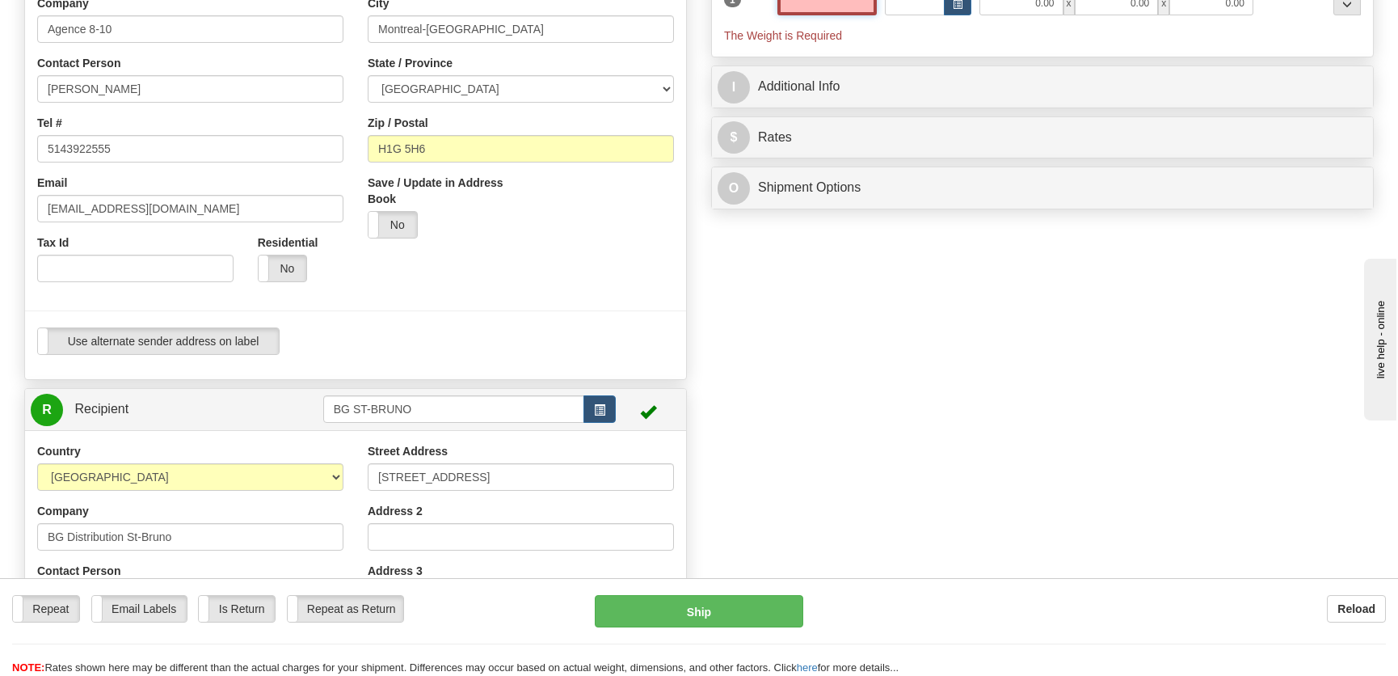
scroll to position [284, 0]
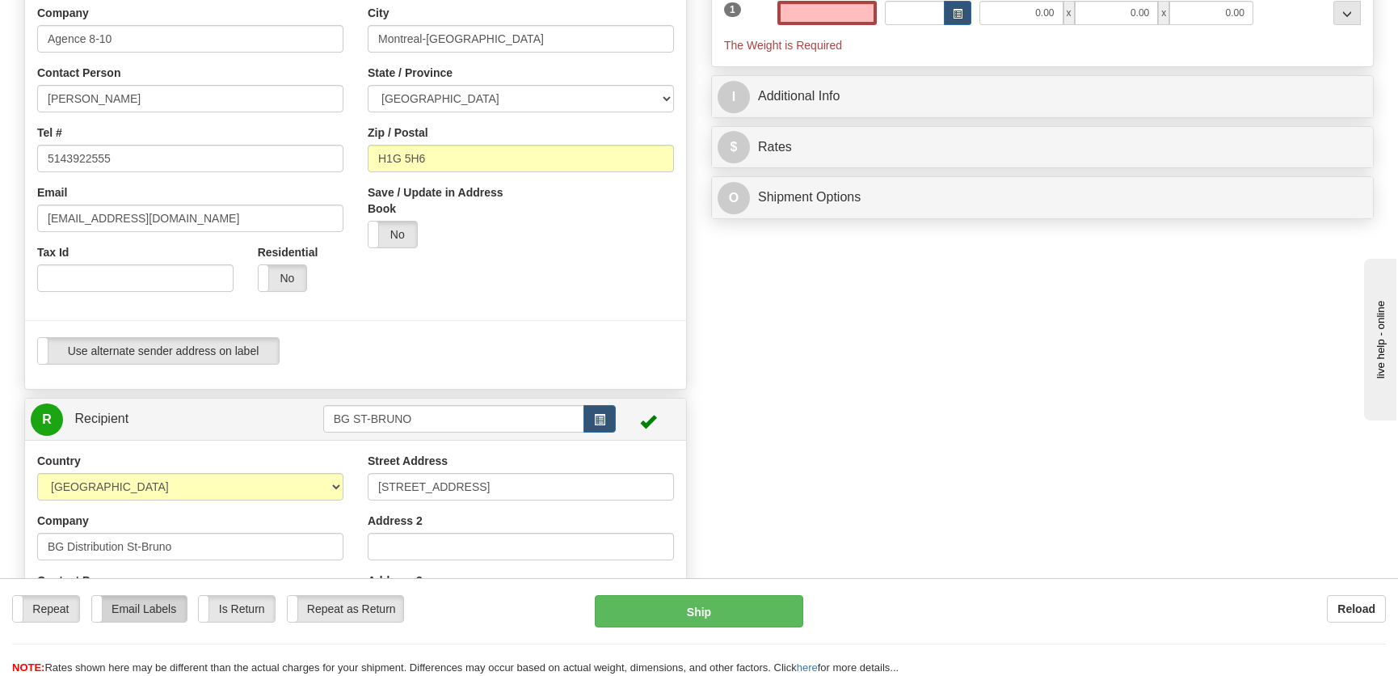
type input "0.00"
click at [158, 600] on label "Email Labels" at bounding box center [139, 609] width 95 height 26
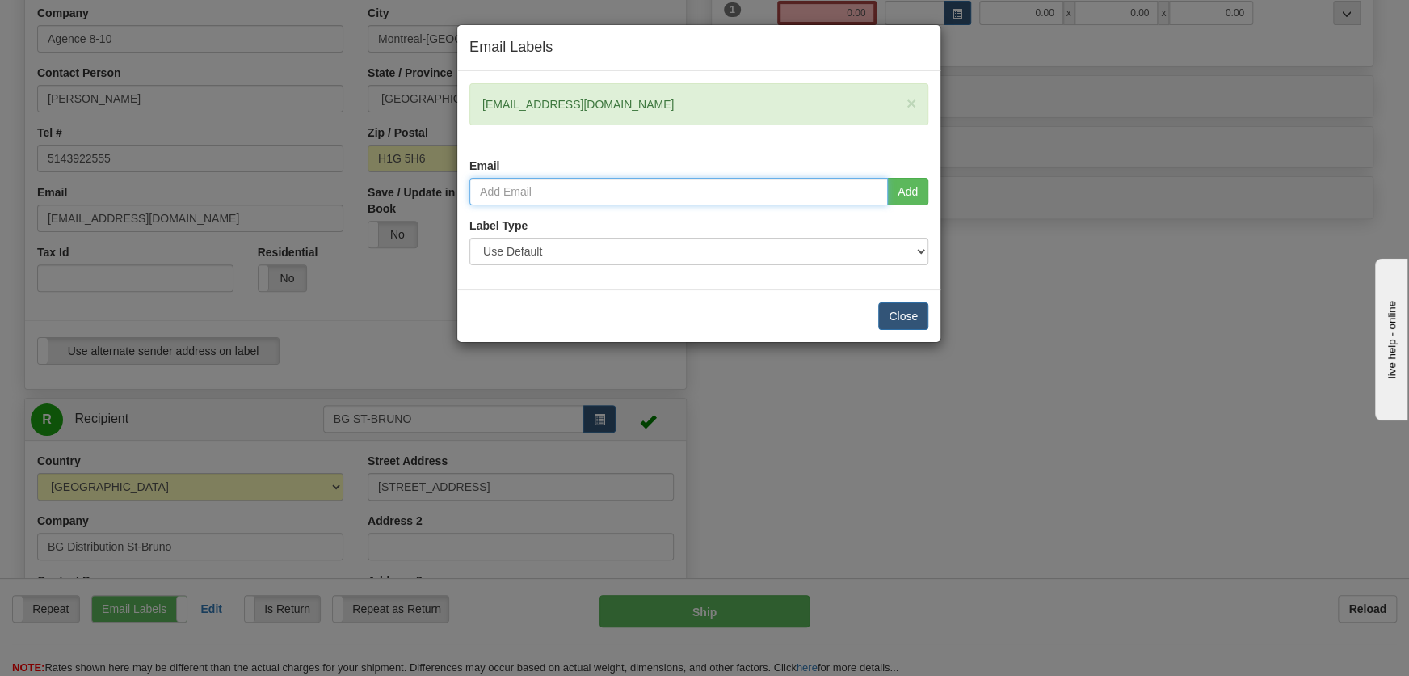
click at [600, 199] on input "email" at bounding box center [679, 191] width 419 height 27
type input "[EMAIL_ADDRESS][DOMAIN_NAME]"
click at [909, 194] on button "Add" at bounding box center [907, 191] width 41 height 27
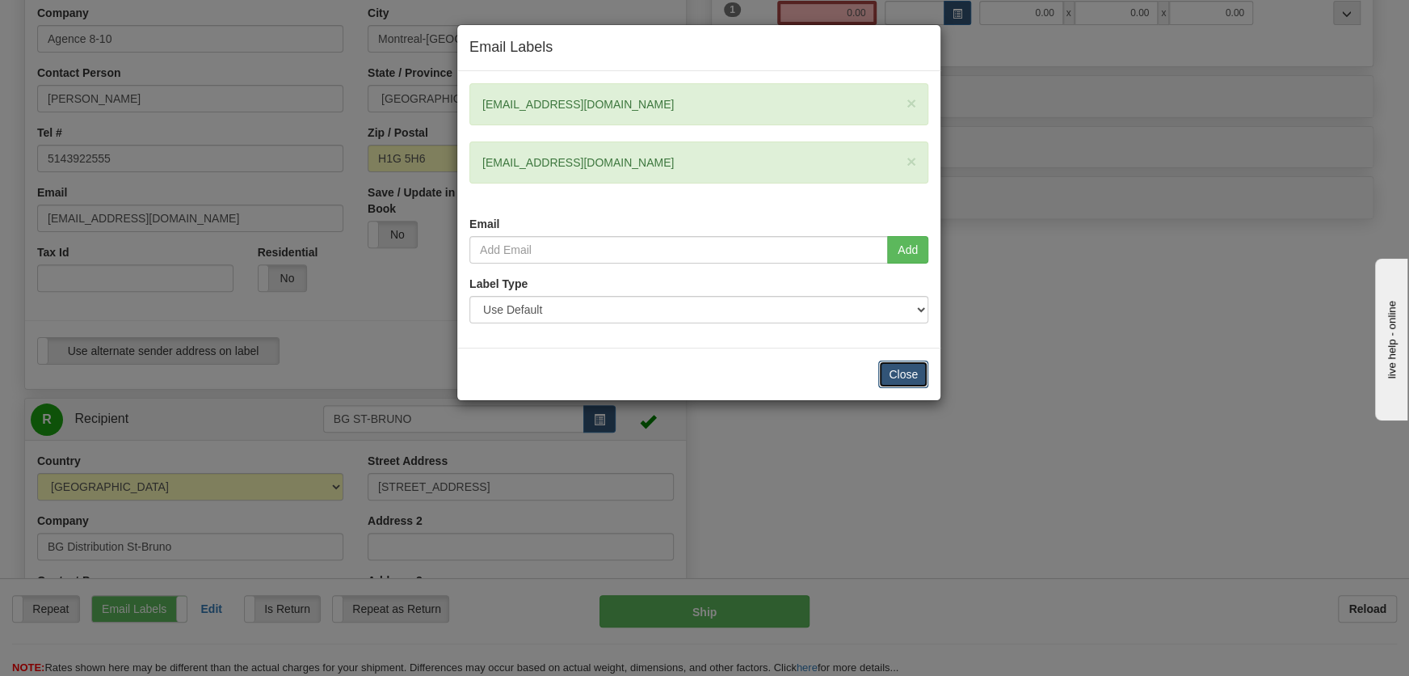
click at [923, 364] on button "Close" at bounding box center [903, 373] width 50 height 27
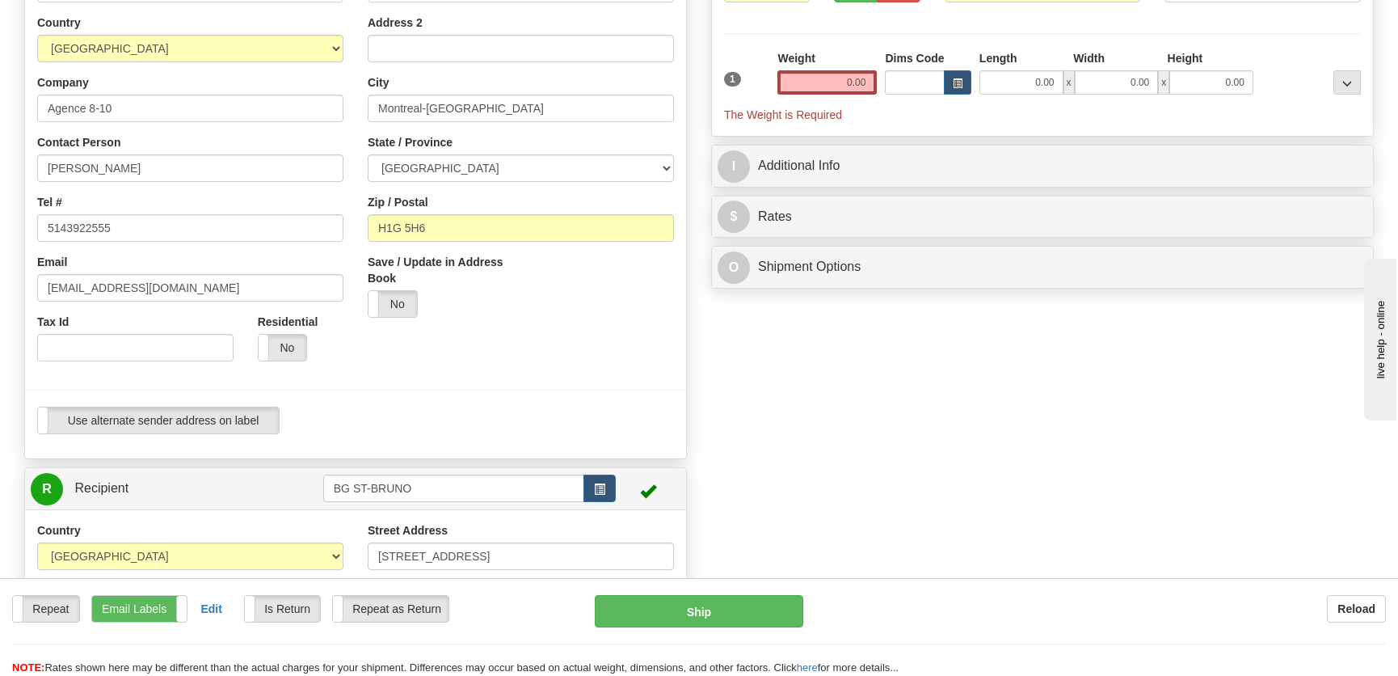
scroll to position [137, 0]
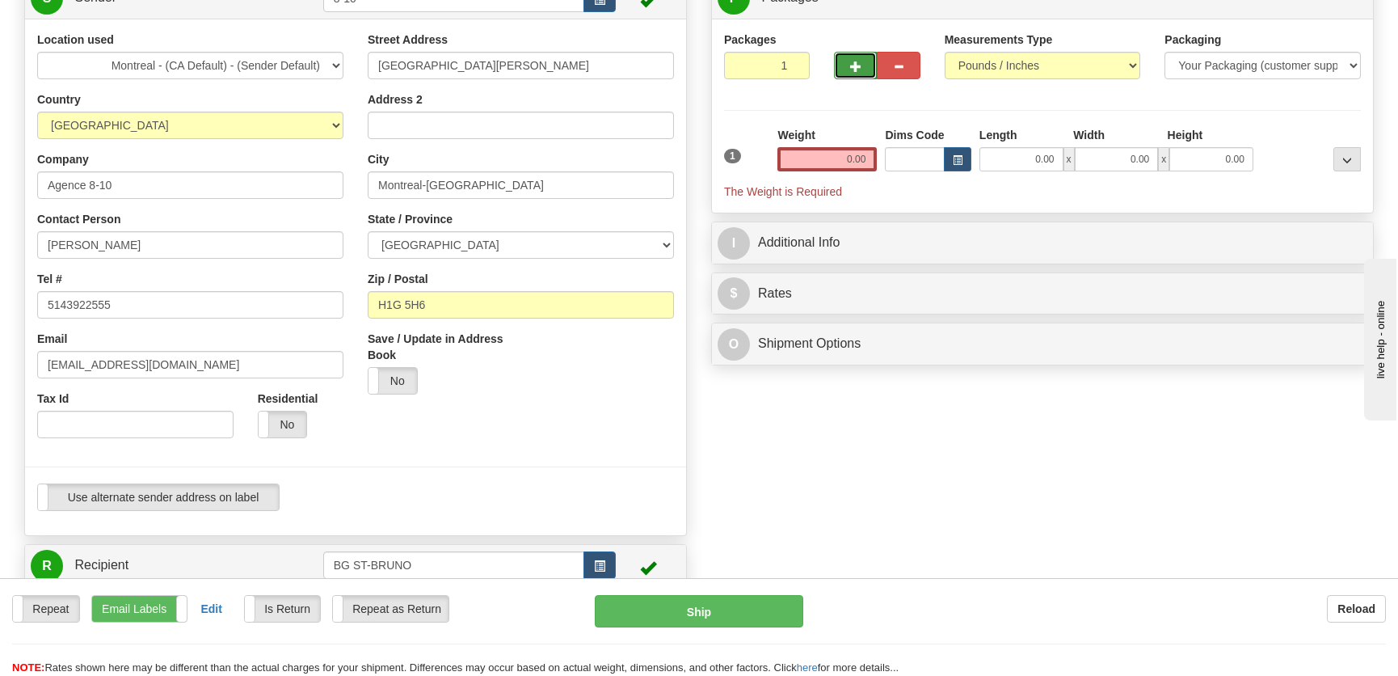
click at [862, 65] on button "button" at bounding box center [855, 65] width 43 height 27
radio input "true"
type input "2"
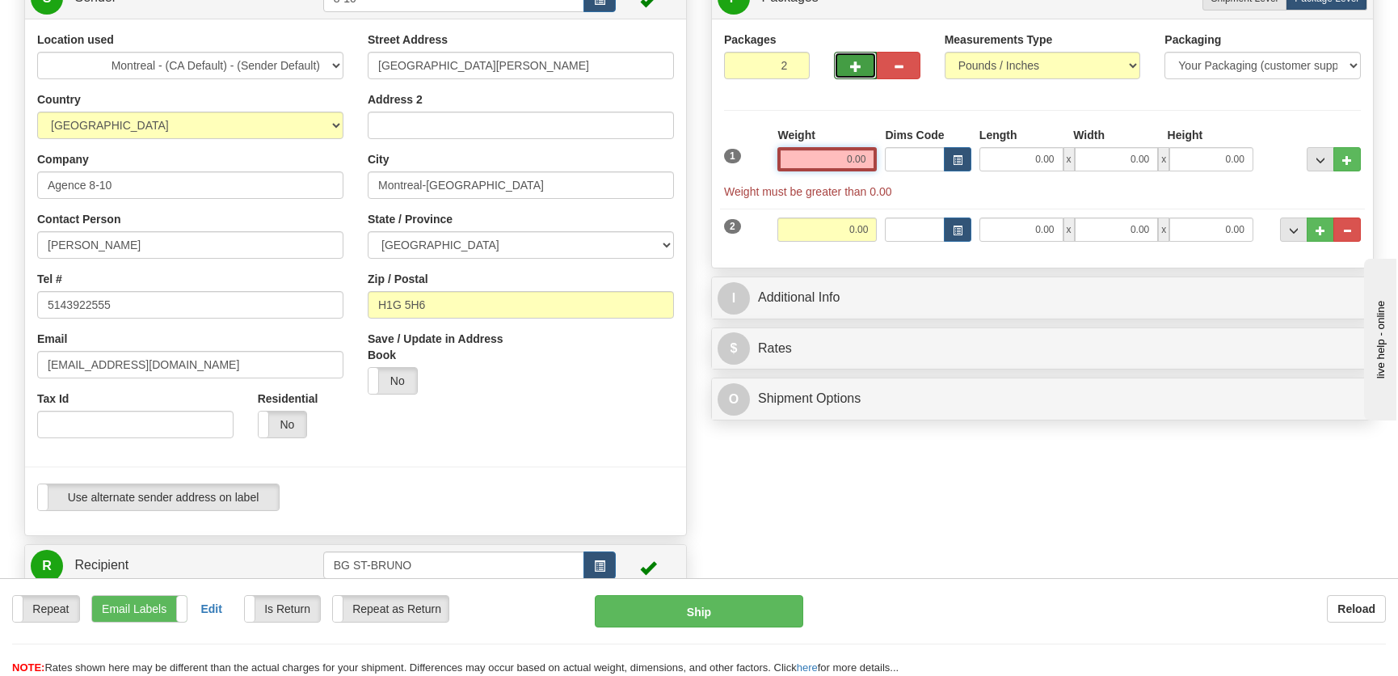
click at [861, 163] on input "0.00" at bounding box center [826, 159] width 99 height 24
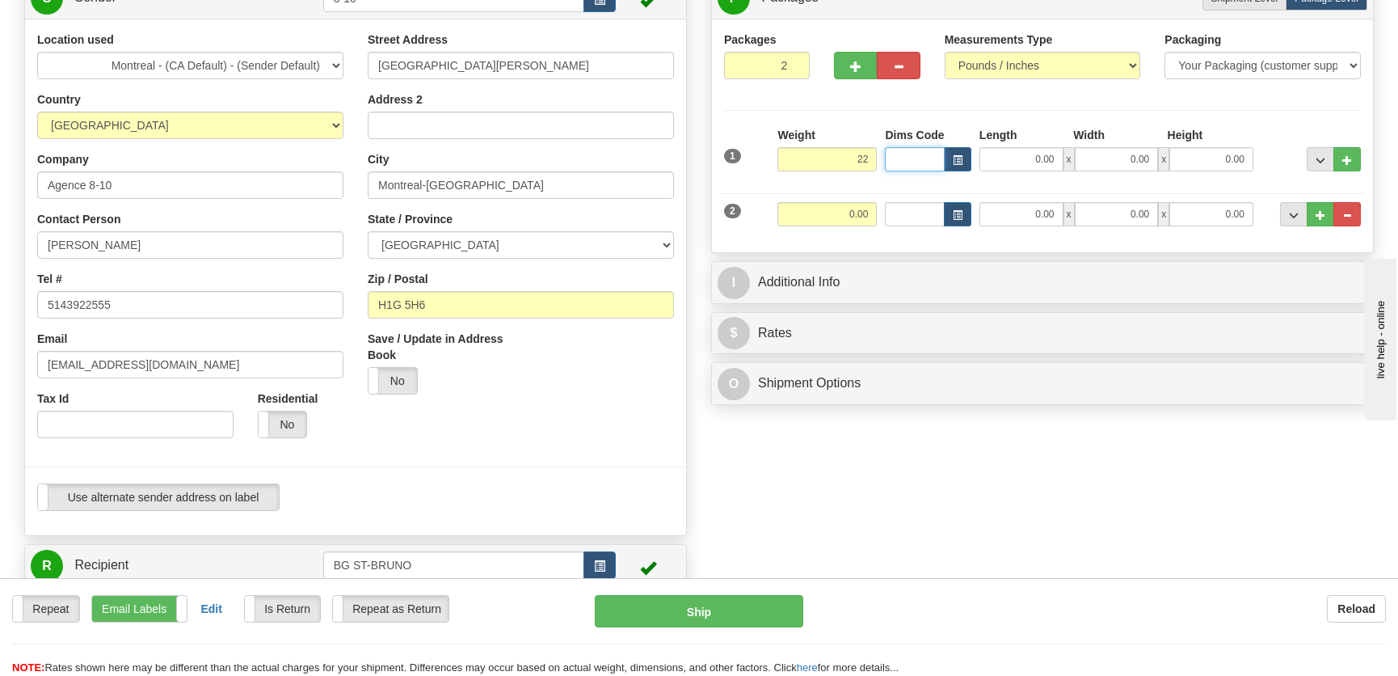
type input "22.00"
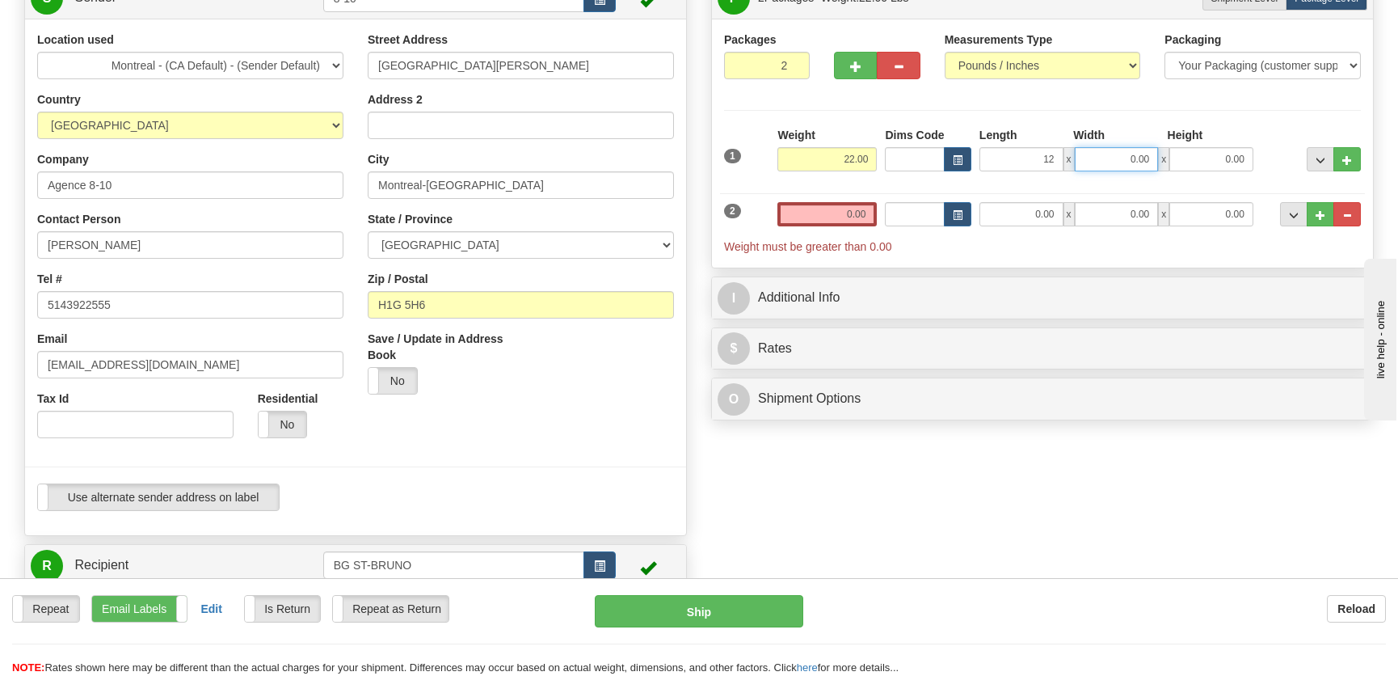
type input "12.00"
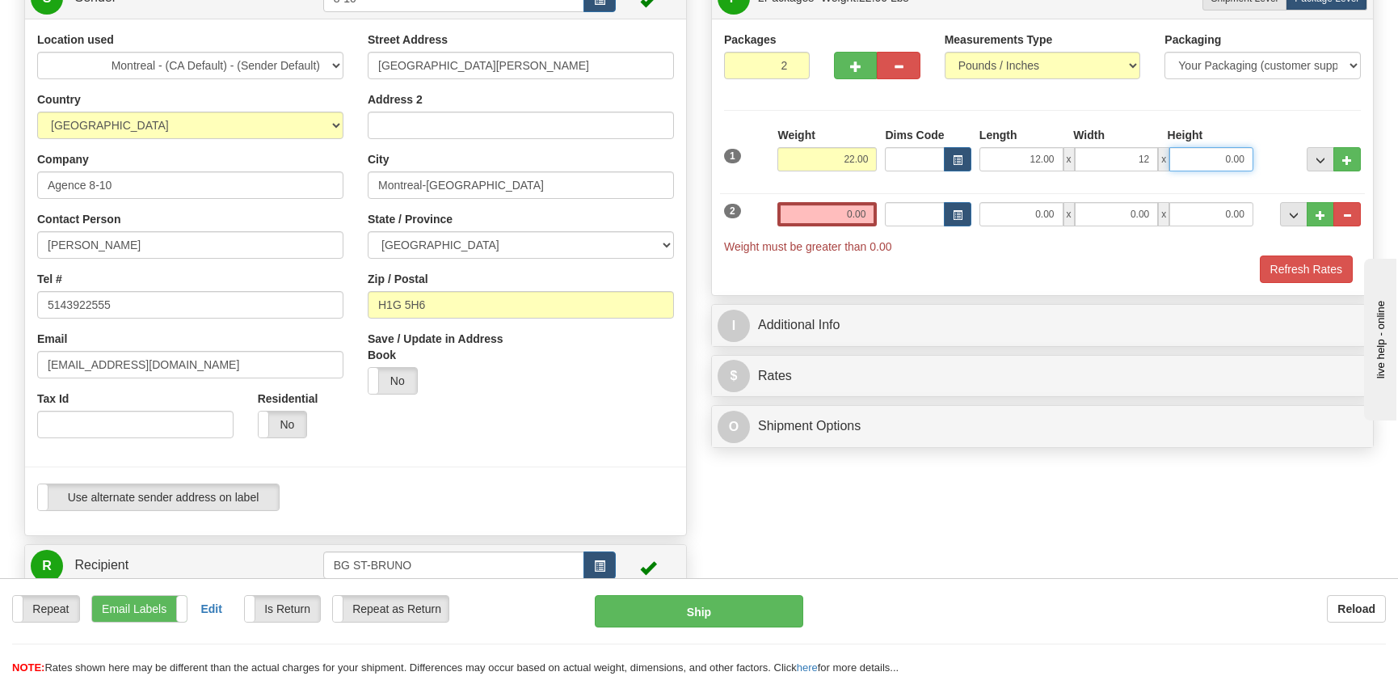
type input "12.00"
type input "6.00"
click at [861, 163] on input "22.00" at bounding box center [826, 159] width 99 height 24
type input "2"
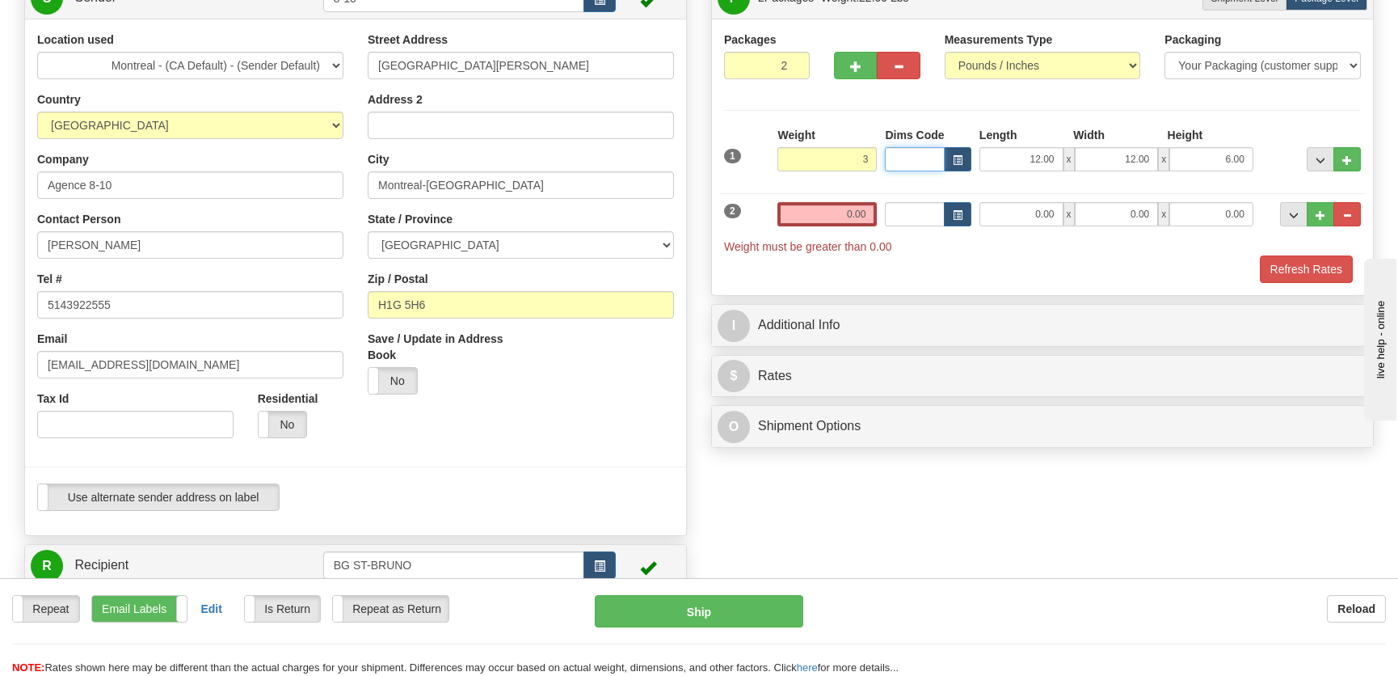
type input "3.00"
type input "53.00"
type input "5.00"
type input "3.00"
click at [812, 217] on input "0.00" at bounding box center [826, 214] width 99 height 24
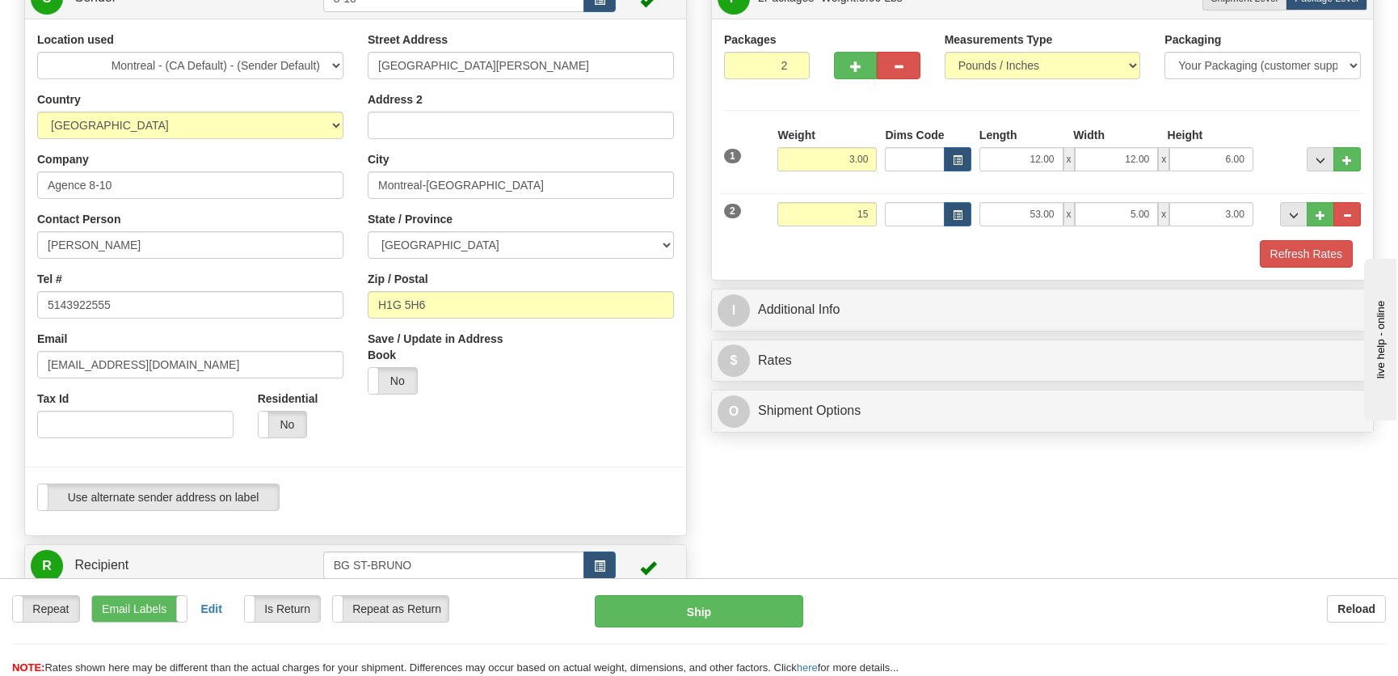
click at [1257, 248] on div "Refresh Rates" at bounding box center [1042, 253] width 645 height 27
type input "15.00"
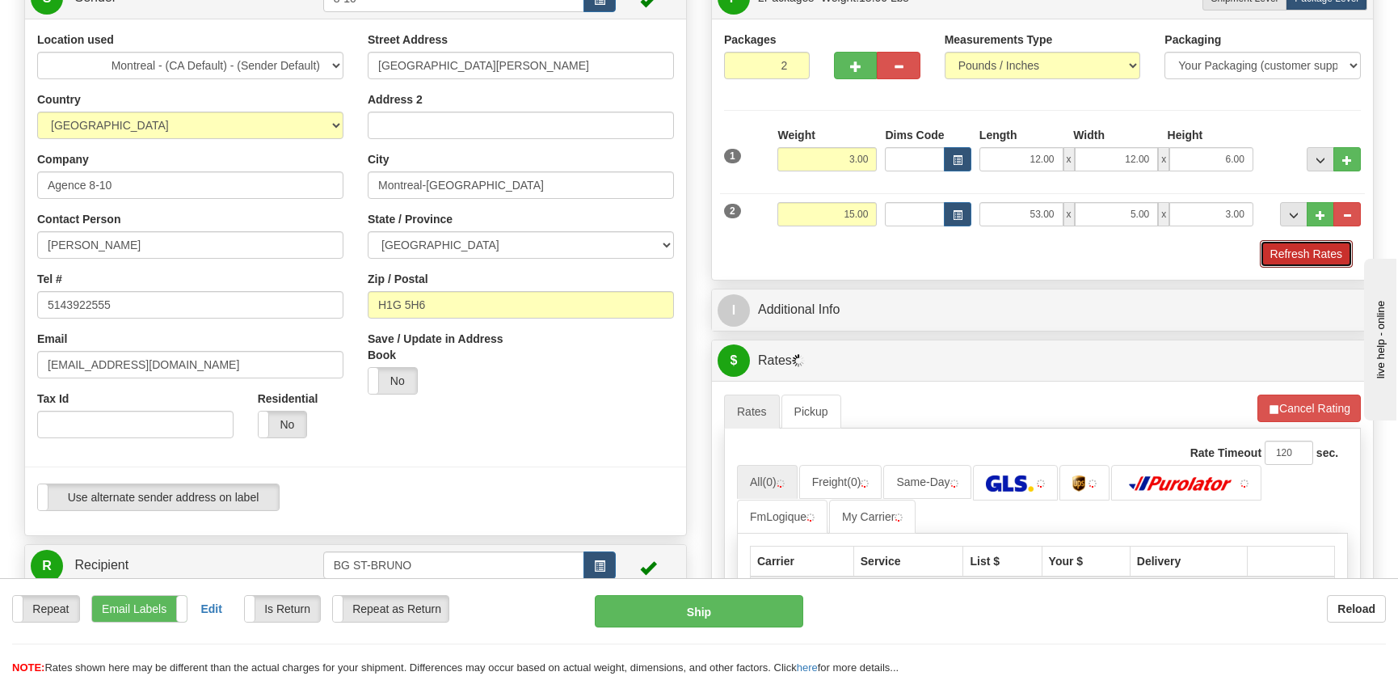
click at [1260, 251] on button "Refresh Rates" at bounding box center [1306, 253] width 93 height 27
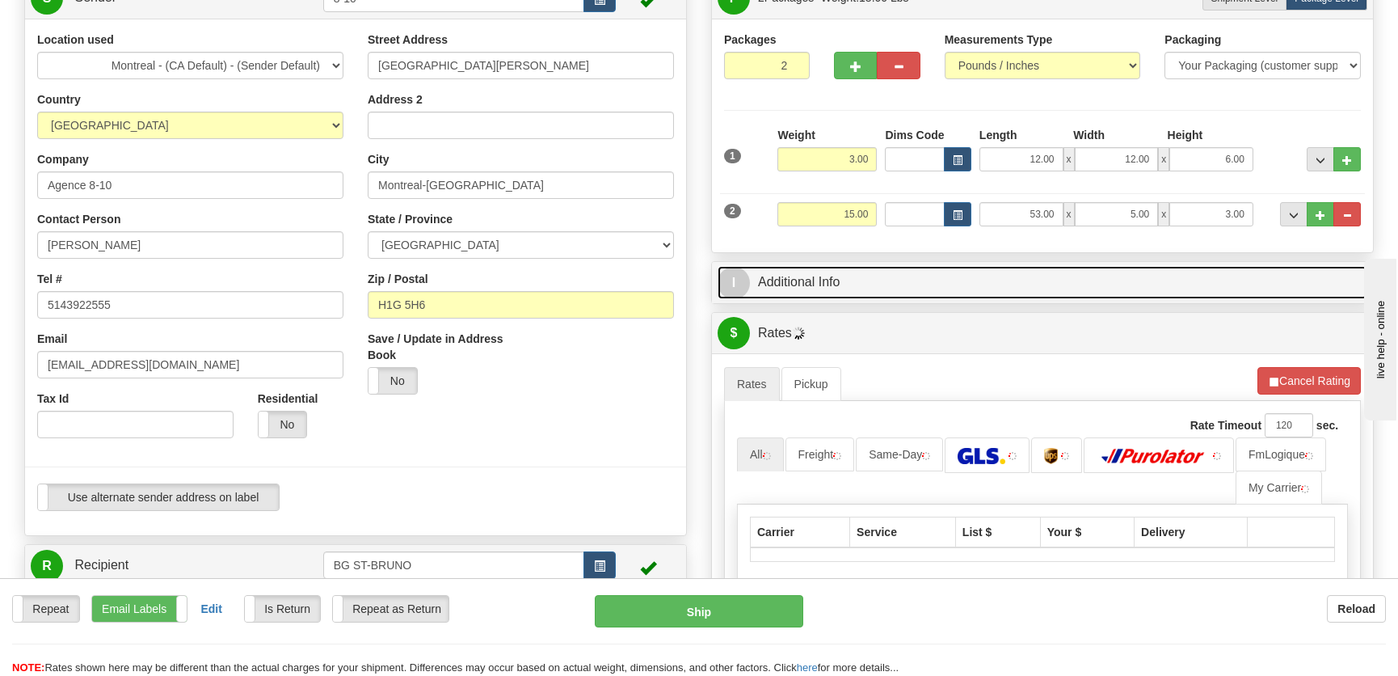
click at [1176, 289] on link "I Additional Info" at bounding box center [1043, 282] width 650 height 33
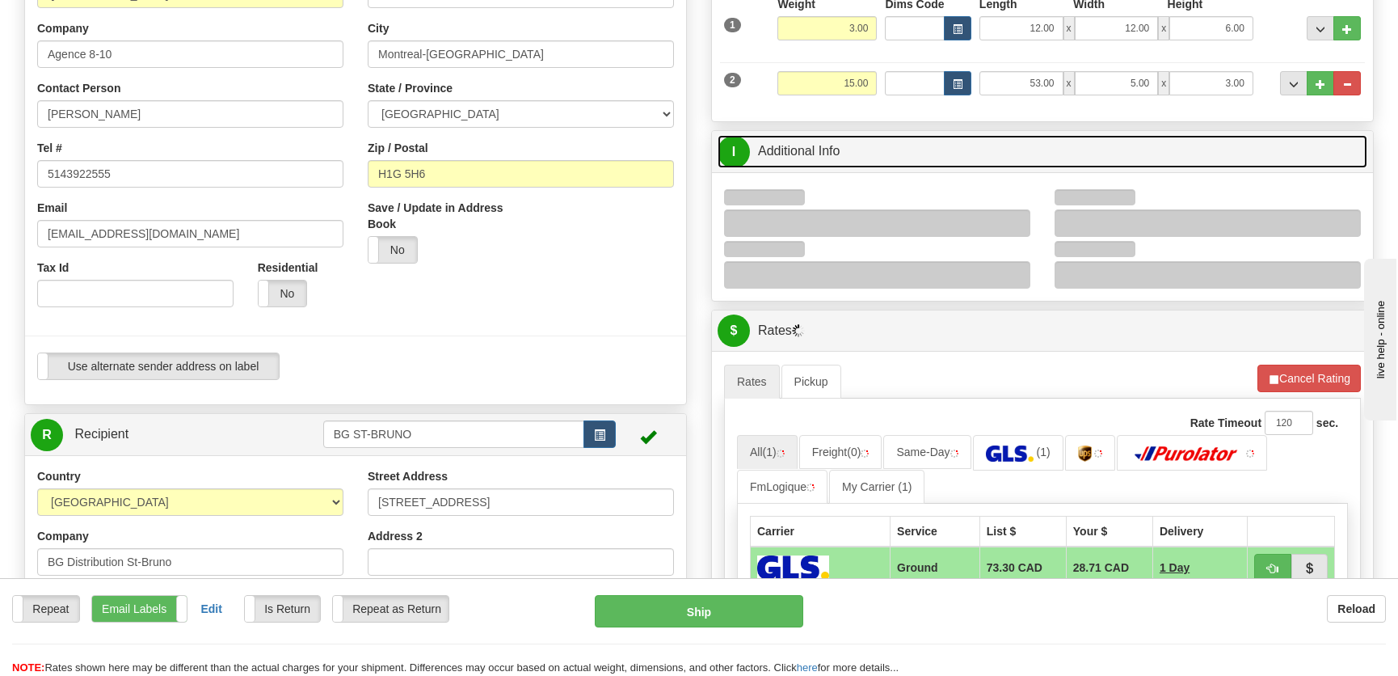
scroll to position [284, 0]
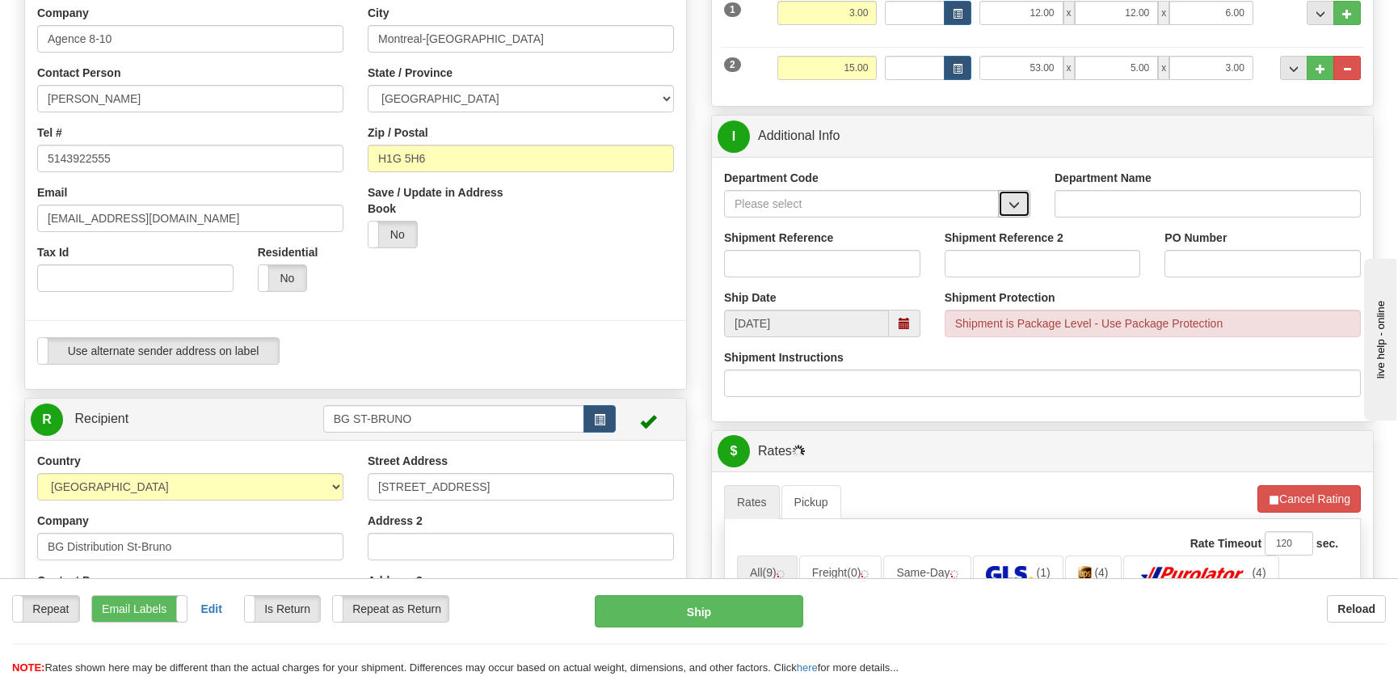
click at [1002, 205] on button "button" at bounding box center [1014, 203] width 32 height 27
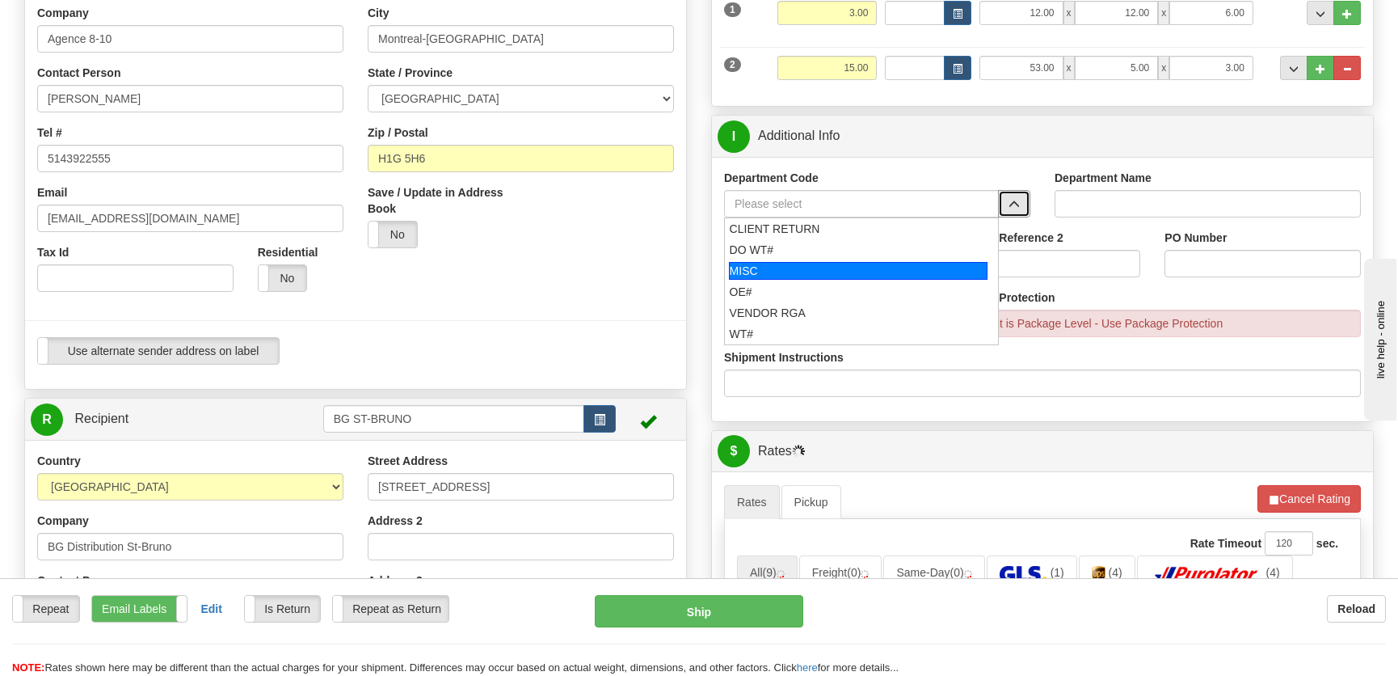
click at [820, 264] on div "MISC" at bounding box center [858, 271] width 259 height 18
type input "MISC"
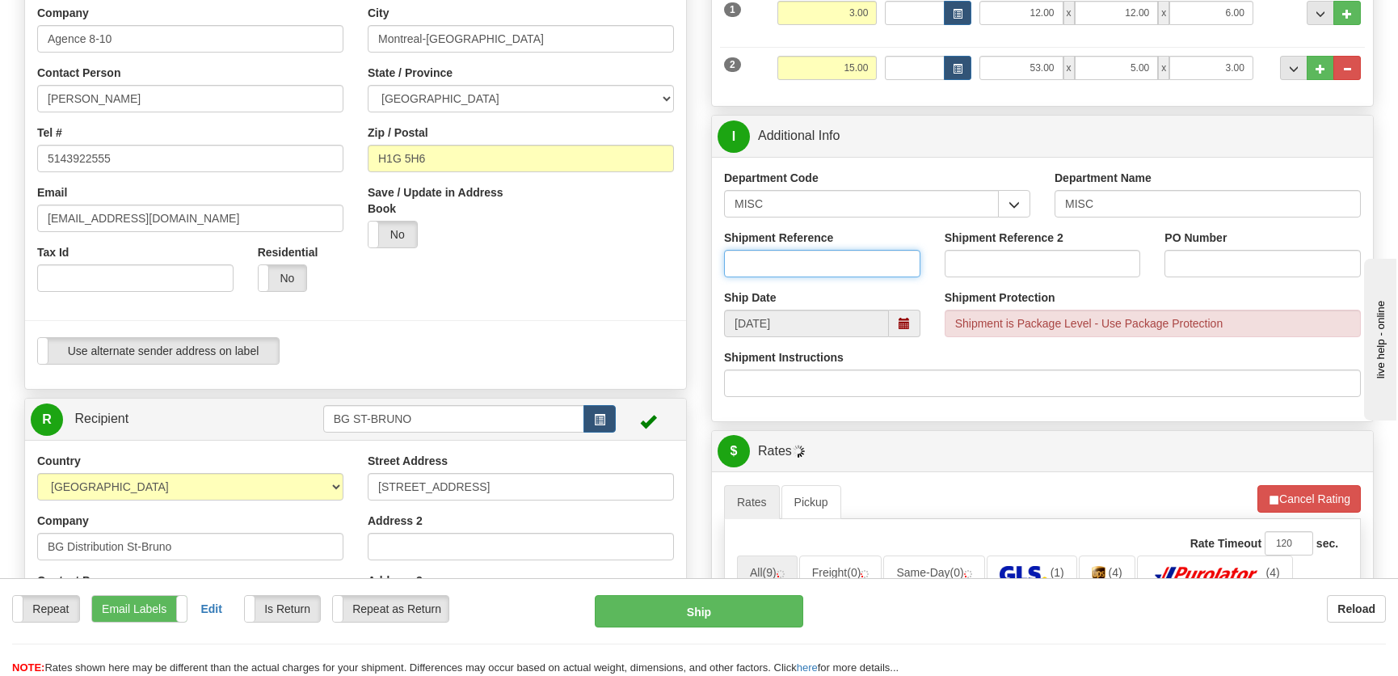
click at [807, 265] on input "Shipment Reference" at bounding box center [822, 263] width 196 height 27
type input "8001675-00"
click at [1213, 246] on div "PO Number" at bounding box center [1262, 254] width 196 height 48
click at [1200, 281] on div "PO Number" at bounding box center [1262, 260] width 221 height 60
click at [1202, 258] on input "PO Number" at bounding box center [1262, 263] width 196 height 27
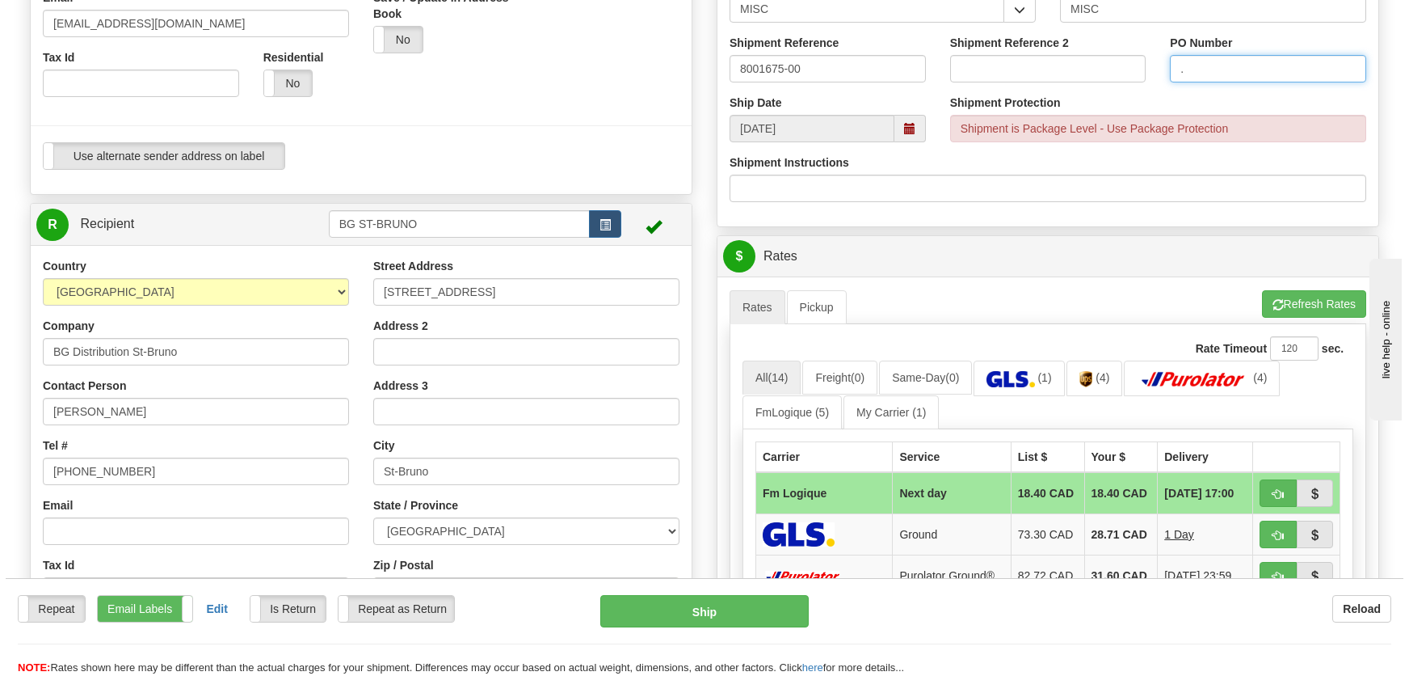
scroll to position [504, 0]
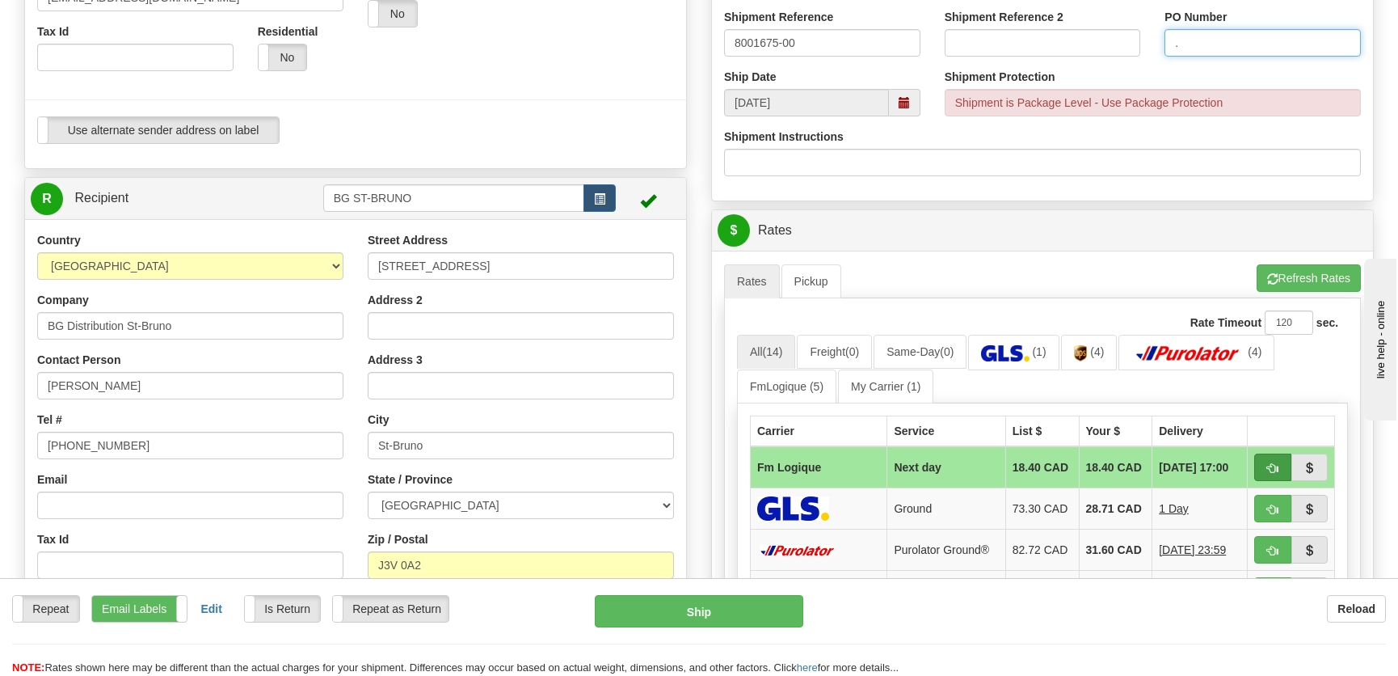
type input "."
click at [1261, 461] on button "button" at bounding box center [1272, 466] width 37 height 27
type input "jour"
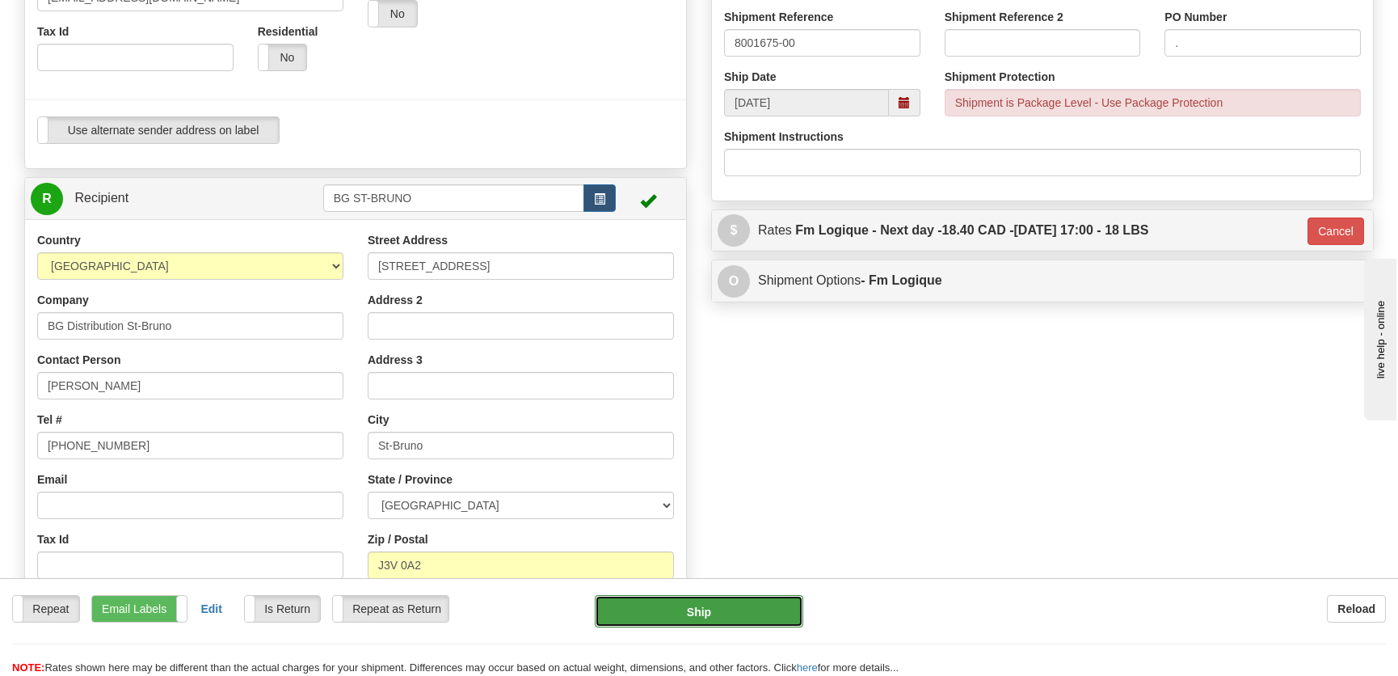
click at [697, 614] on button "Ship" at bounding box center [699, 611] width 208 height 32
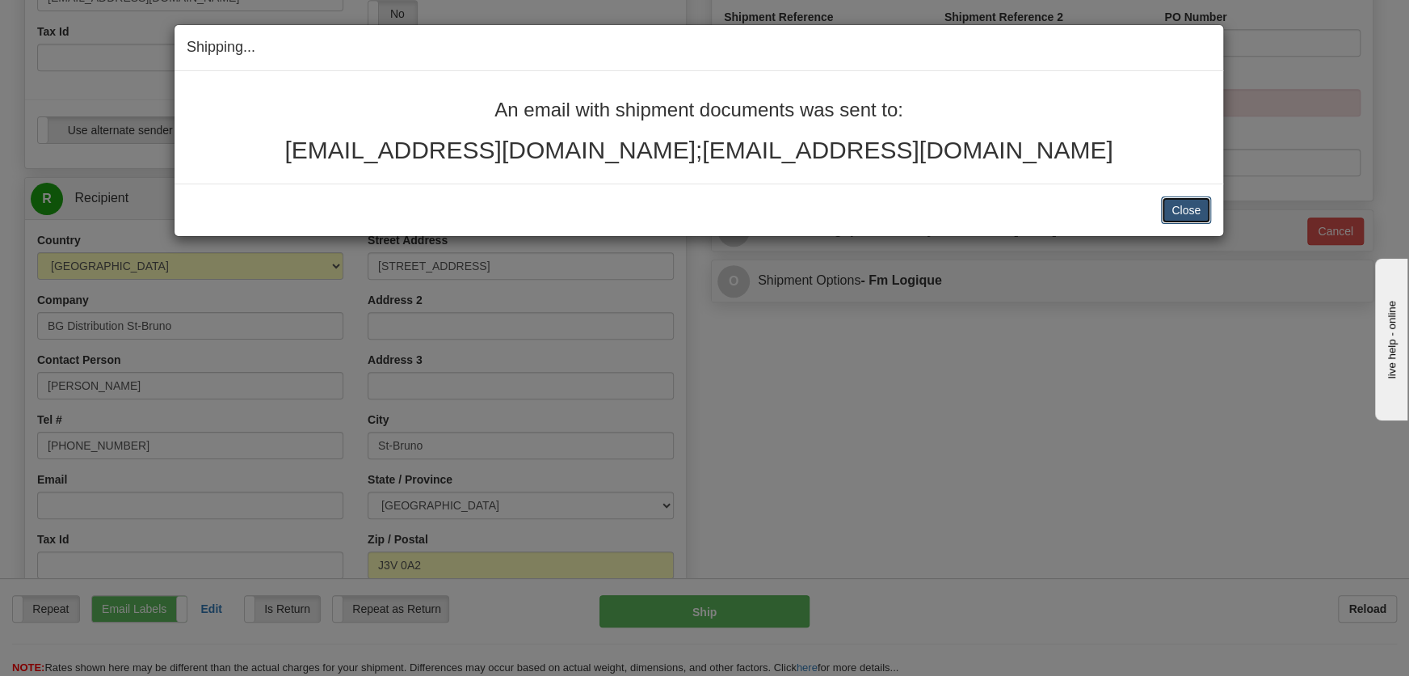
click at [1174, 210] on button "Close" at bounding box center [1186, 209] width 50 height 27
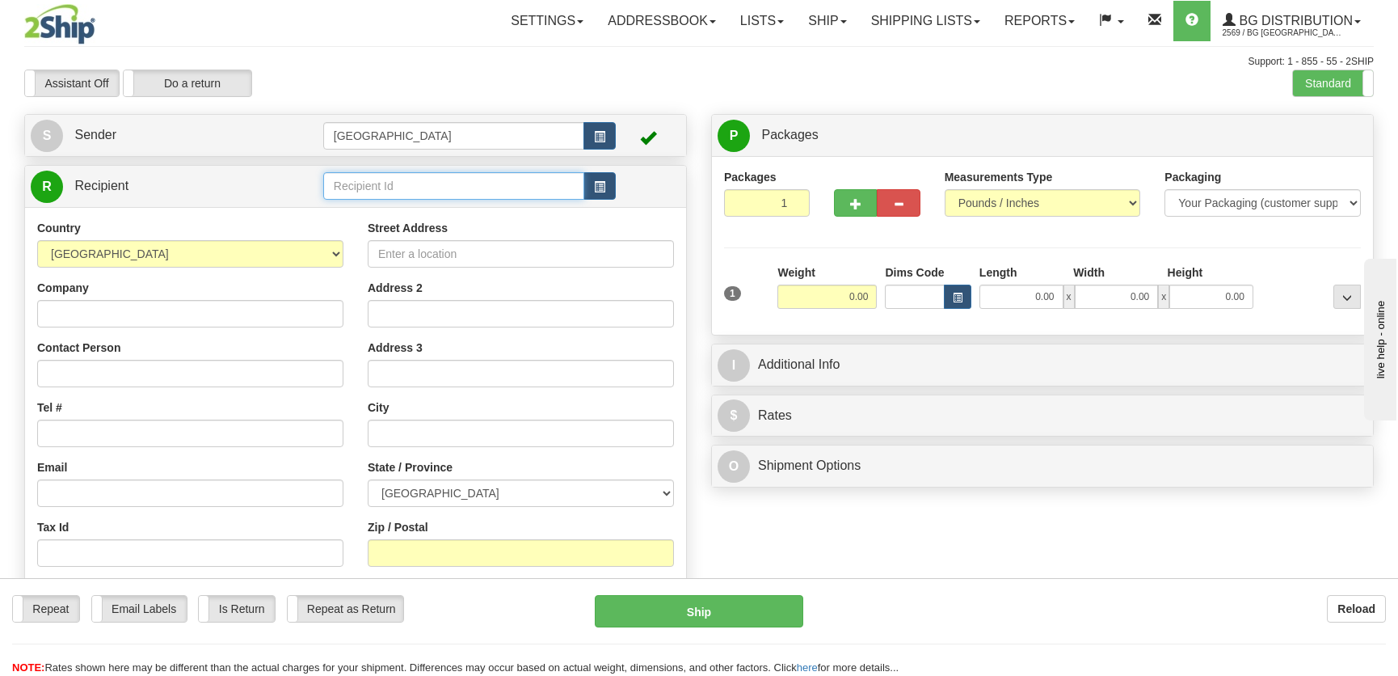
click at [428, 188] on input "text" at bounding box center [453, 185] width 261 height 27
click at [431, 205] on div "R Recipient" at bounding box center [355, 186] width 661 height 41
click at [441, 187] on input "text" at bounding box center [453, 185] width 261 height 27
click at [400, 251] on div "9999" at bounding box center [449, 254] width 243 height 16
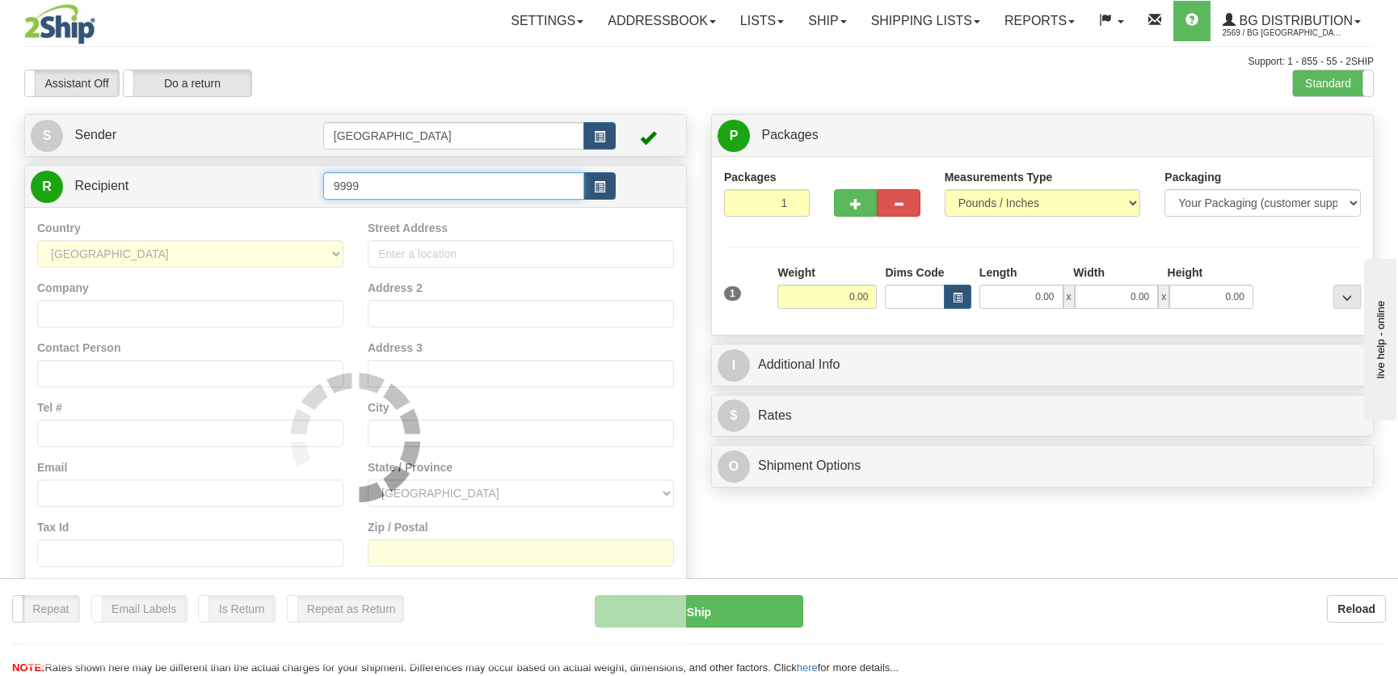
type input "9999"
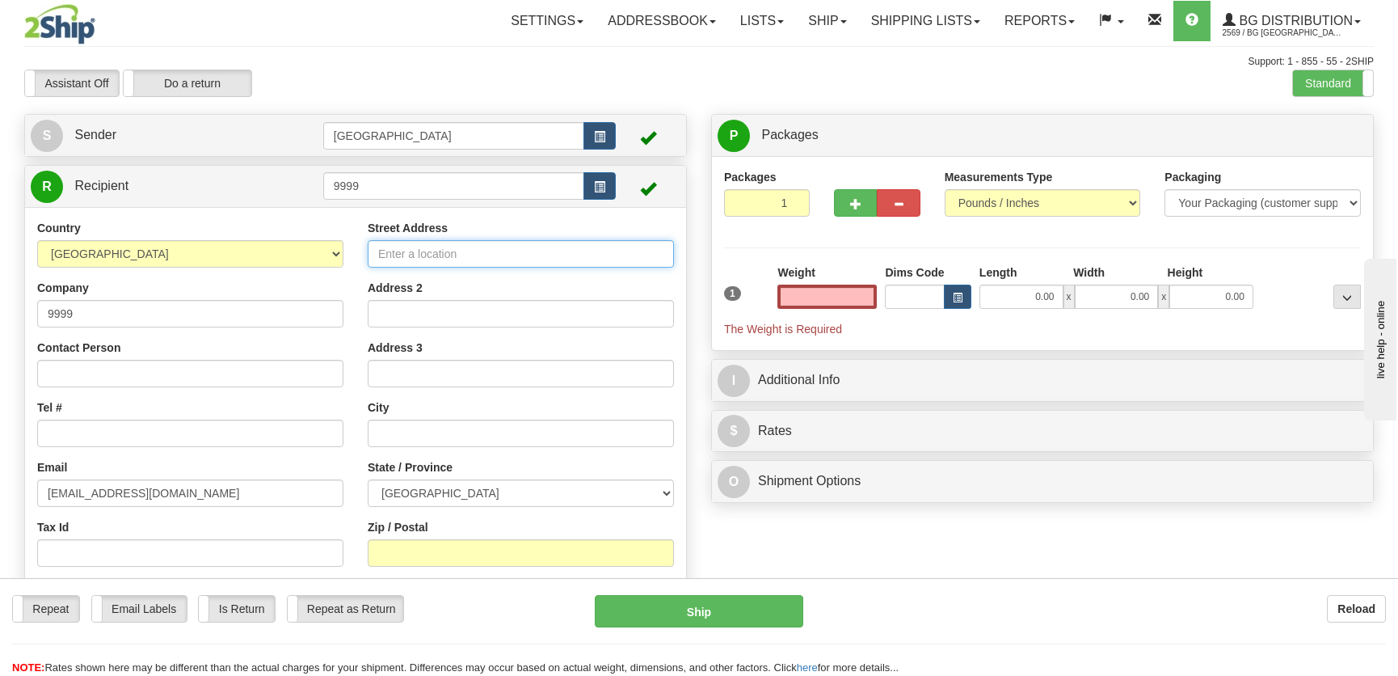
type input "0.00"
click at [553, 251] on input "Street Address" at bounding box center [521, 253] width 306 height 27
type input "[STREET_ADDRESS] EST"
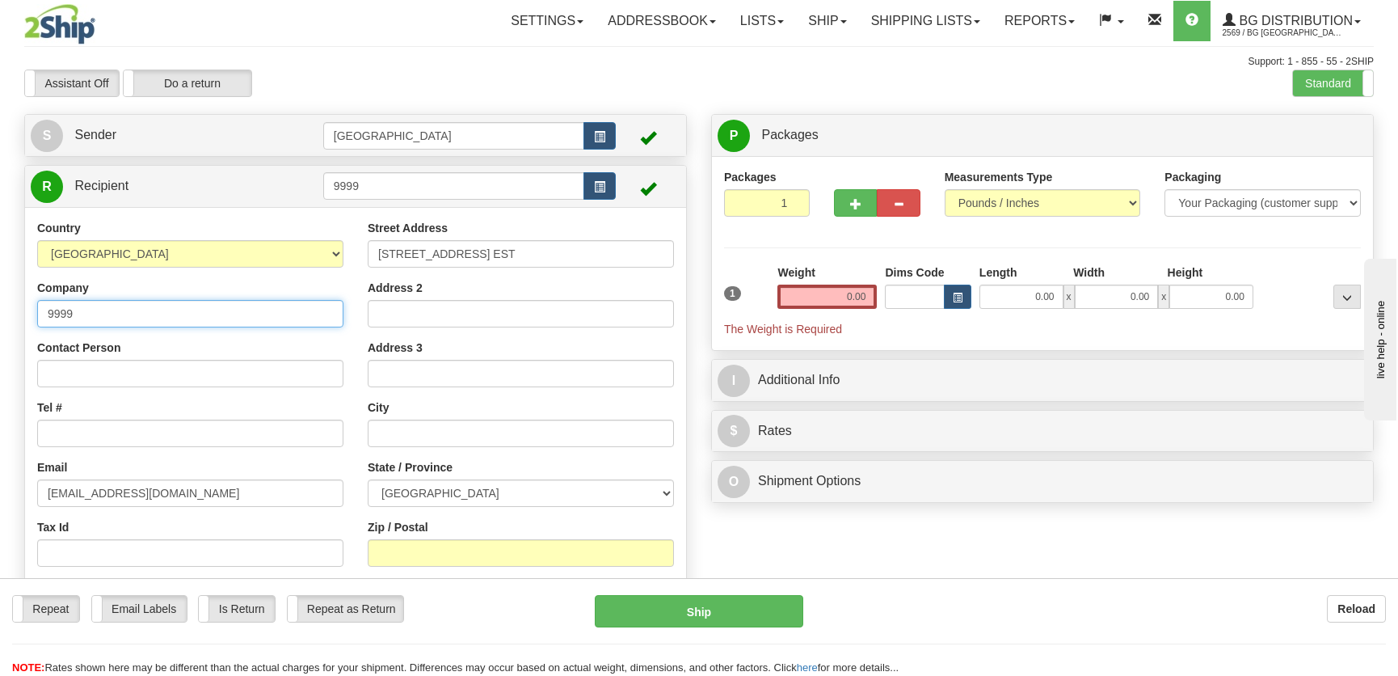
drag, startPoint x: 202, startPoint y: 311, endPoint x: -1, endPoint y: 319, distance: 203.0
click at [0, 319] on html "Training Course Close Toggle navigation Settings Shipping Preferences New Sende…" at bounding box center [699, 338] width 1398 height 676
type input "École [PERSON_NAME]"
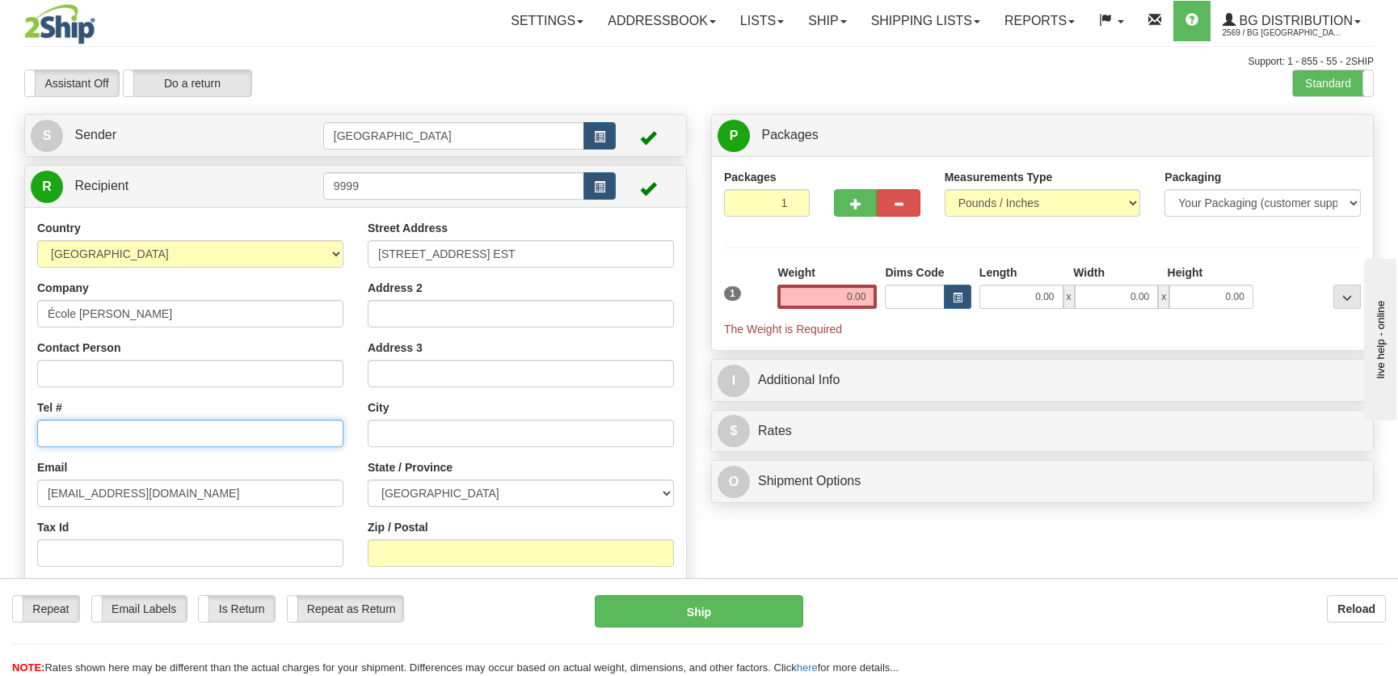
click at [105, 443] on input "Tel #" at bounding box center [190, 432] width 306 height 27
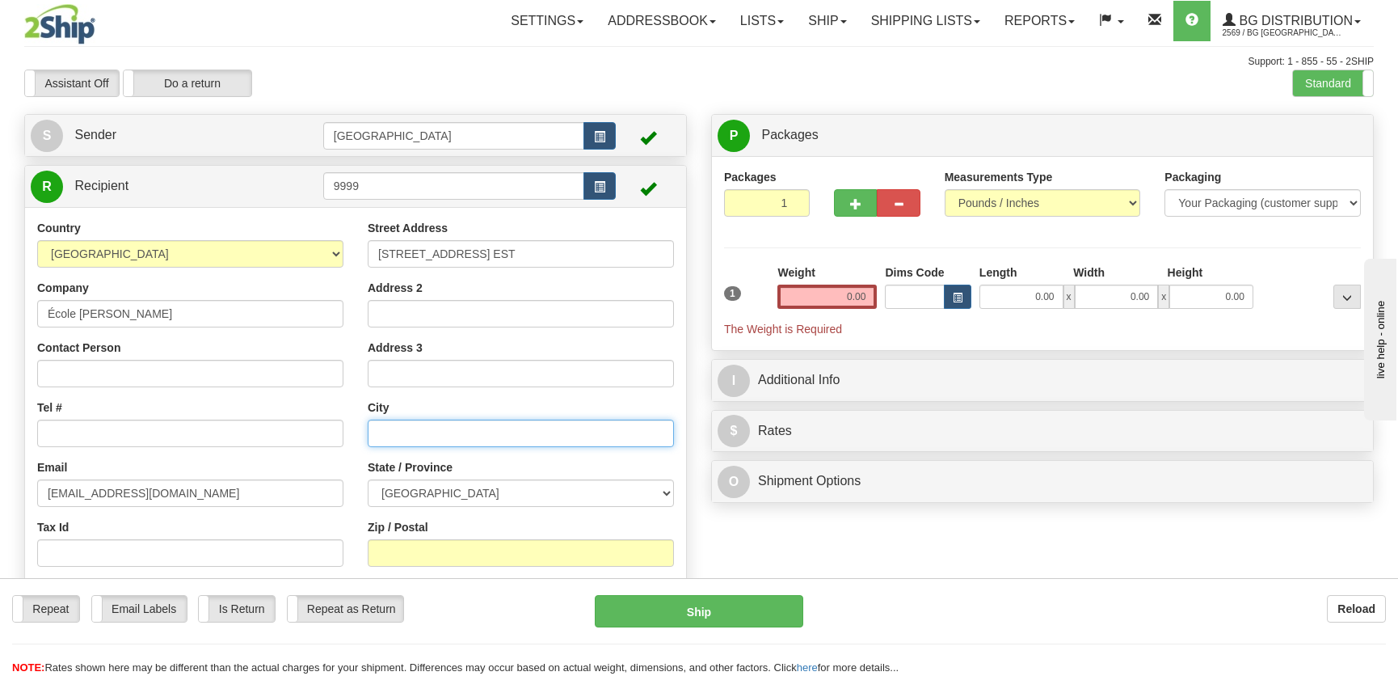
click at [451, 423] on input "text" at bounding box center [521, 432] width 306 height 27
type input "m"
type input "[GEOGRAPHIC_DATA]"
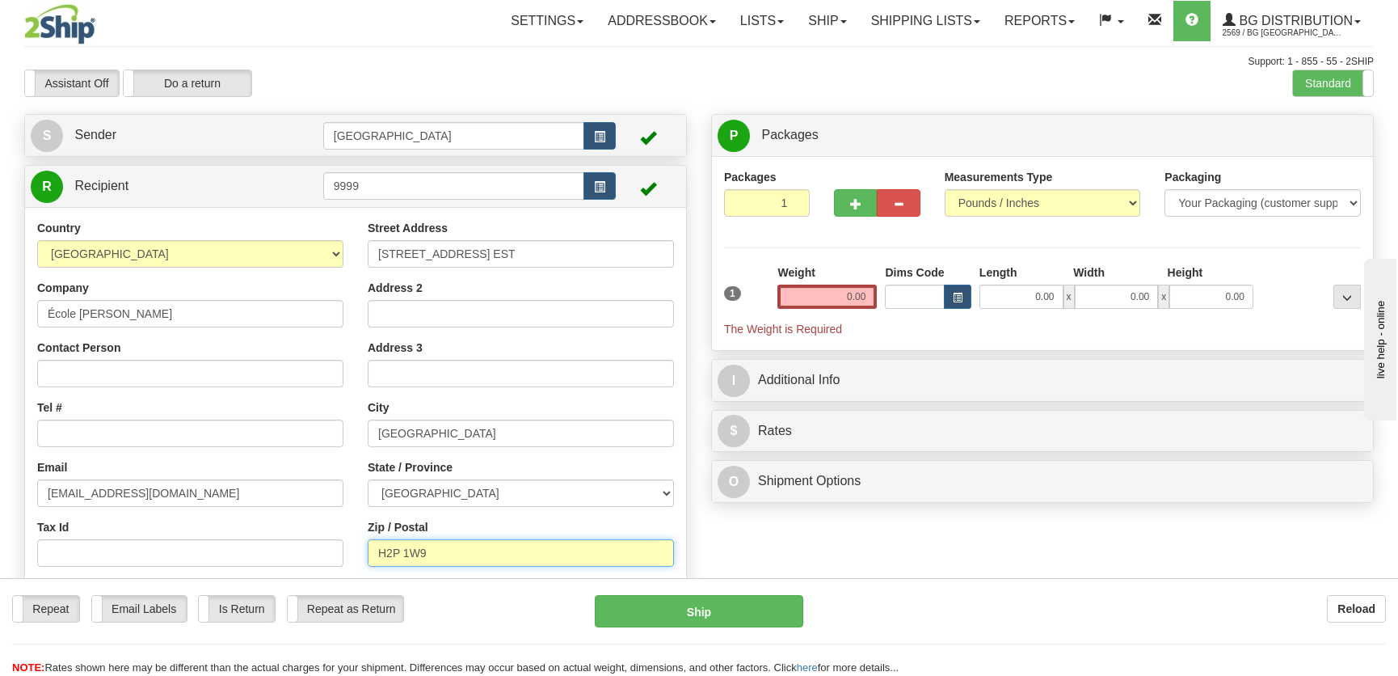
type input "H2P 1W9"
click at [1016, 299] on input "0.00" at bounding box center [1021, 296] width 84 height 24
type input "13.00"
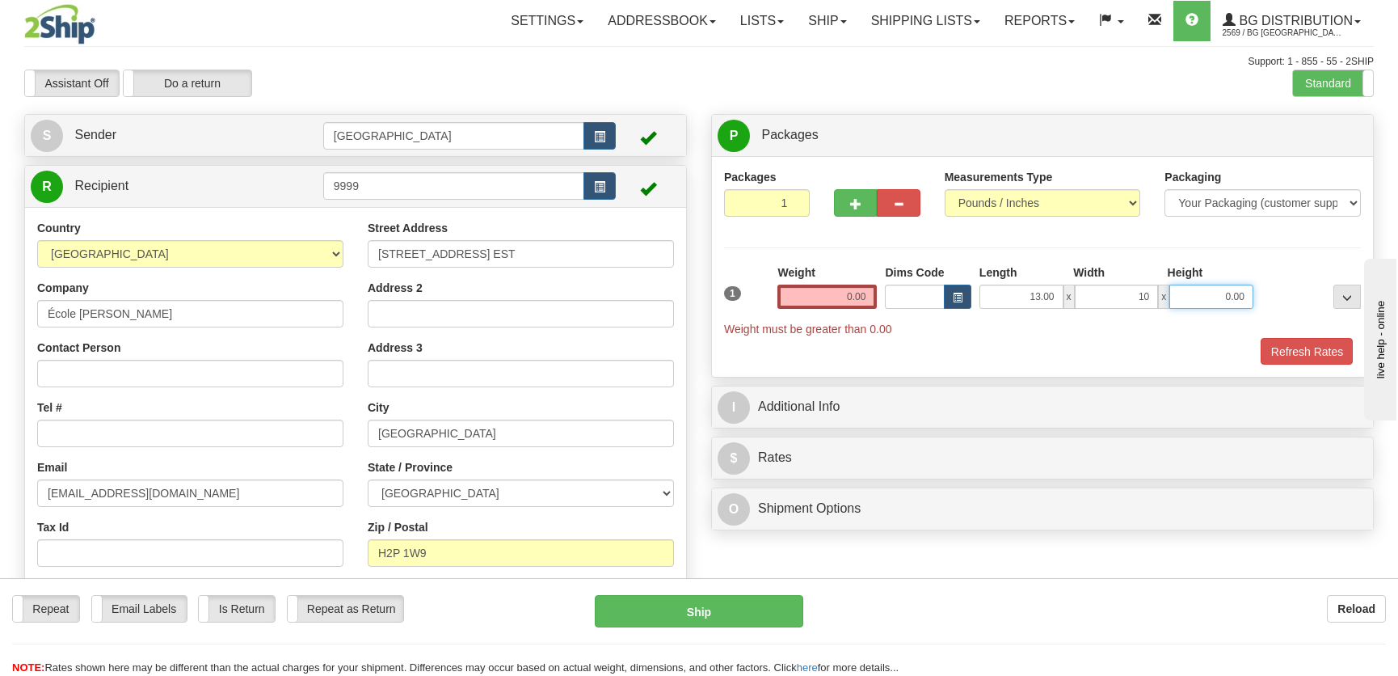
type input "10.00"
type input "8.00"
drag, startPoint x: 840, startPoint y: 280, endPoint x: 848, endPoint y: 317, distance: 37.9
click at [841, 288] on div "Weight 0.00" at bounding box center [826, 286] width 99 height 44
click at [857, 297] on input "0.00" at bounding box center [826, 296] width 99 height 24
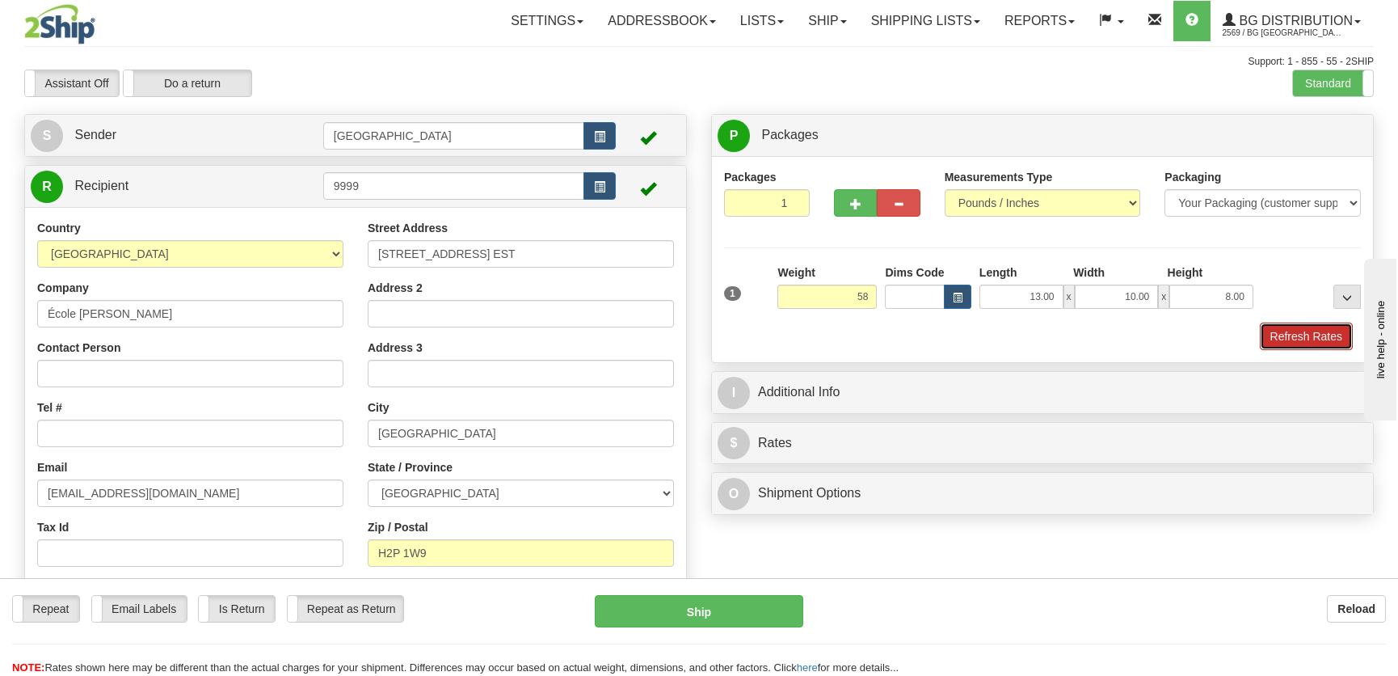
type input "58.00"
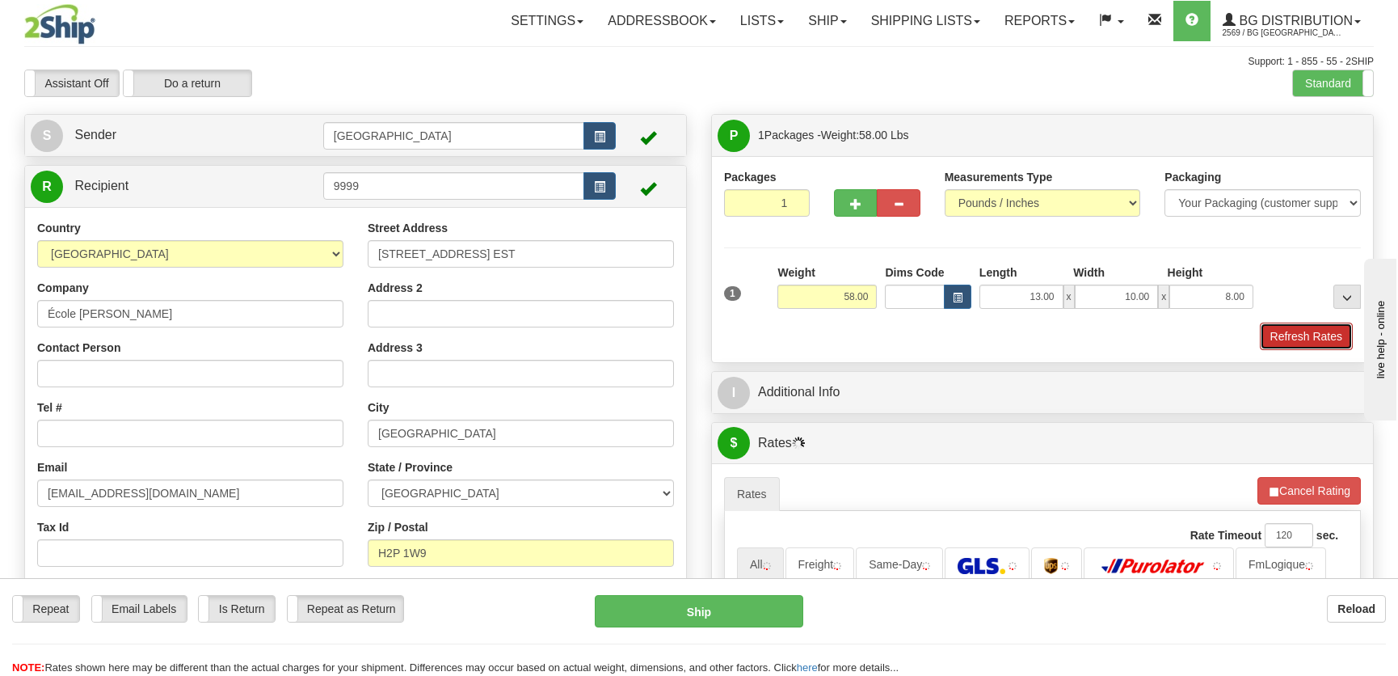
click at [1316, 327] on button "Refresh Rates" at bounding box center [1306, 335] width 93 height 27
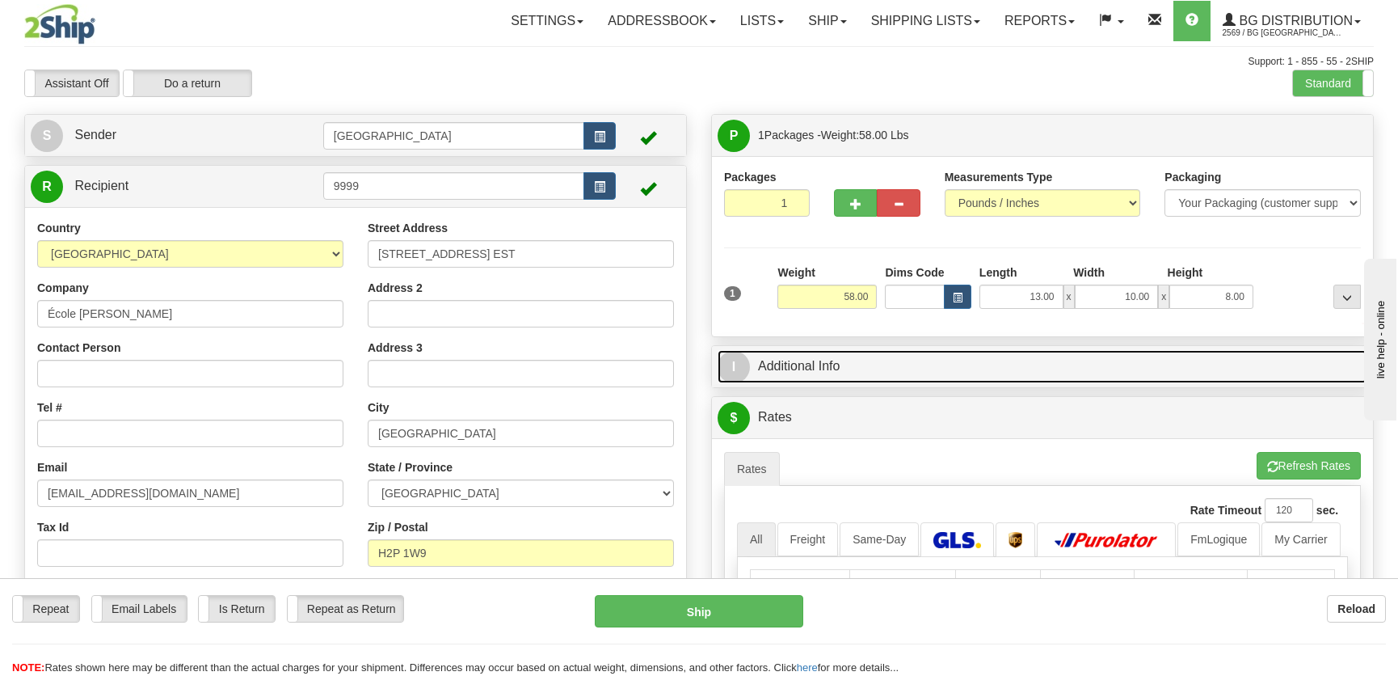
click at [1229, 364] on link "I Additional Info" at bounding box center [1043, 366] width 650 height 33
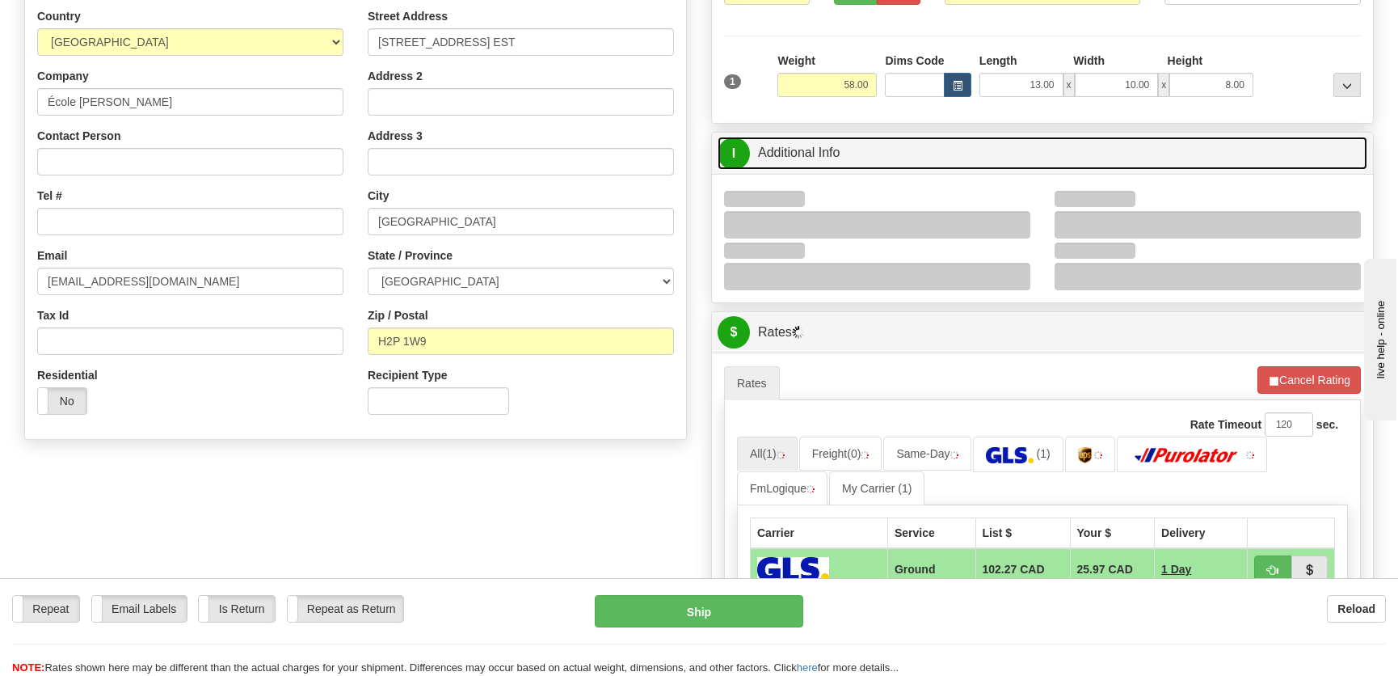
scroll to position [220, 0]
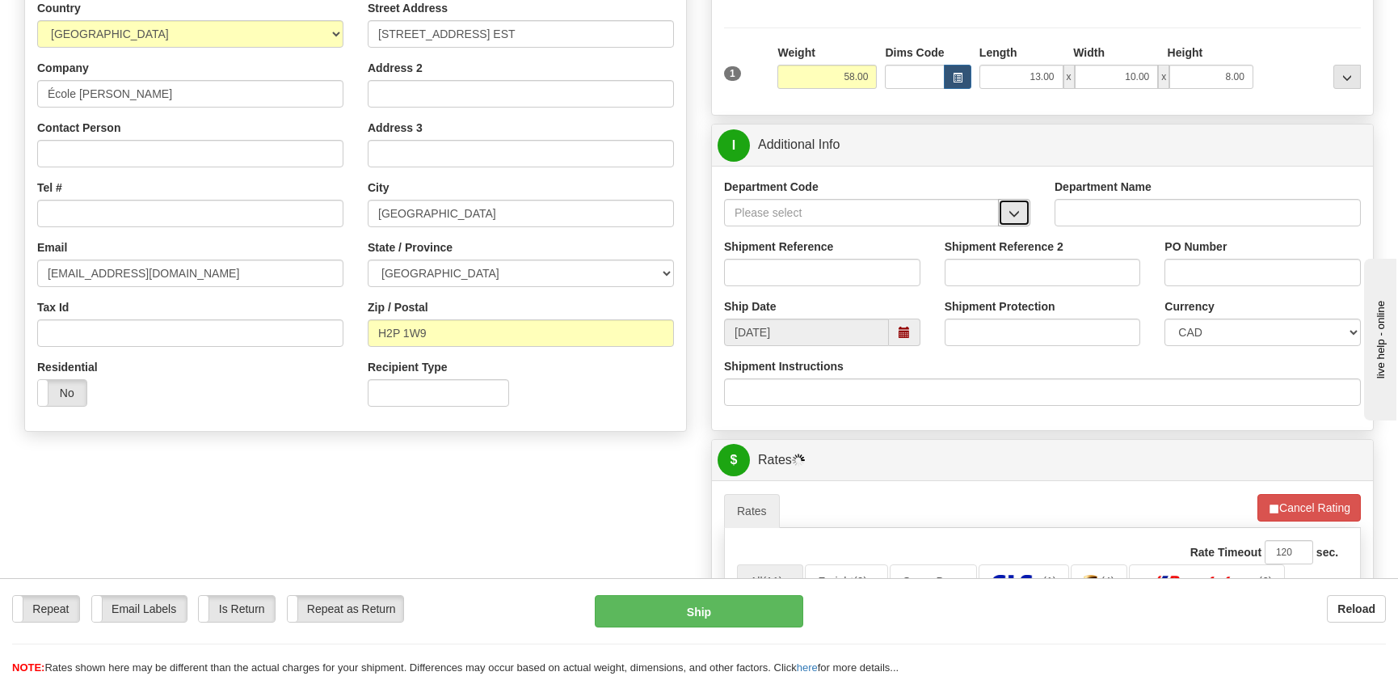
click at [1025, 218] on button "button" at bounding box center [1014, 212] width 32 height 27
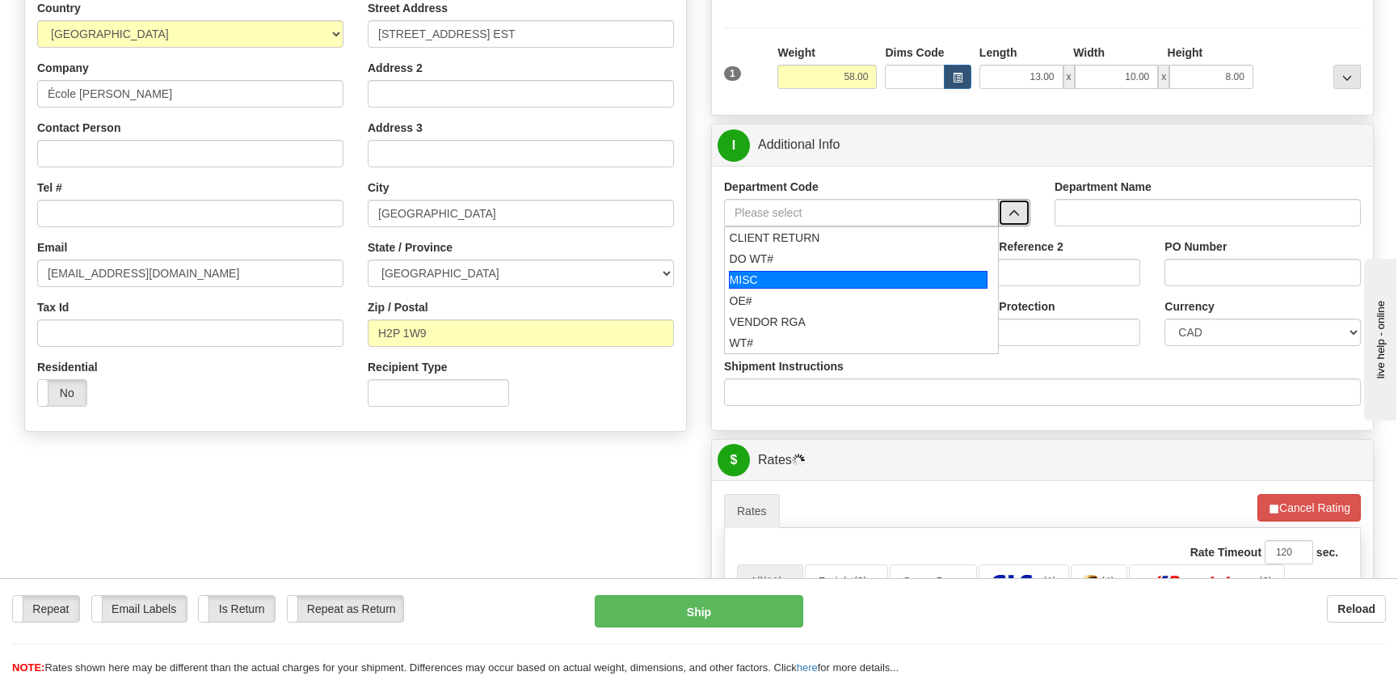
click at [779, 304] on div "OE#" at bounding box center [859, 301] width 258 height 16
type input "OE#"
type input "ORDERS"
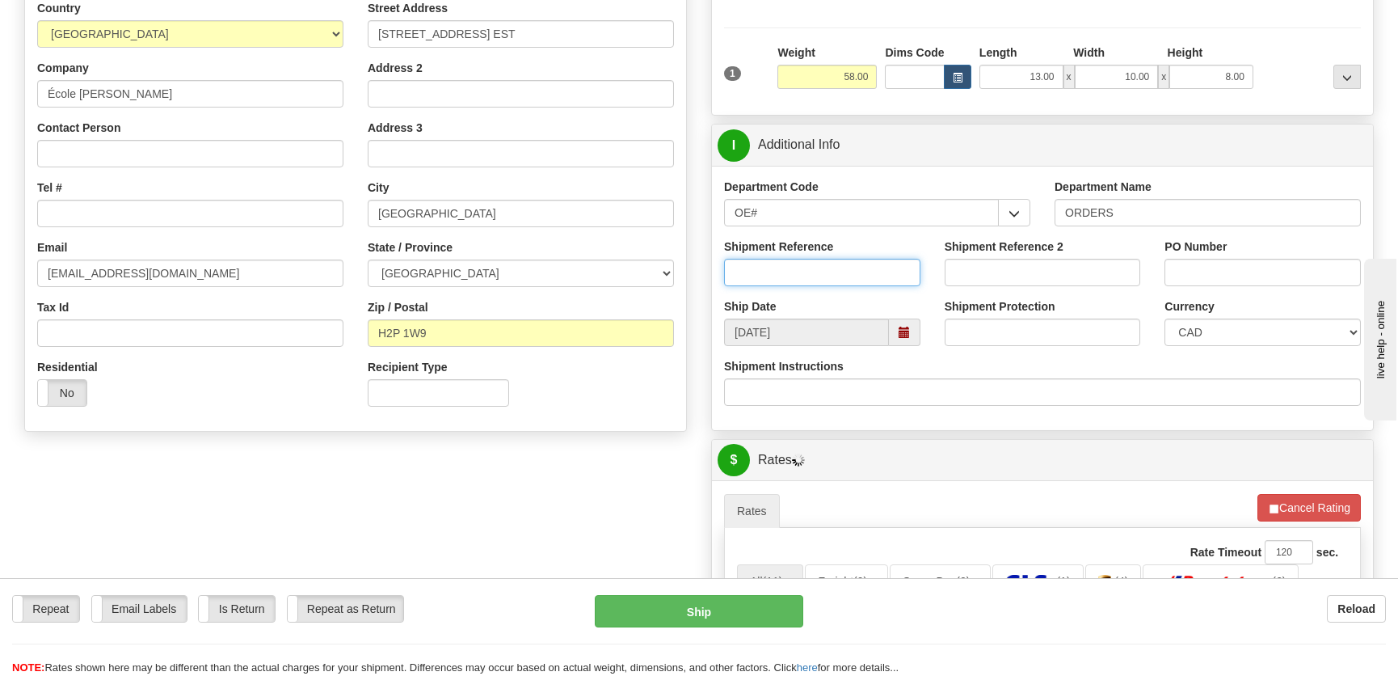
click at [803, 281] on input "Shipment Reference" at bounding box center [822, 272] width 196 height 27
type input "50318522-00"
click at [1236, 260] on input "PO Number" at bounding box center [1262, 272] width 196 height 27
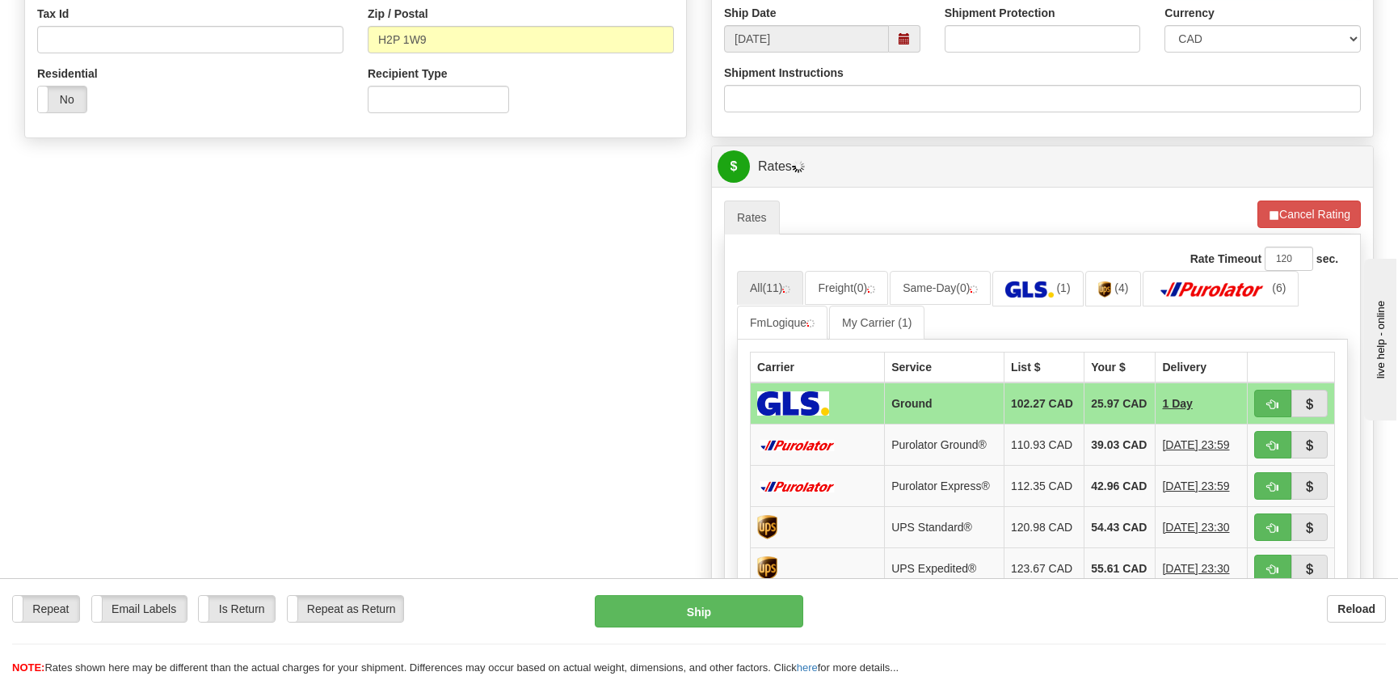
scroll to position [514, 0]
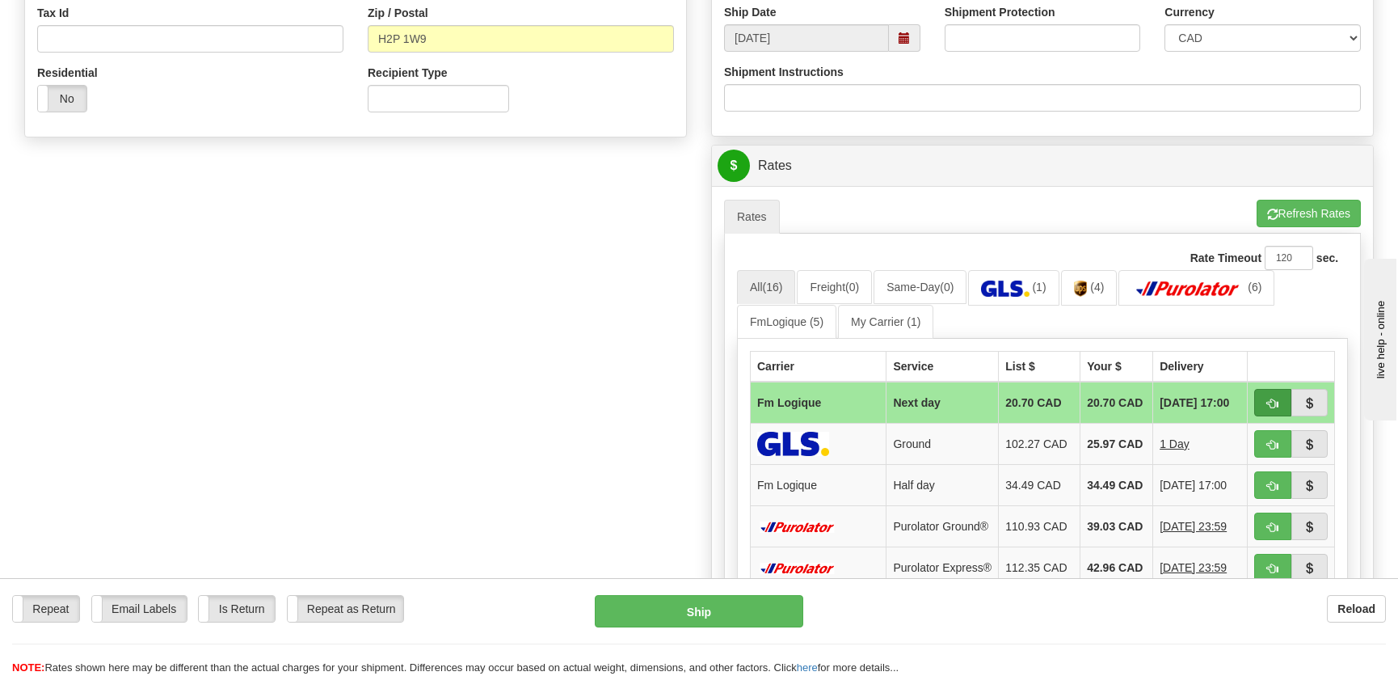
type input "."
click at [1258, 400] on button "button" at bounding box center [1272, 402] width 37 height 27
type input "jour"
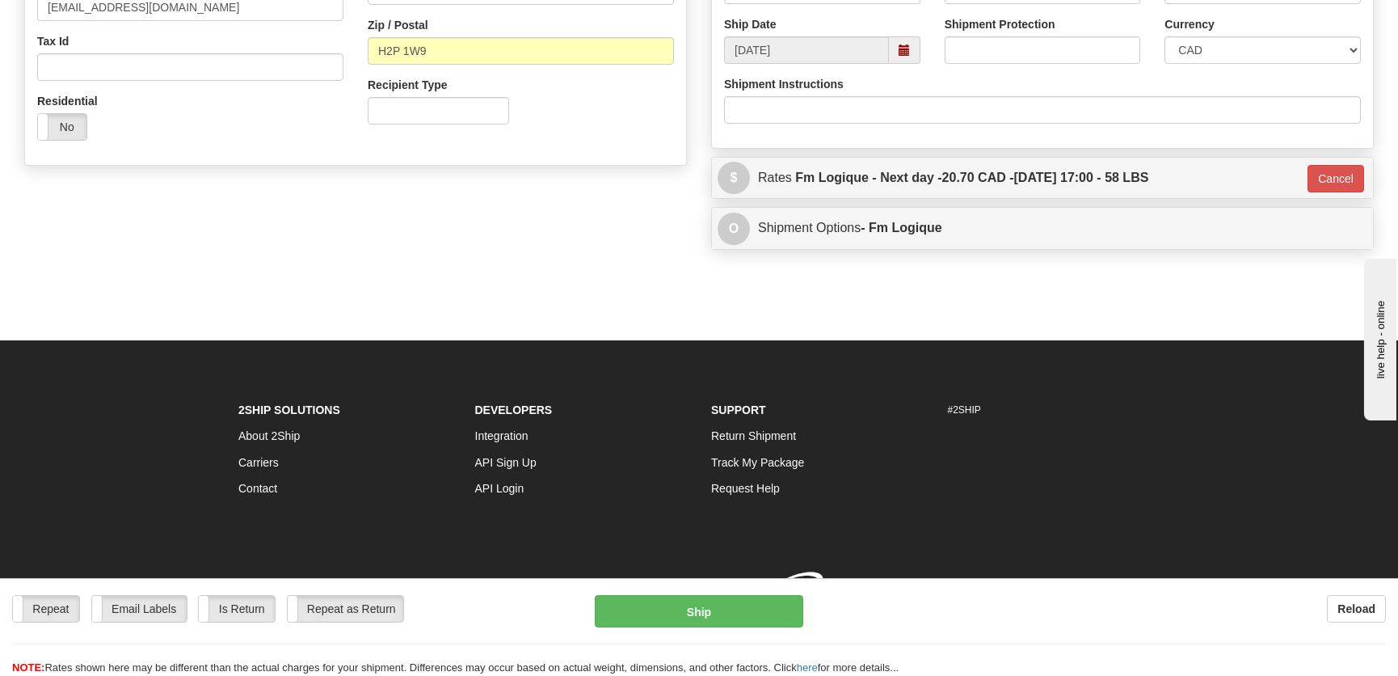
scroll to position [523, 0]
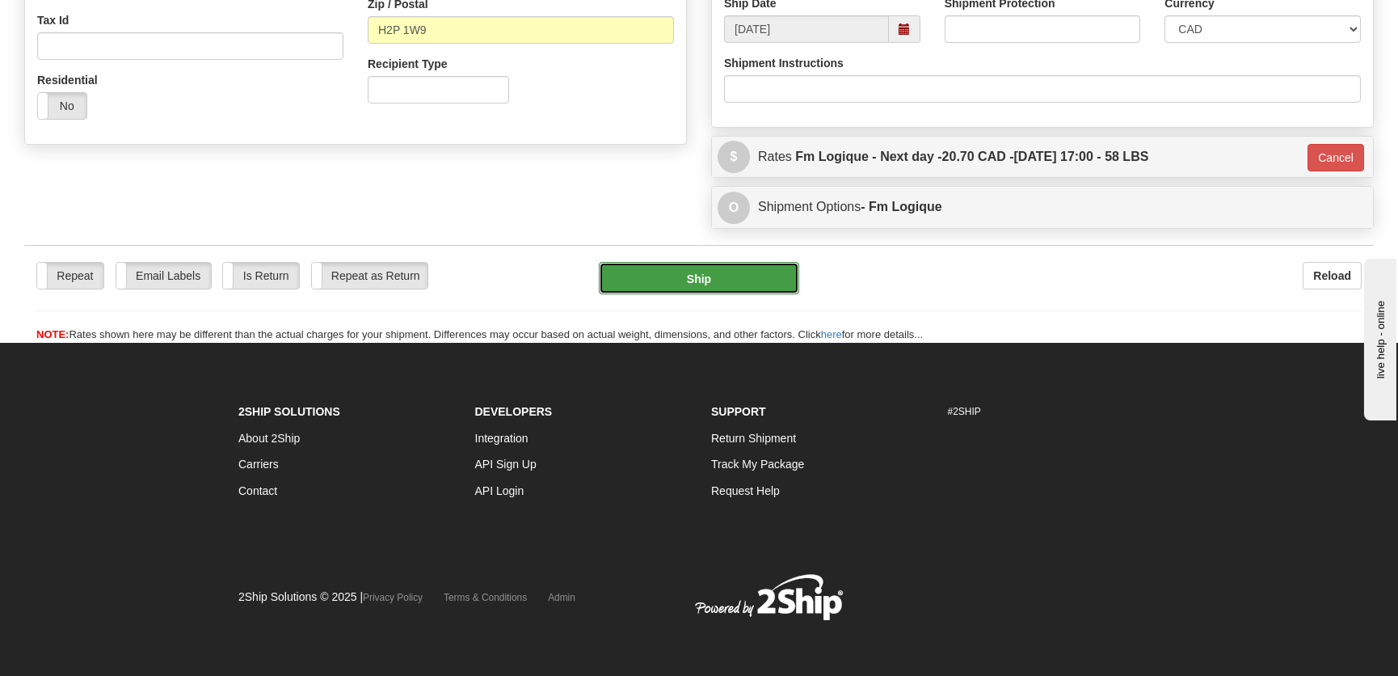
click at [676, 282] on button "Ship" at bounding box center [699, 278] width 200 height 32
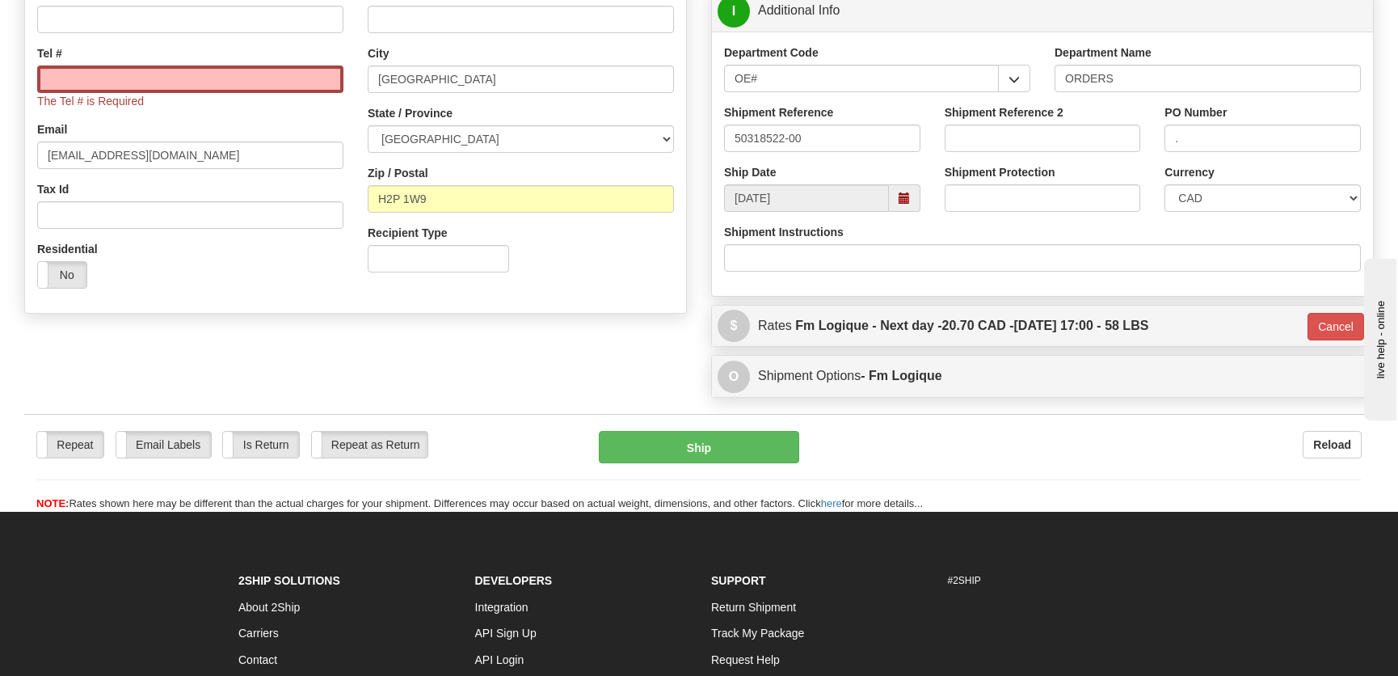
scroll to position [229, 0]
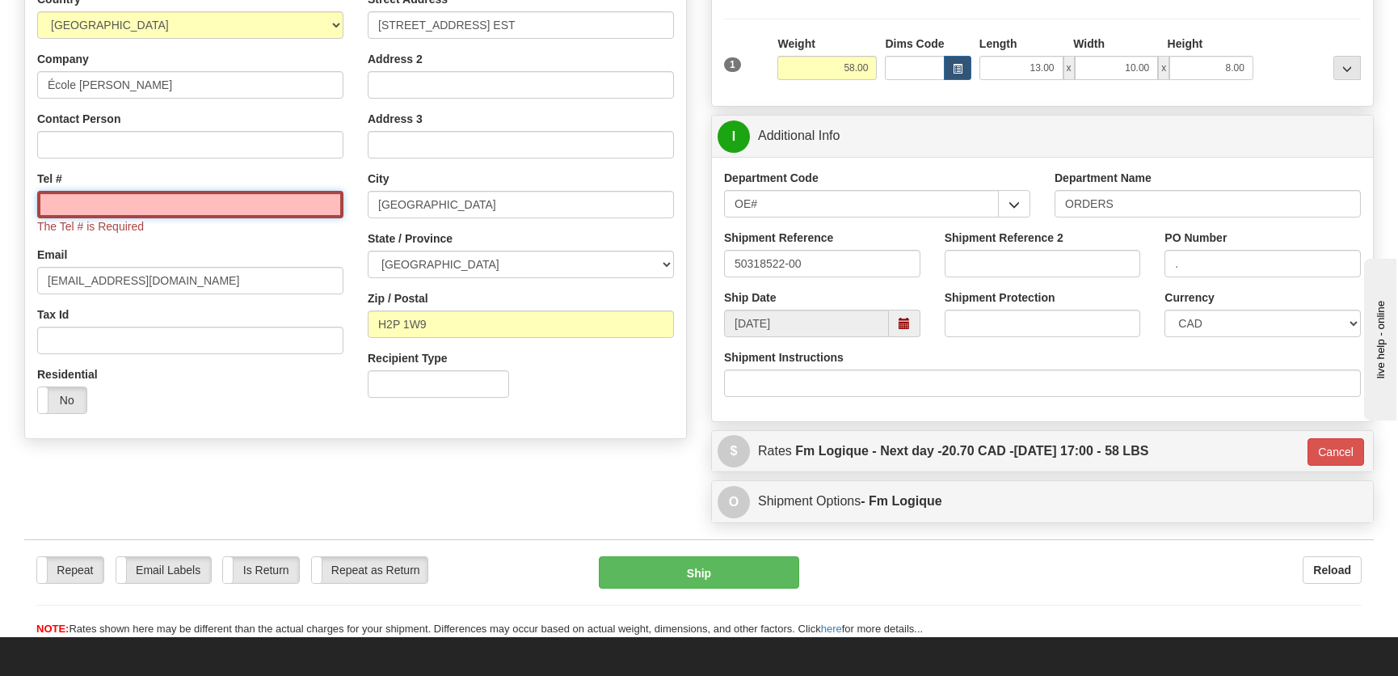
click at [216, 201] on input "Tel #" at bounding box center [190, 204] width 306 height 27
paste input "514 596-4160"
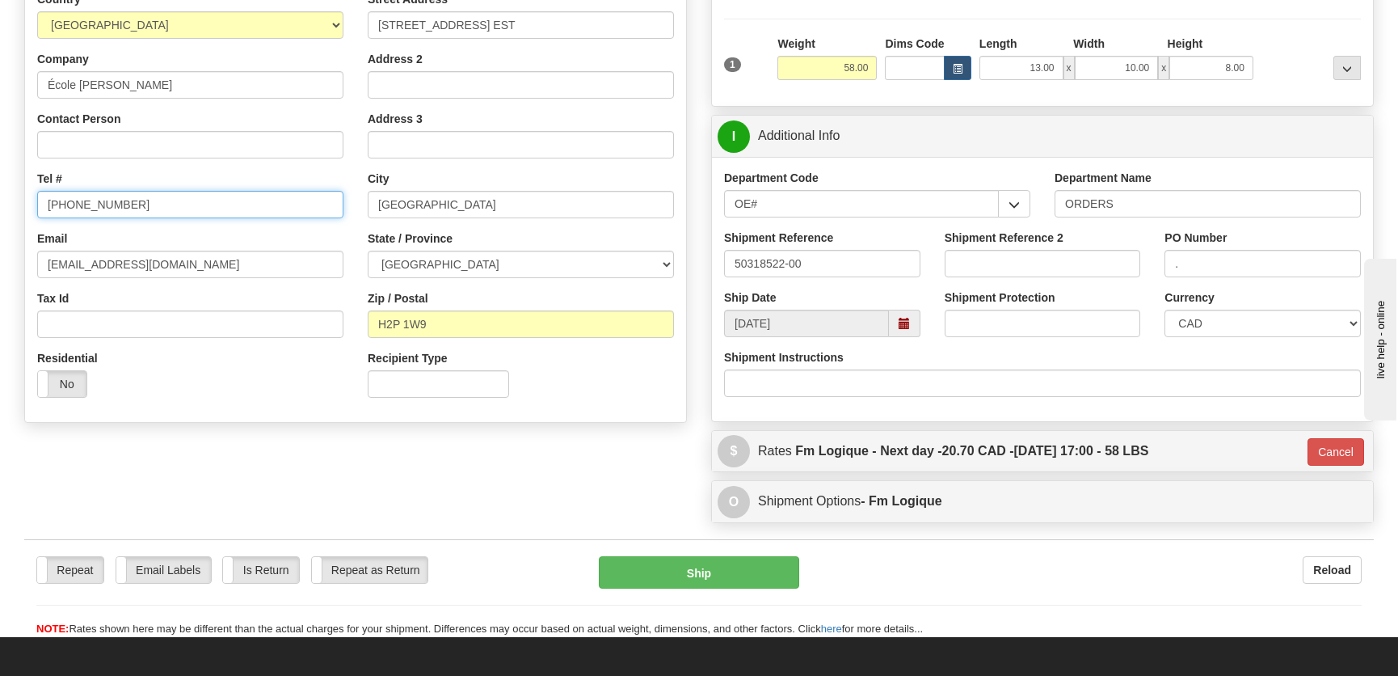
click at [69, 203] on input "514 596-4160" at bounding box center [190, 204] width 306 height 27
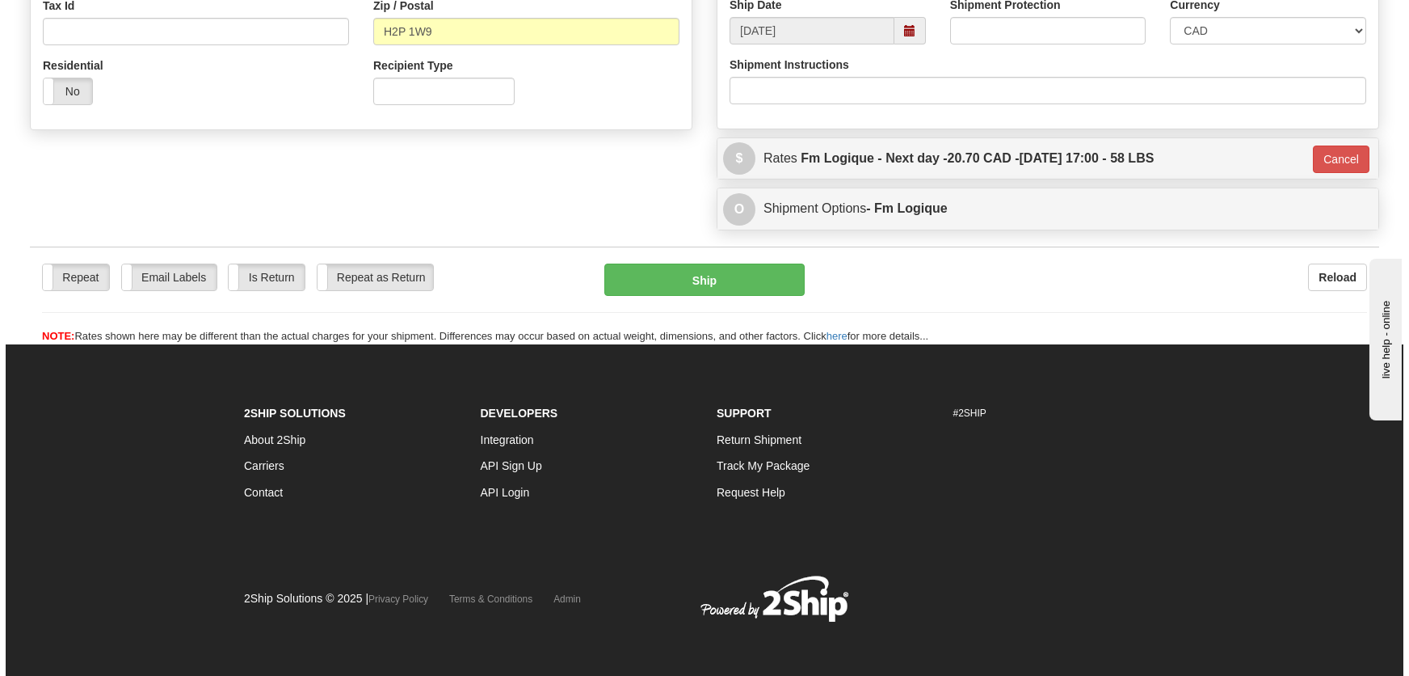
scroll to position [523, 0]
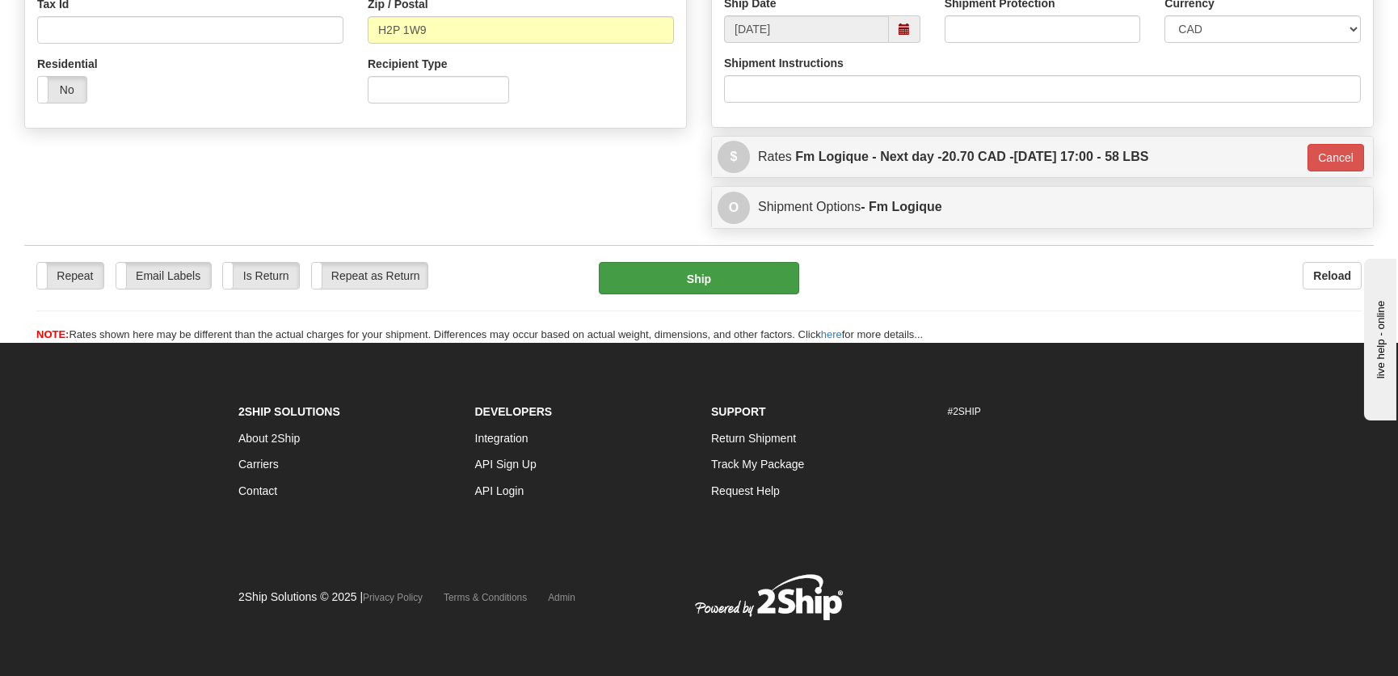
type input "514-596-4160"
click at [716, 272] on button "Ship" at bounding box center [699, 278] width 200 height 32
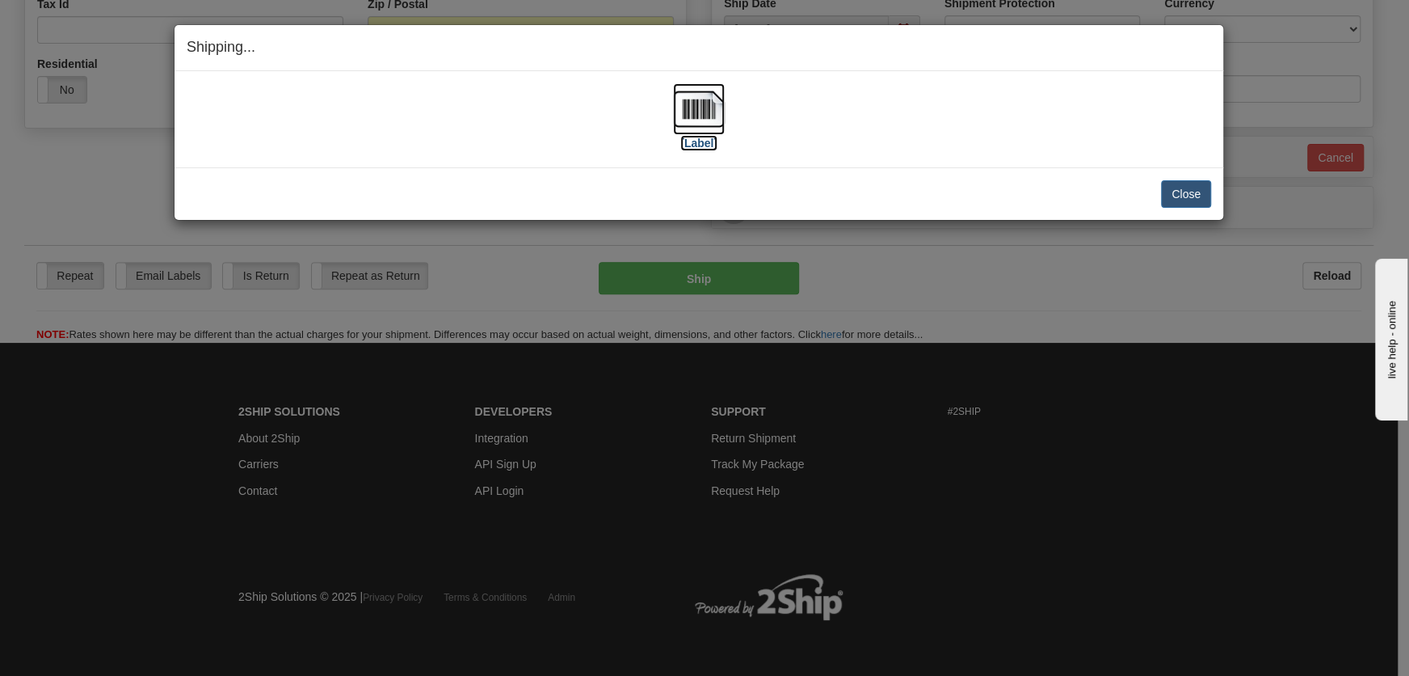
click at [695, 124] on img at bounding box center [699, 109] width 52 height 52
click at [1187, 196] on button "Close" at bounding box center [1186, 193] width 50 height 27
